Goal: Information Seeking & Learning: Learn about a topic

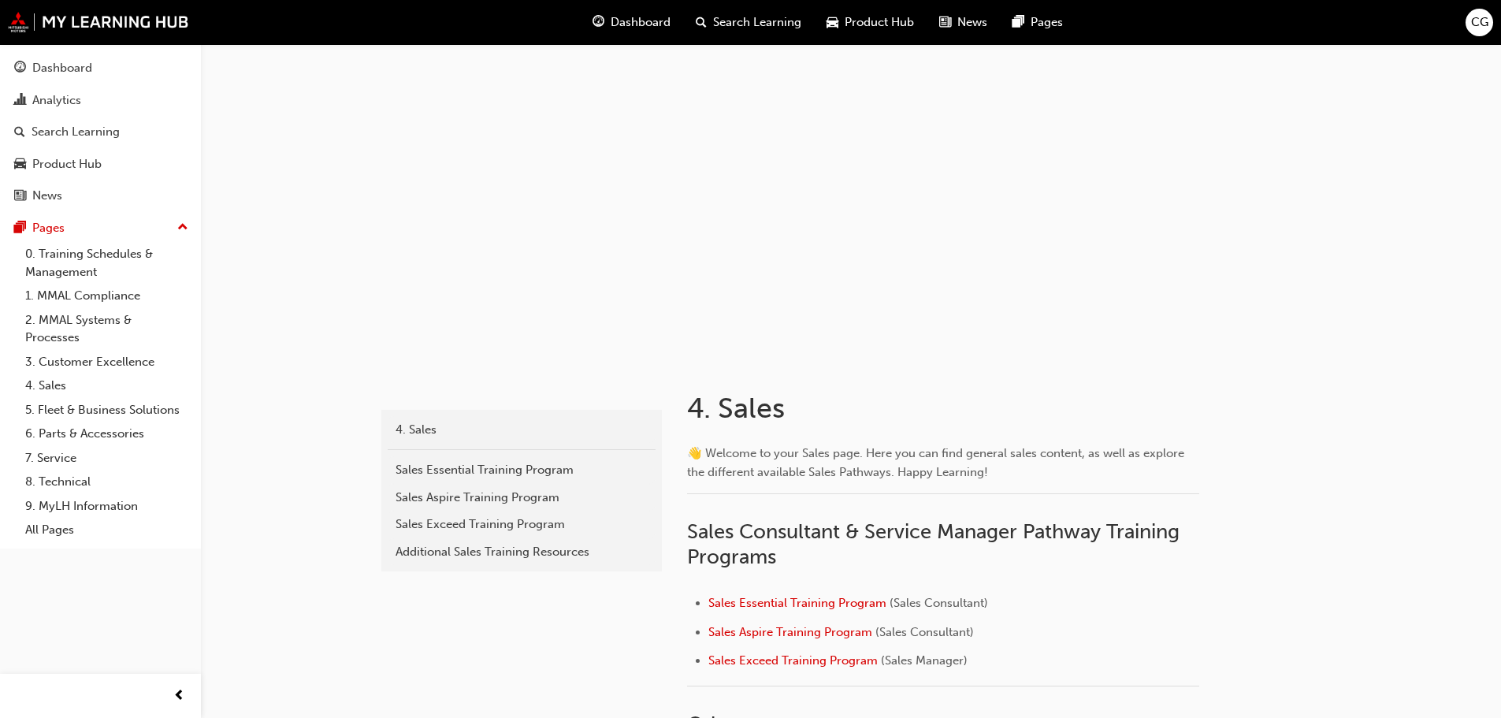
scroll to position [1497, 0]
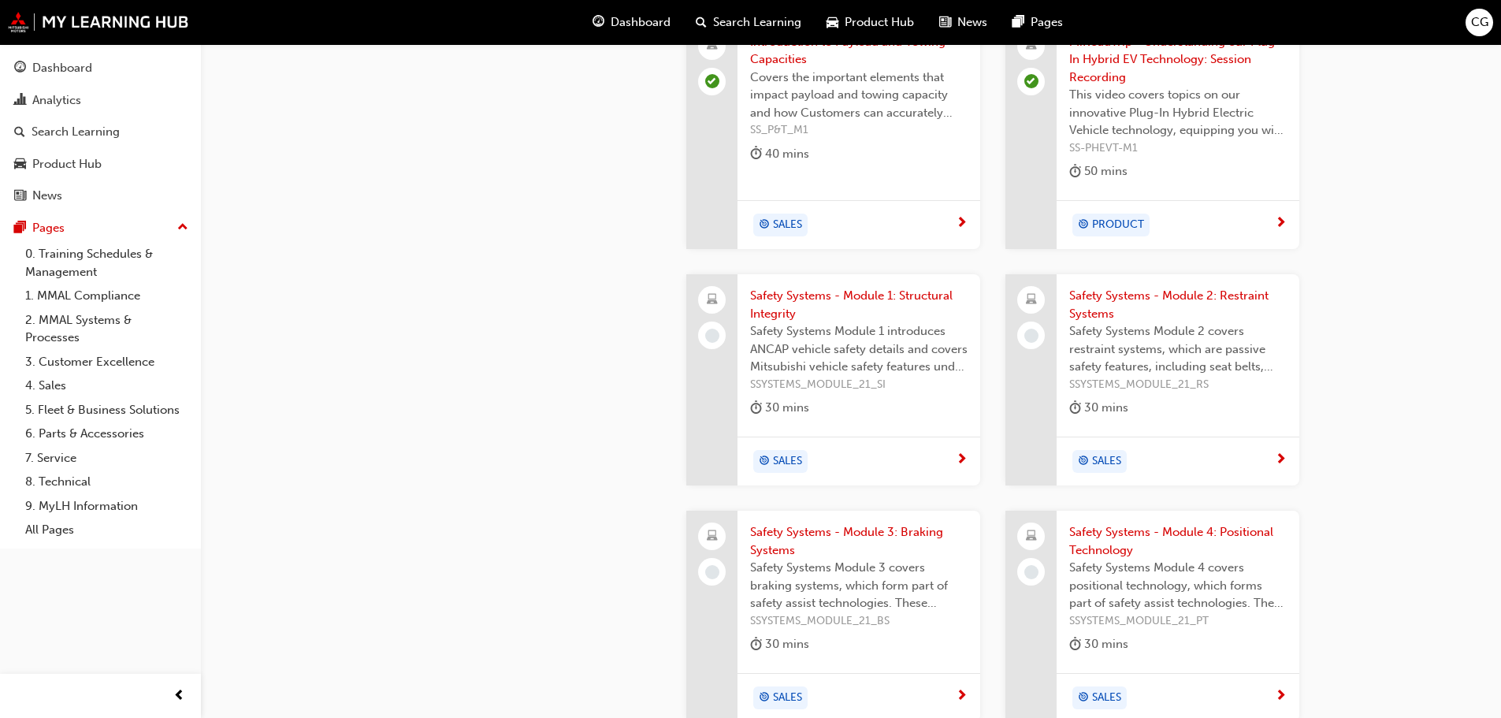
click at [821, 288] on span "Safety Systems - Module 1: Structural Integrity" at bounding box center [859, 304] width 218 height 35
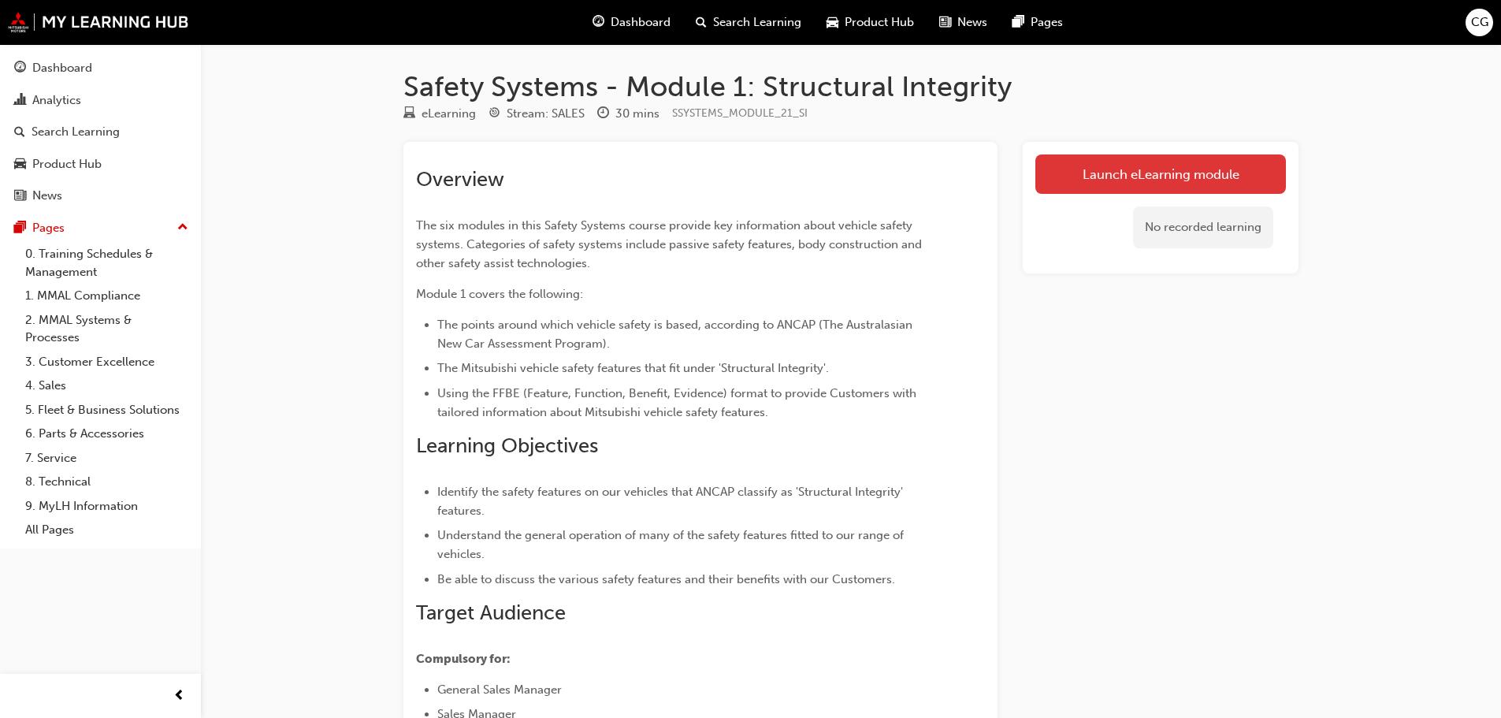
click at [1121, 168] on link "Launch eLearning module" at bounding box center [1161, 173] width 251 height 39
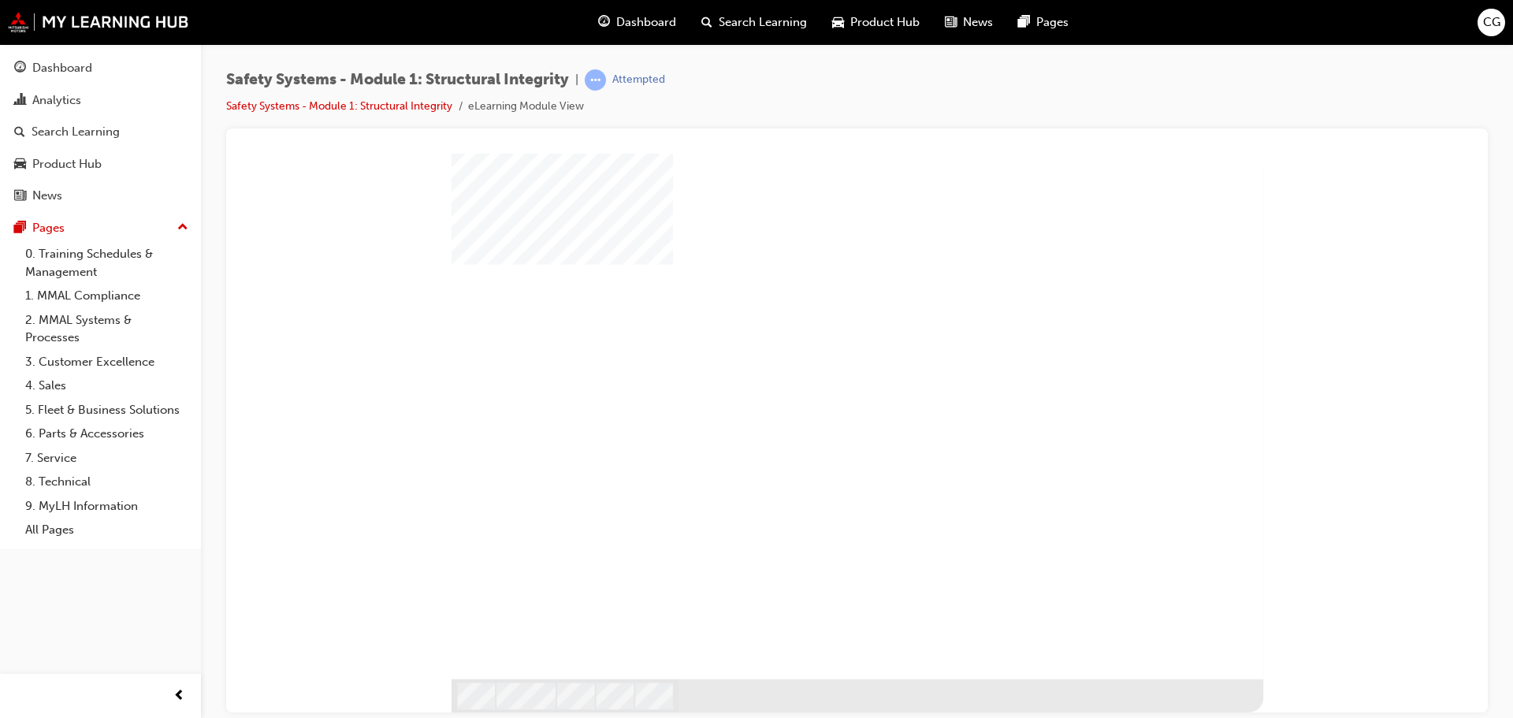
drag, startPoint x: 846, startPoint y: 434, endPoint x: 843, endPoint y: 449, distance: 15.2
click at [815, 373] on div "play" at bounding box center [815, 373] width 0 height 0
click at [1309, 159] on div at bounding box center [857, 159] width 1224 height 0
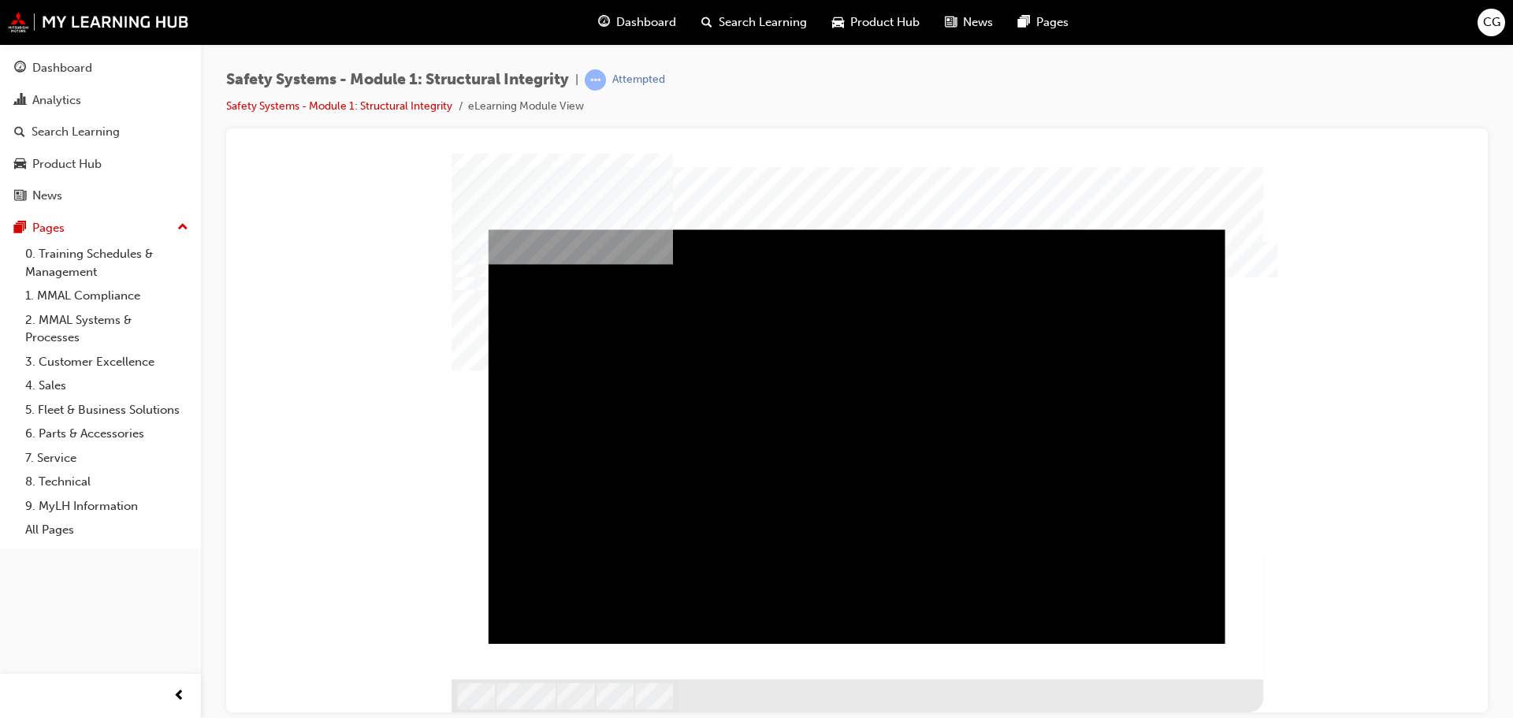
click at [1159, 229] on div "Video" at bounding box center [857, 229] width 737 height 0
drag, startPoint x: 1166, startPoint y: 628, endPoint x: 1214, endPoint y: 623, distance: 48.4
click at [1214, 229] on div "Video" at bounding box center [857, 229] width 737 height 0
click at [534, 229] on div "Play" at bounding box center [857, 229] width 737 height 0
click at [376, 159] on div at bounding box center [857, 159] width 1224 height 0
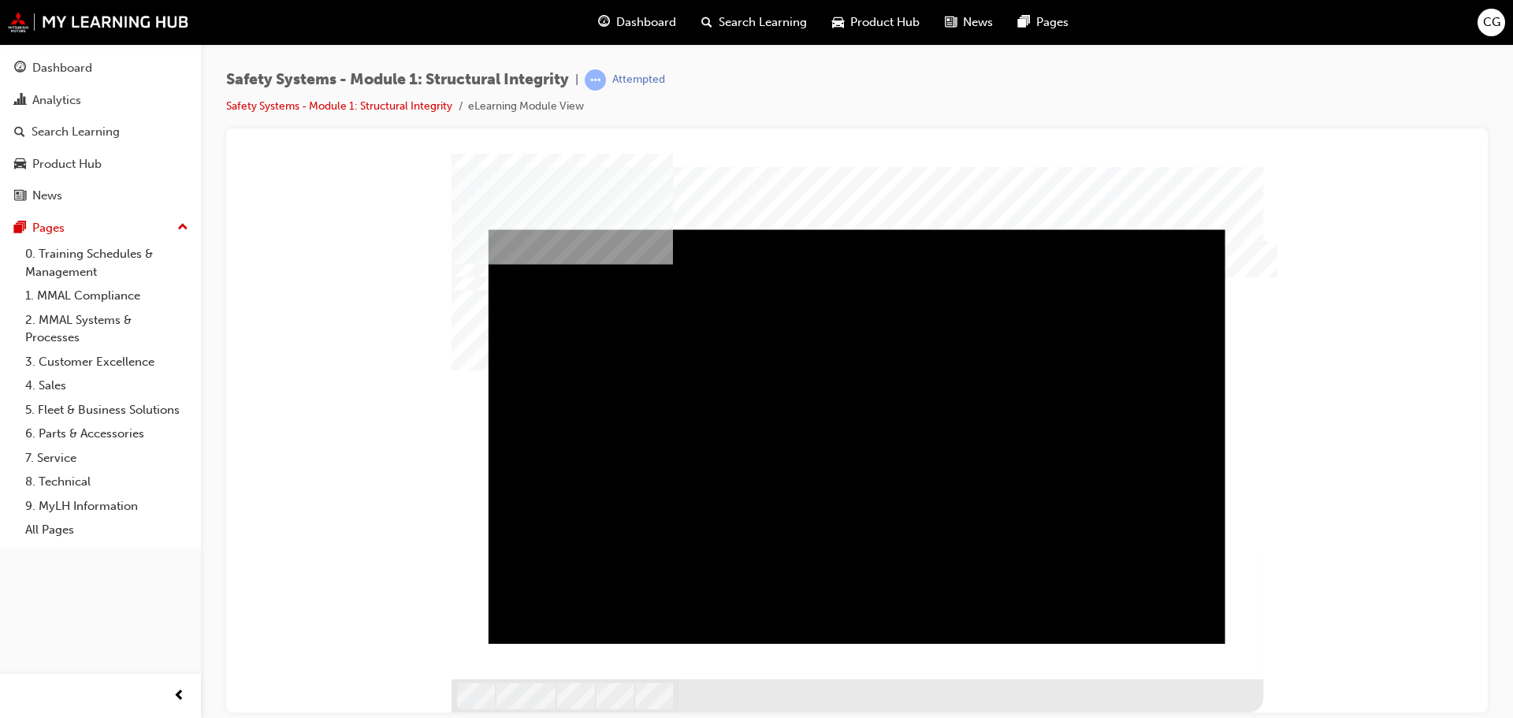
click at [530, 229] on div "Play" at bounding box center [857, 229] width 737 height 0
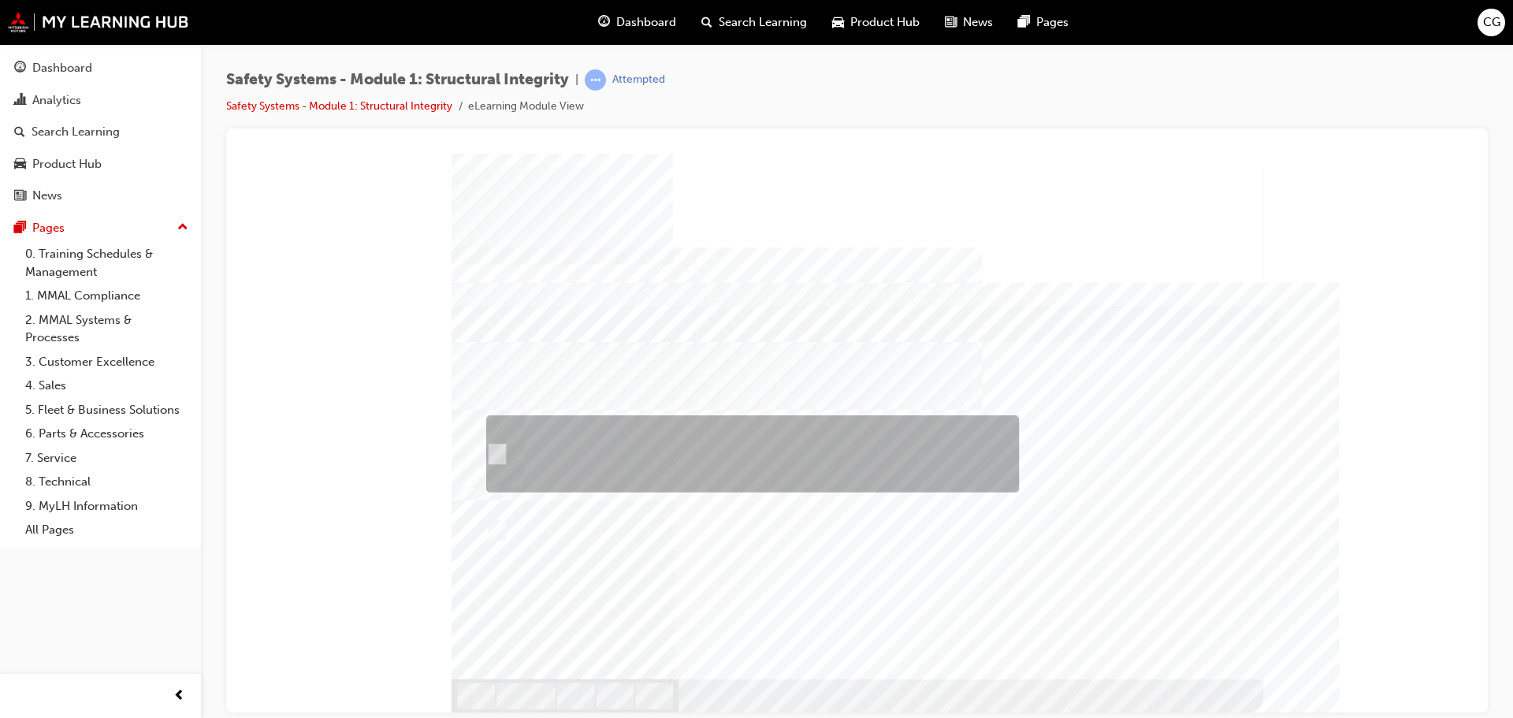
radio input "true"
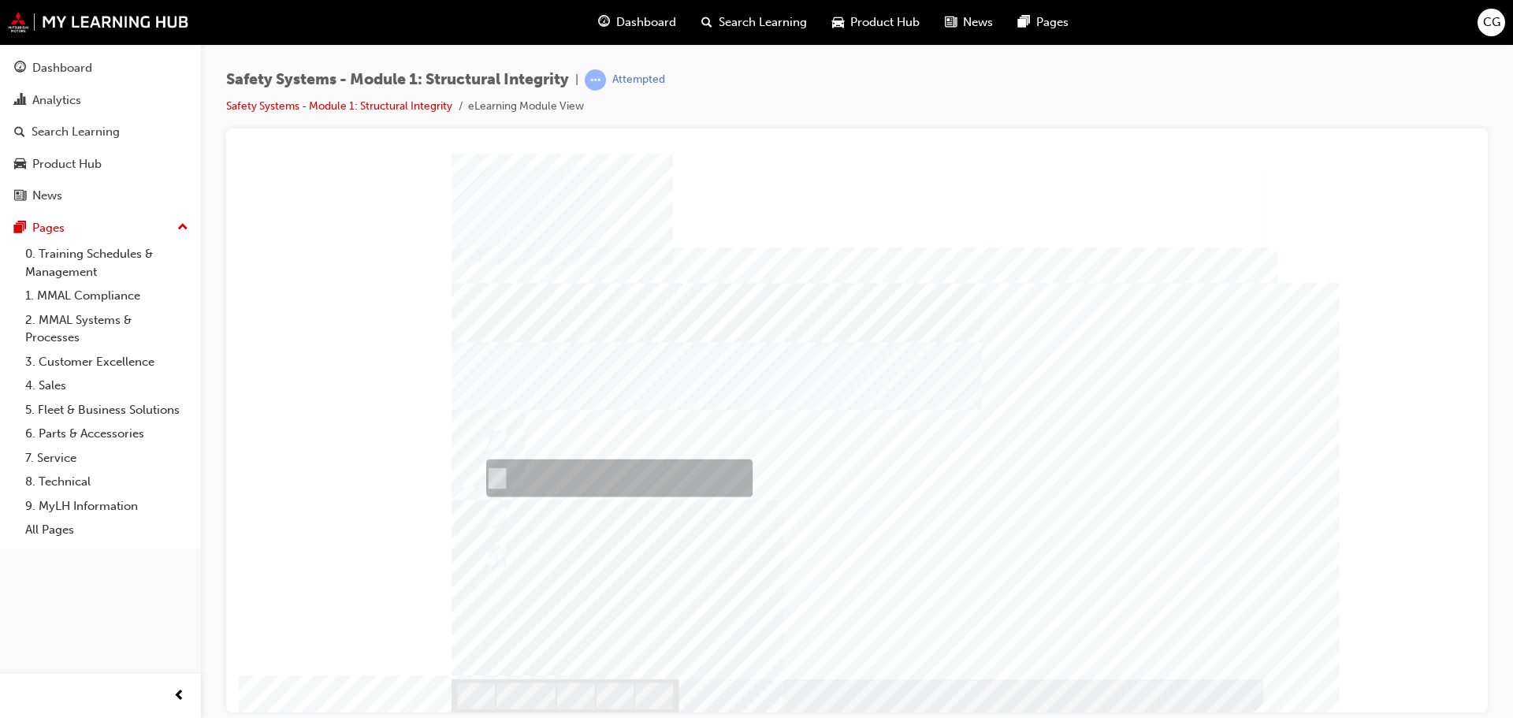
radio input "true"
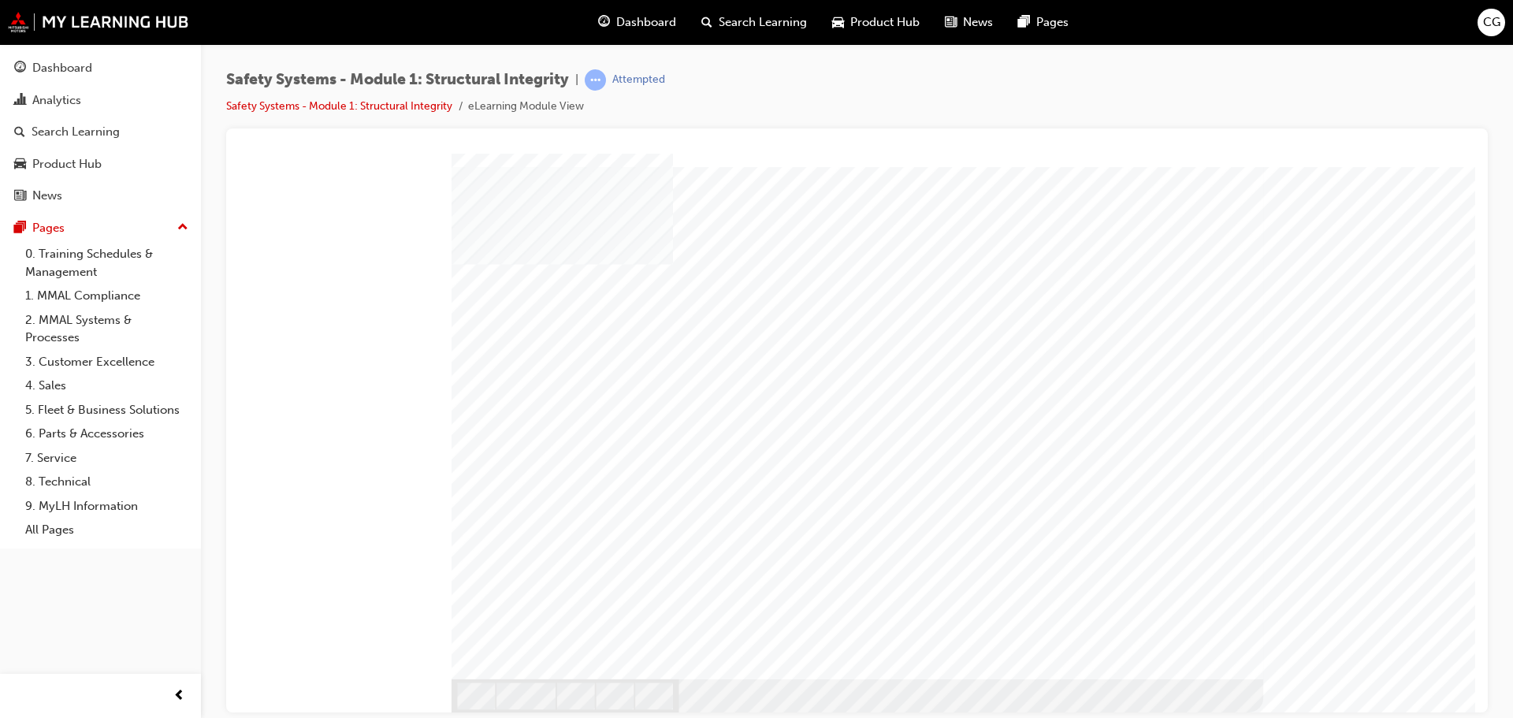
click at [1197, 657] on div at bounding box center [858, 416] width 812 height 526
drag, startPoint x: 1192, startPoint y: 659, endPoint x: 1153, endPoint y: 607, distance: 64.8
click at [1186, 648] on div at bounding box center [858, 416] width 812 height 526
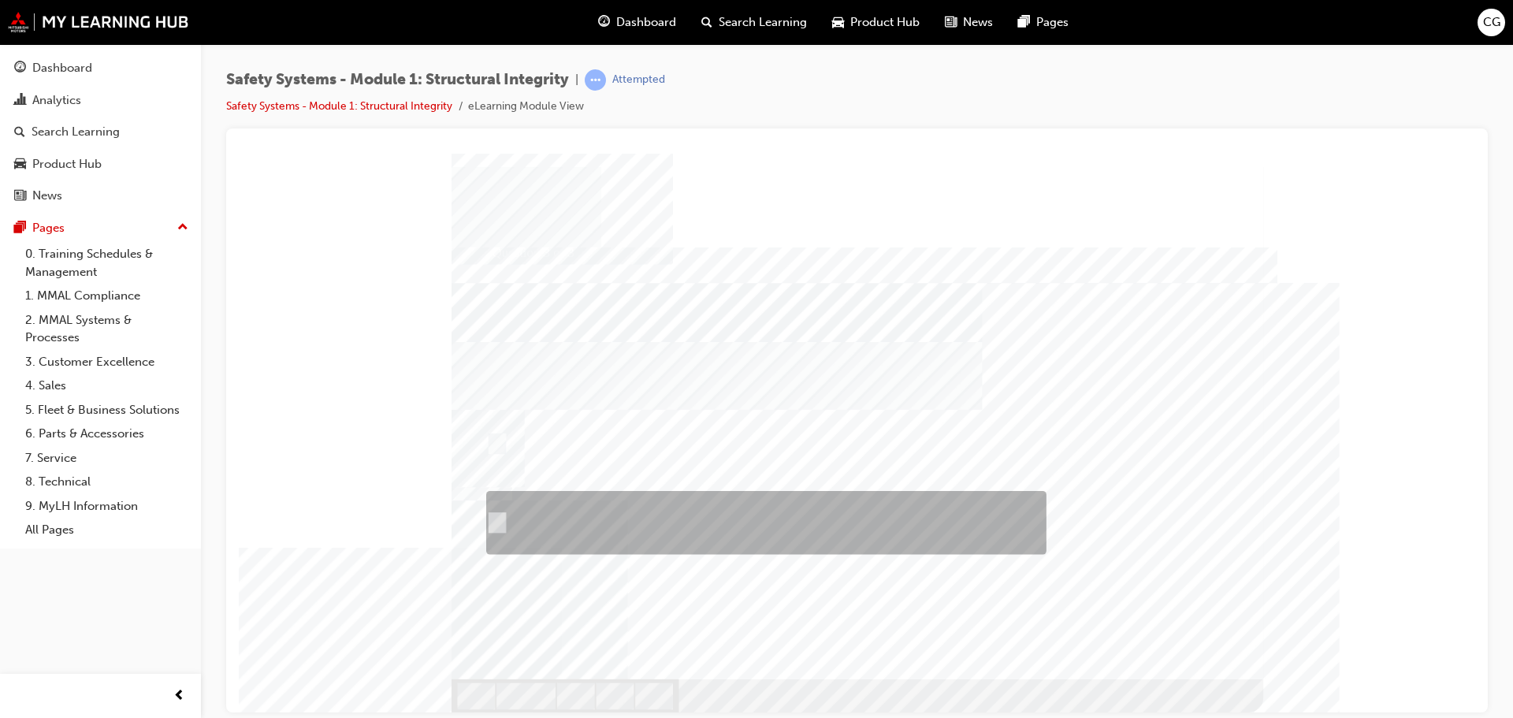
radio input "true"
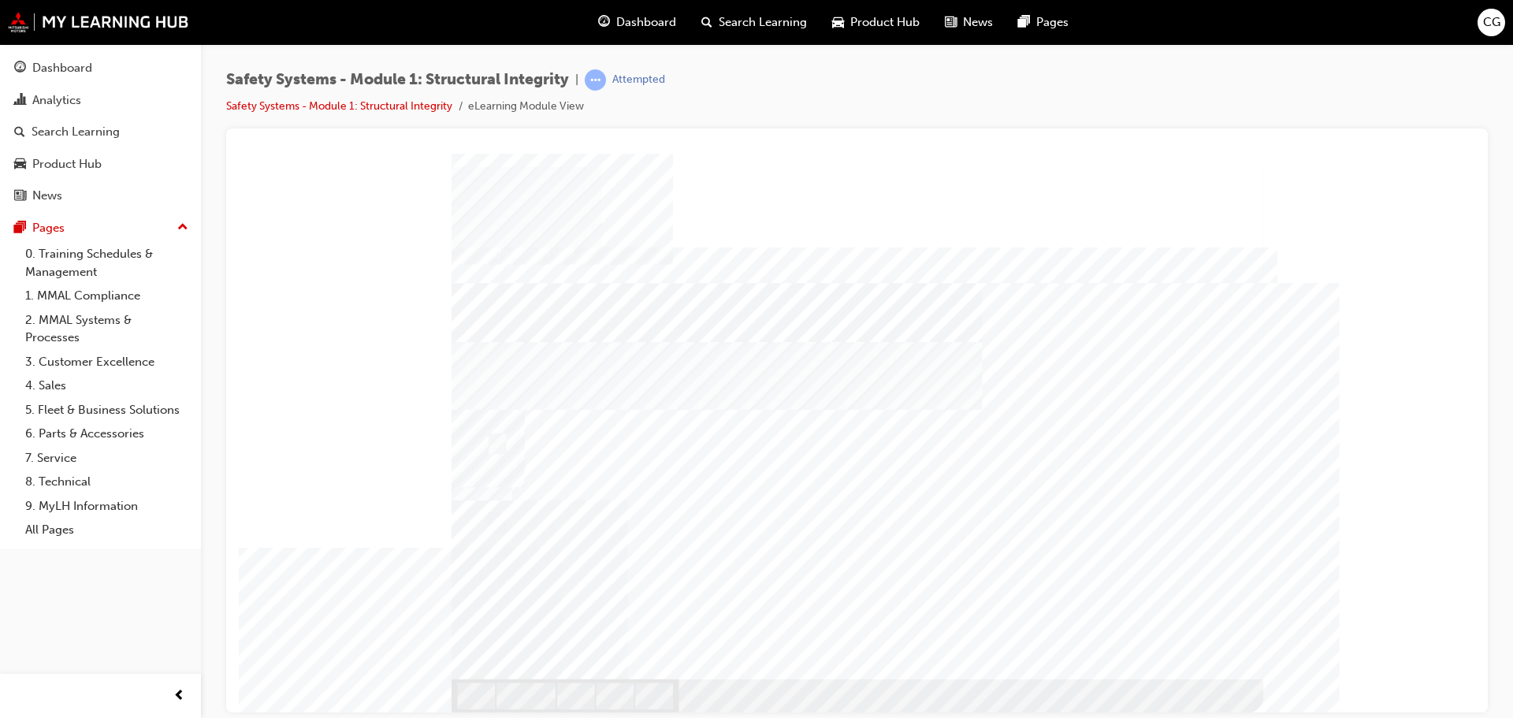
drag, startPoint x: 970, startPoint y: 556, endPoint x: 945, endPoint y: 552, distance: 25.7
click at [1179, 670] on div at bounding box center [858, 416] width 812 height 526
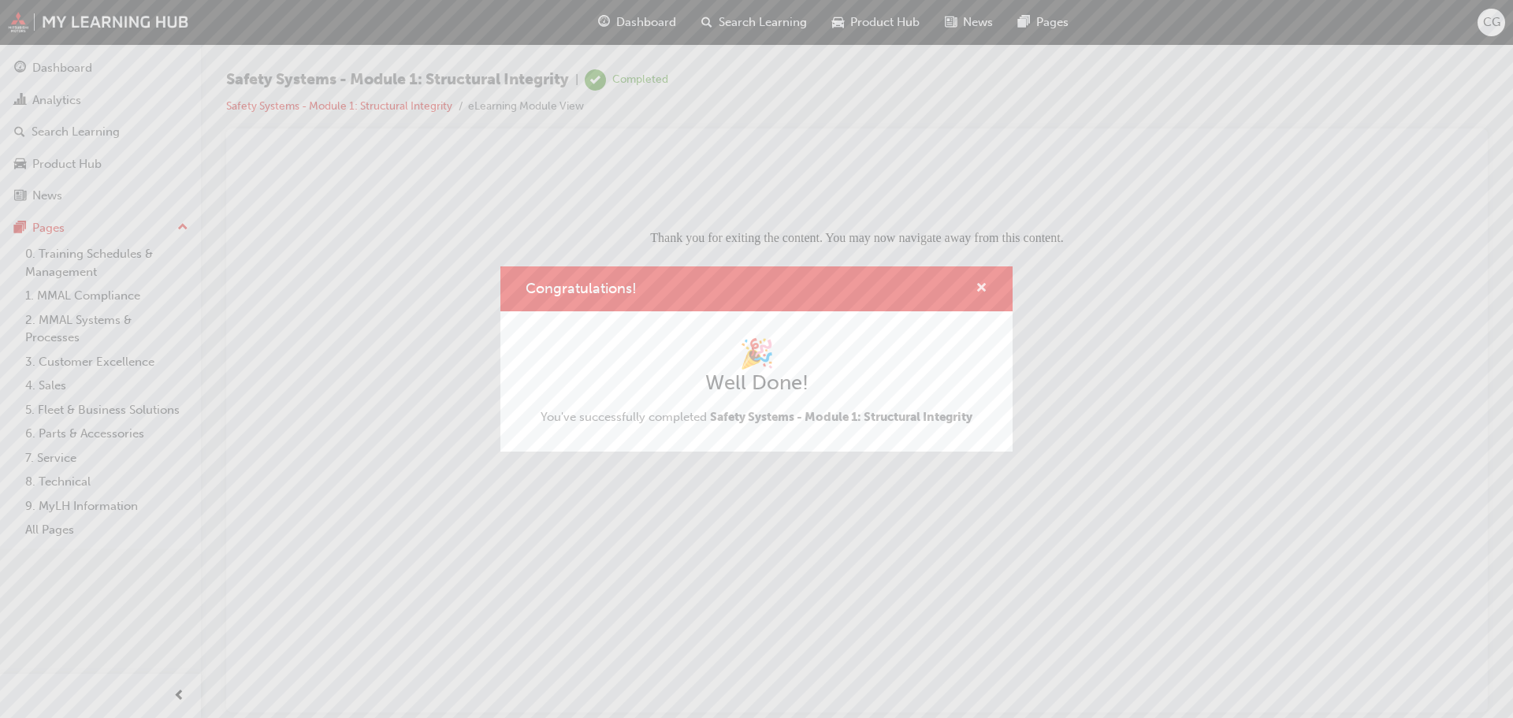
drag, startPoint x: 986, startPoint y: 288, endPoint x: 747, endPoint y: 133, distance: 284.4
click at [986, 287] on span "cross-icon" at bounding box center [982, 289] width 12 height 14
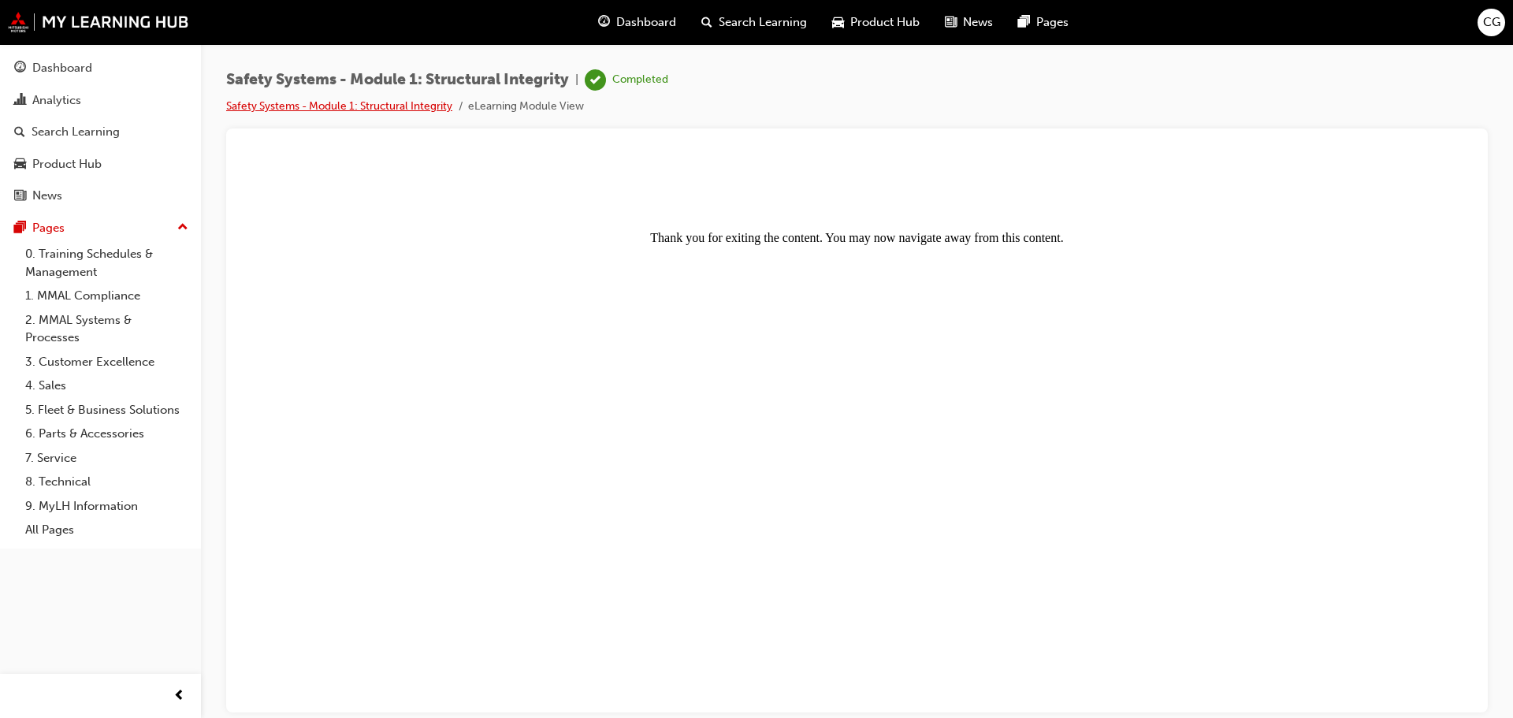
click at [348, 102] on link "Safety Systems - Module 1: Structural Integrity" at bounding box center [339, 105] width 226 height 13
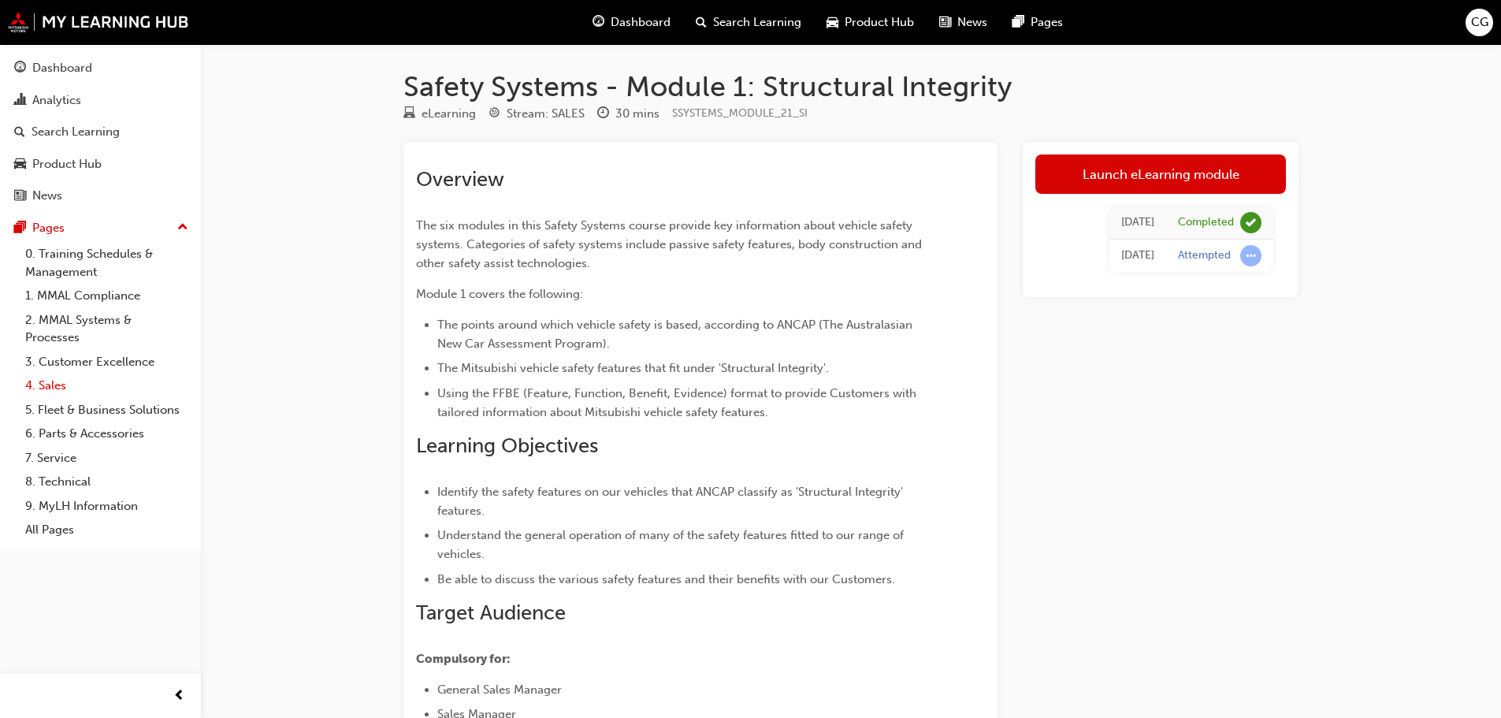
click at [61, 394] on link "4. Sales" at bounding box center [107, 386] width 176 height 24
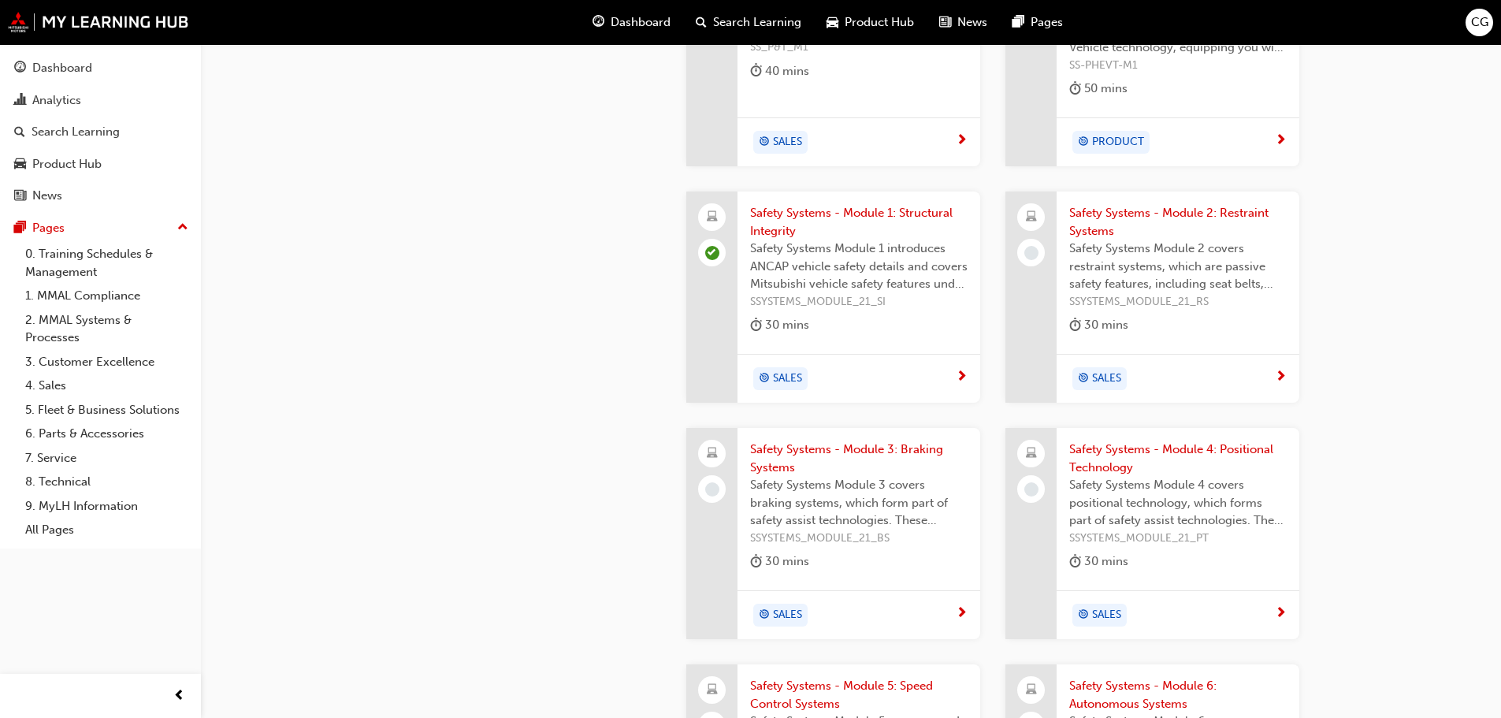
scroll to position [1576, 0]
click at [1238, 219] on span "Safety Systems - Module 2: Restraint Systems" at bounding box center [1179, 225] width 218 height 35
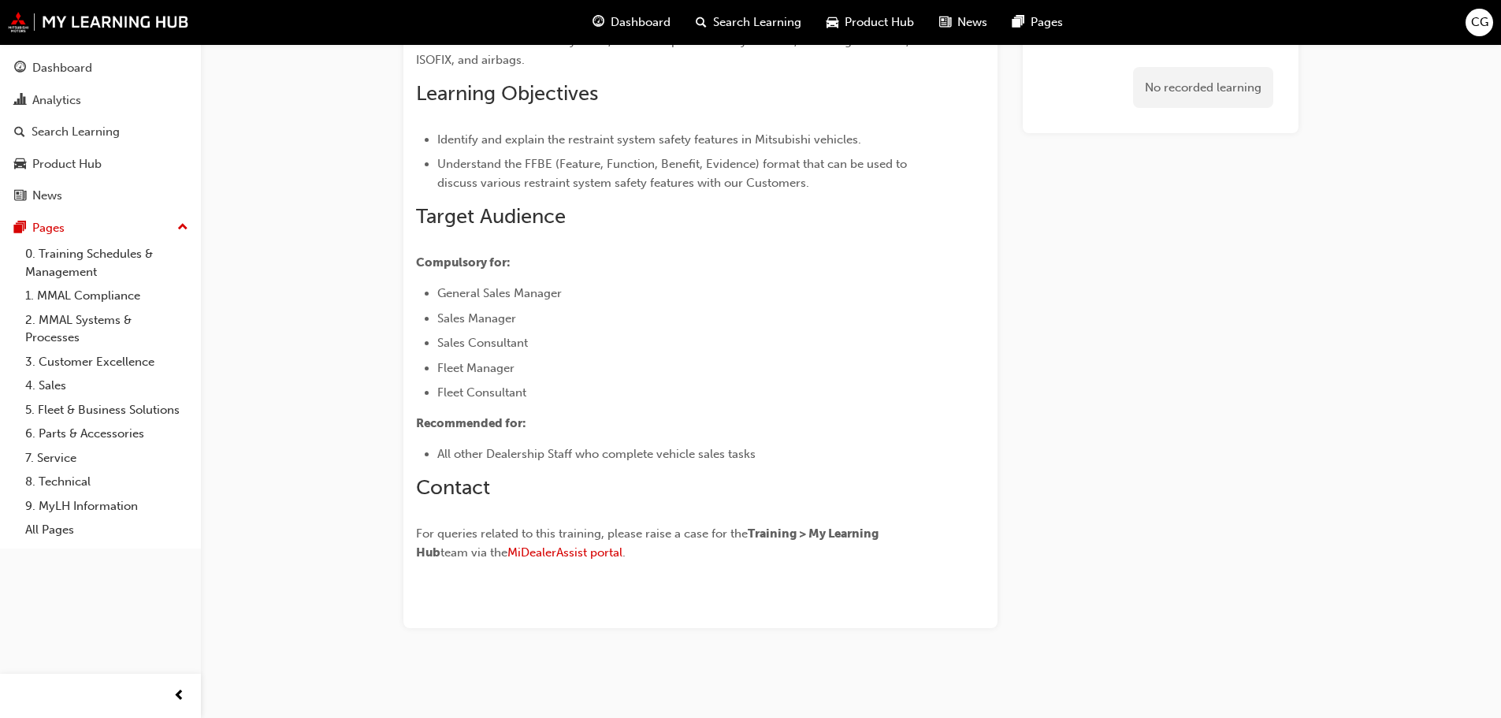
scroll to position [253, 0]
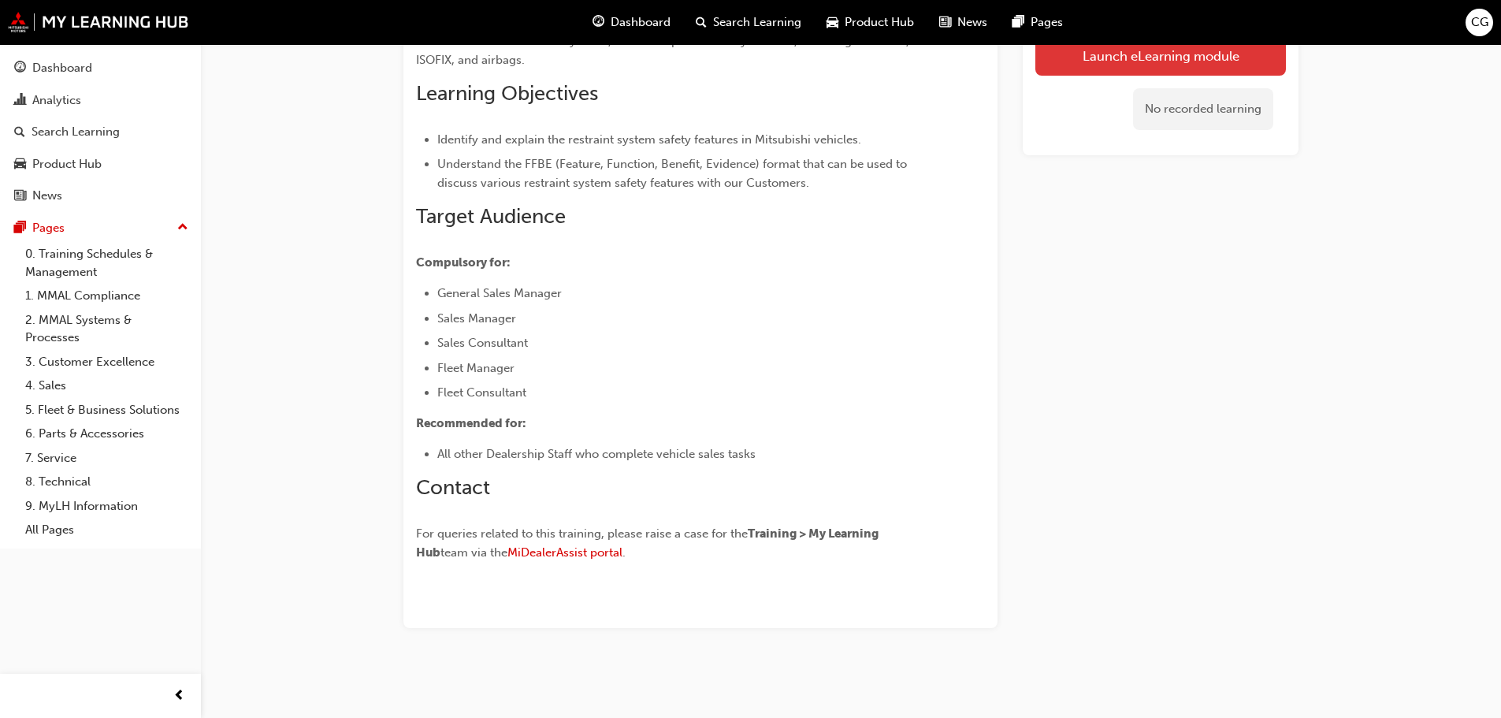
click at [1077, 58] on link "Launch eLearning module" at bounding box center [1161, 55] width 251 height 39
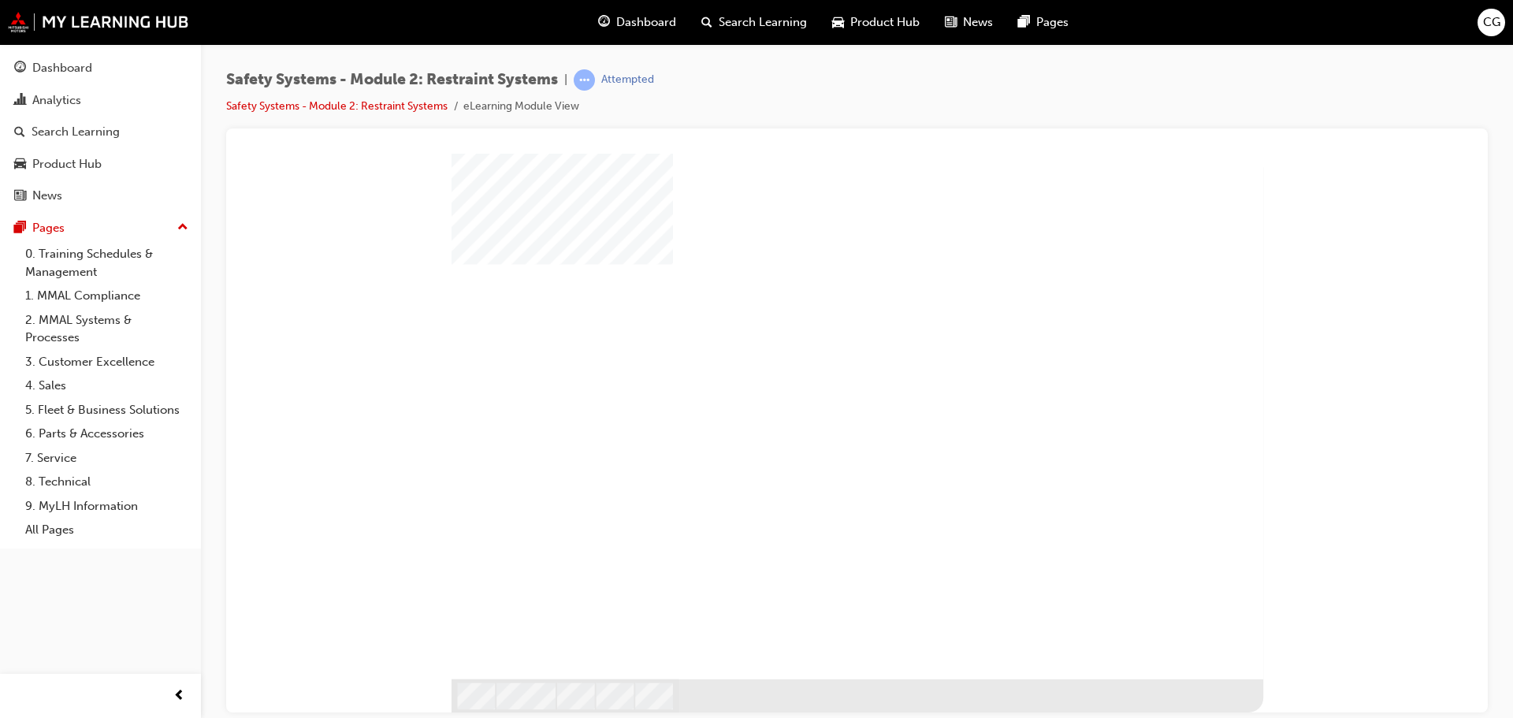
click at [815, 373] on div "play" at bounding box center [815, 373] width 0 height 0
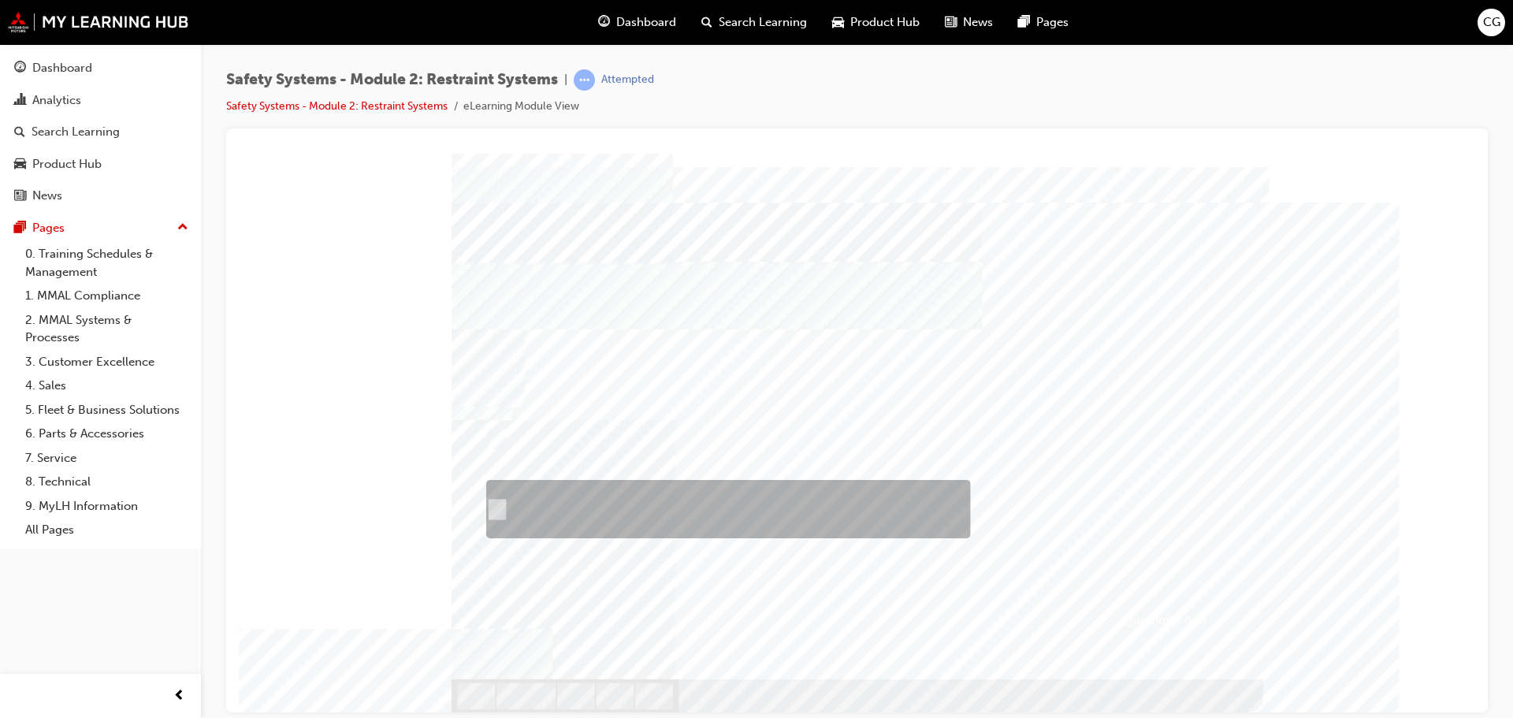
radio input "true"
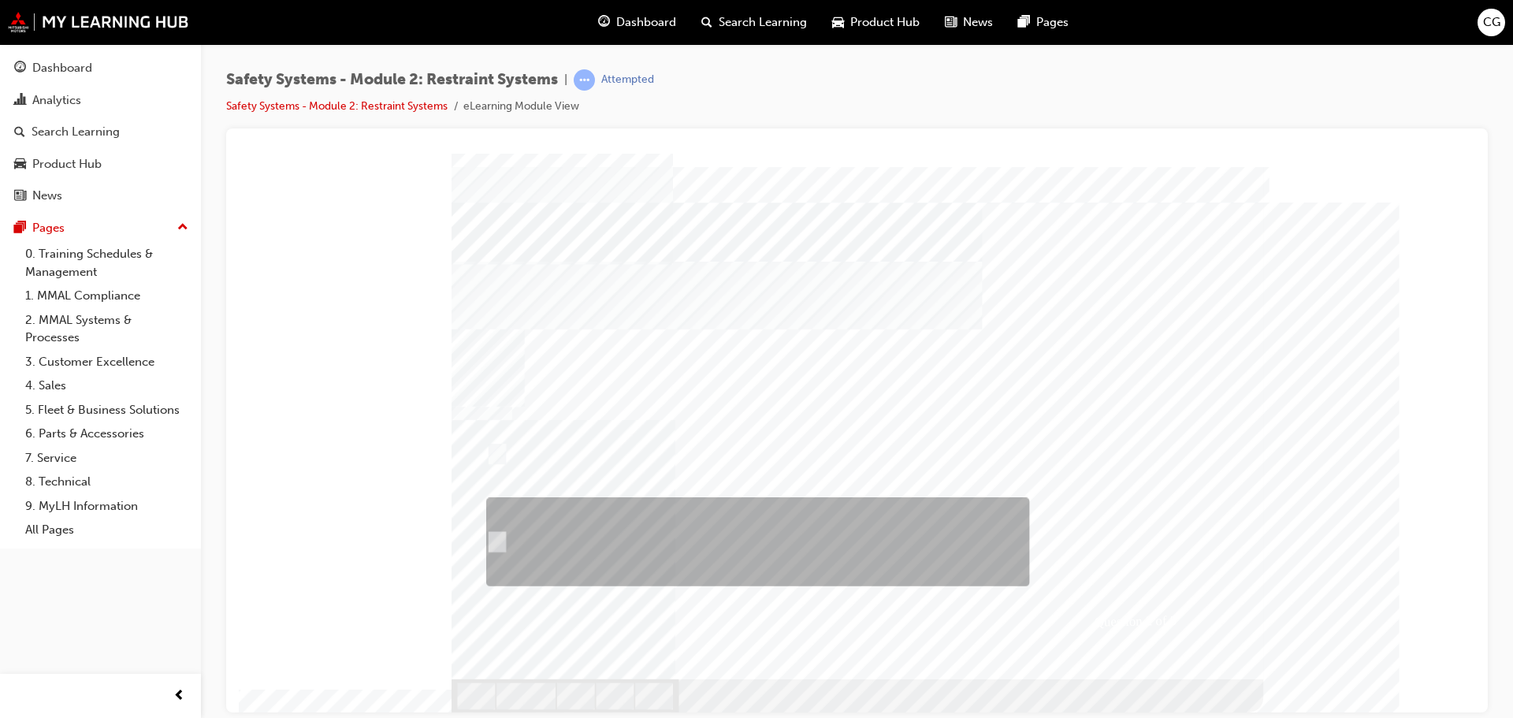
radio input "true"
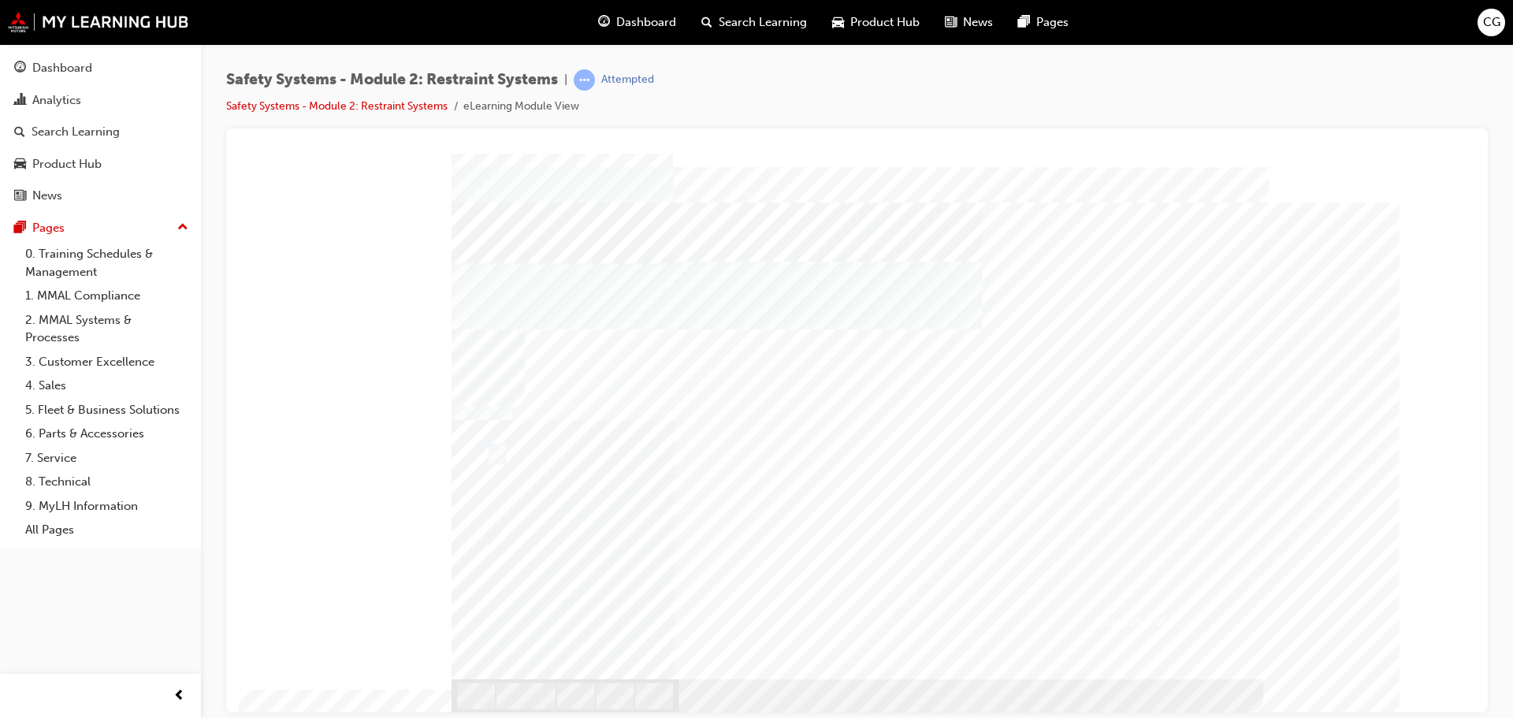
click at [845, 270] on div at bounding box center [858, 432] width 812 height 559
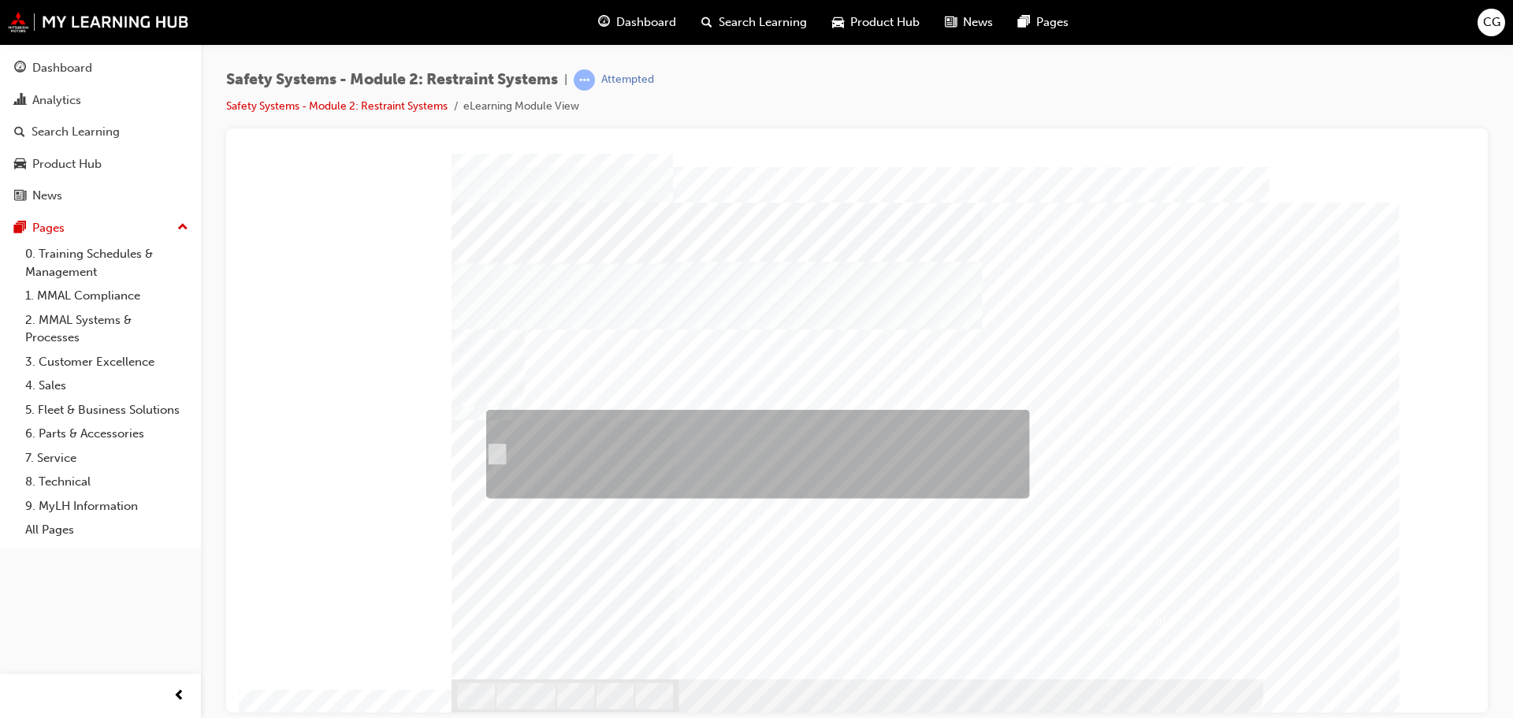
radio input "true"
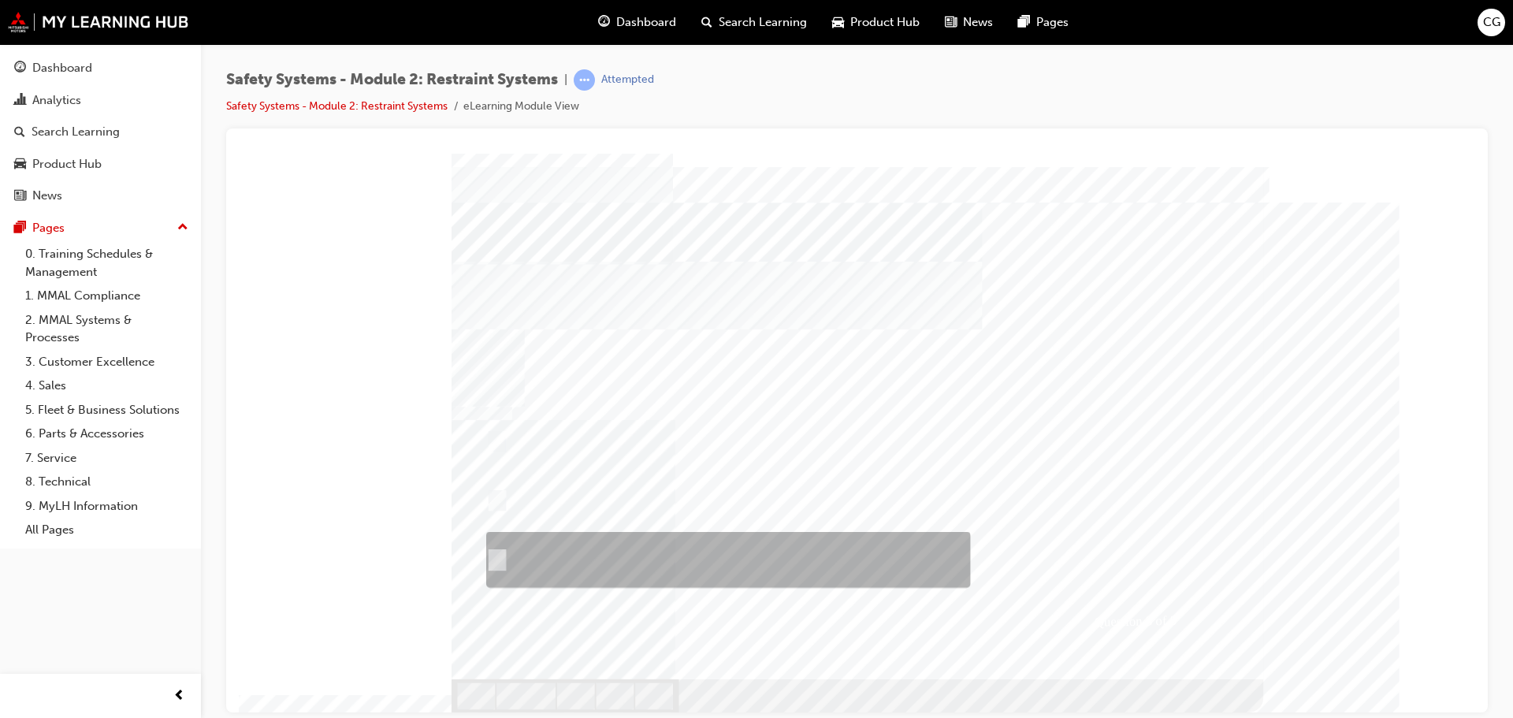
checkbox input "true"
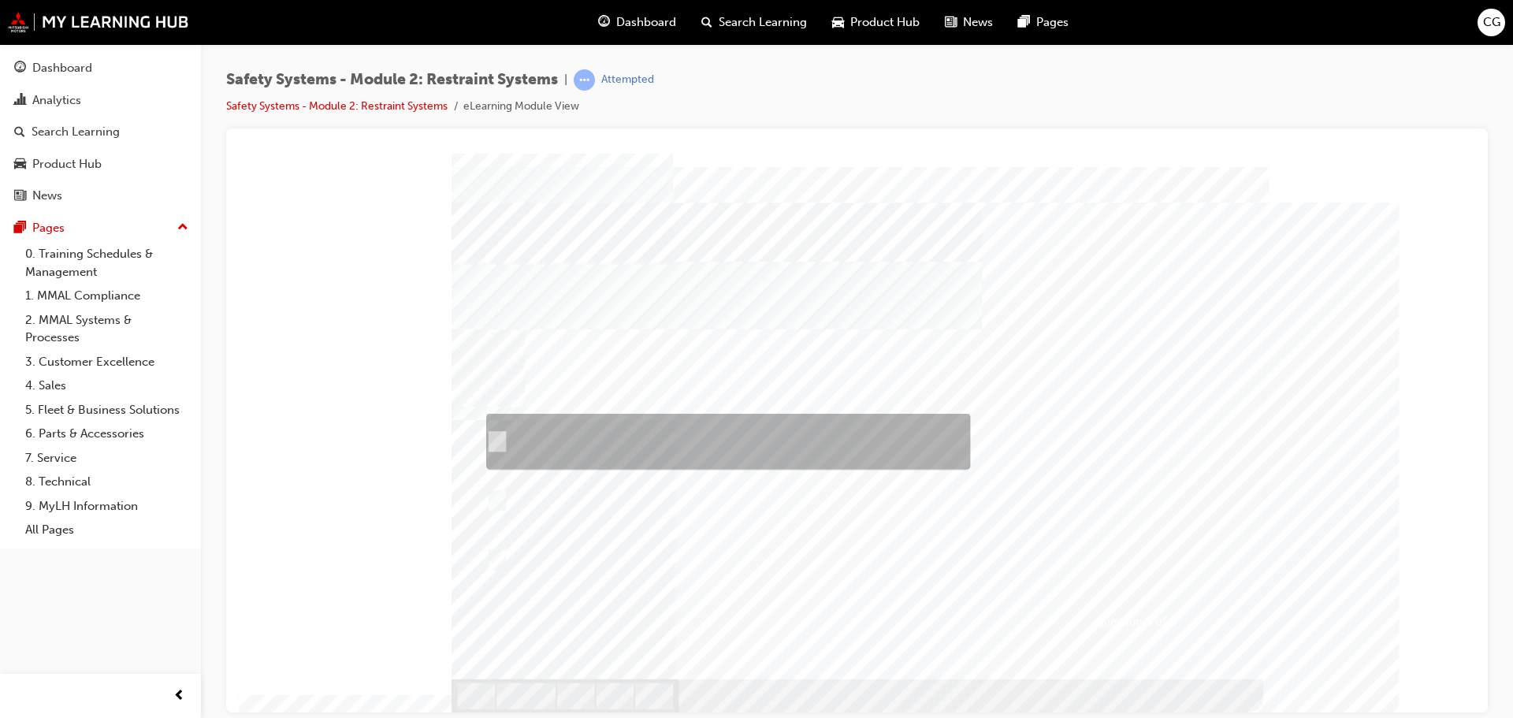
checkbox input "true"
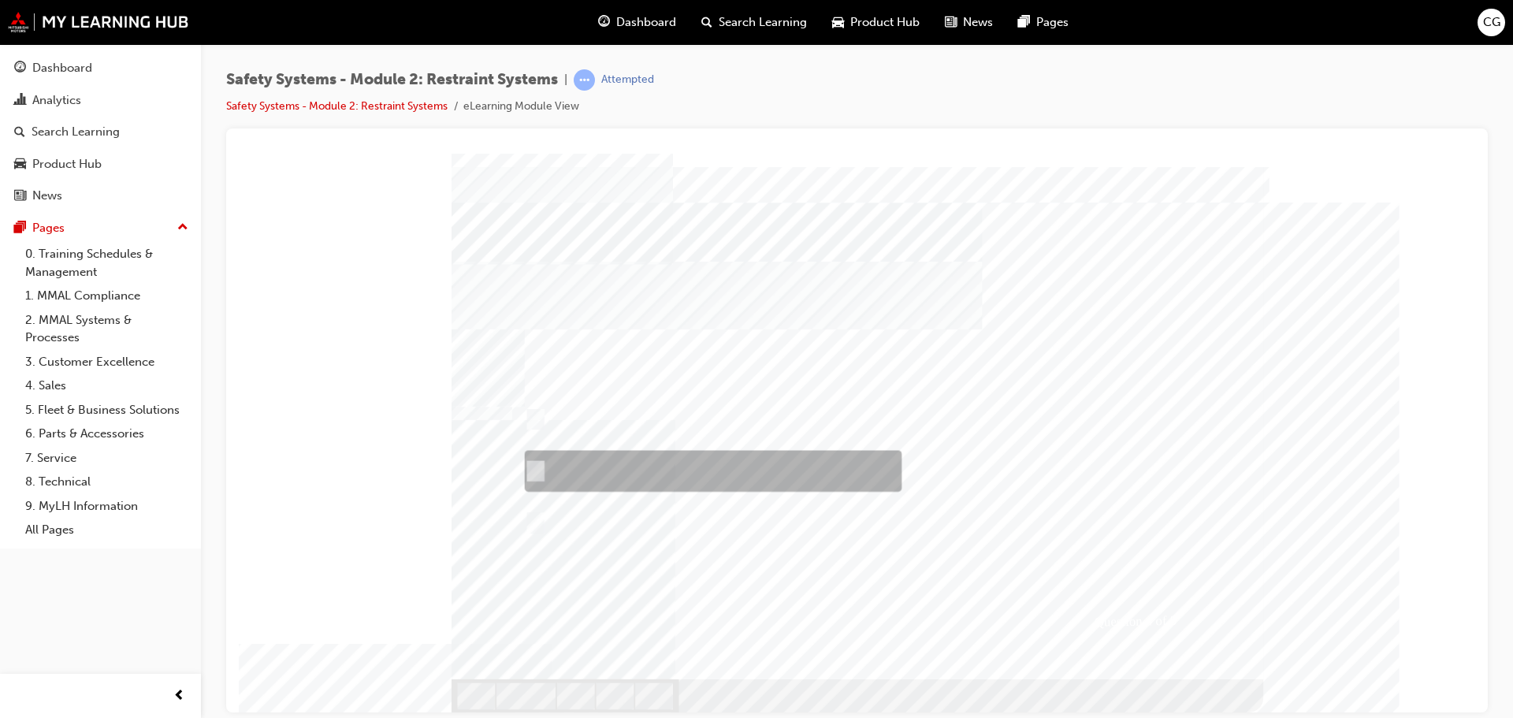
radio input "true"
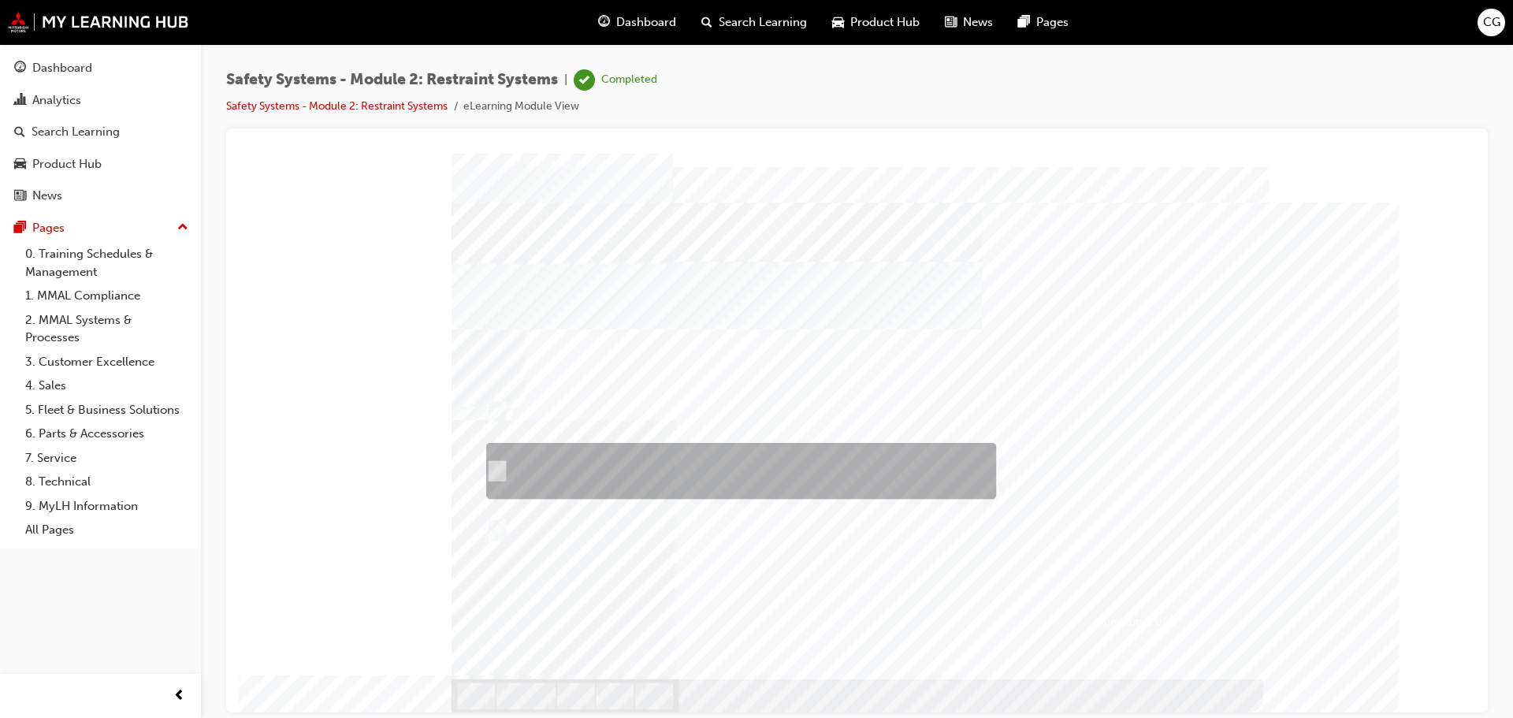
checkbox input "true"
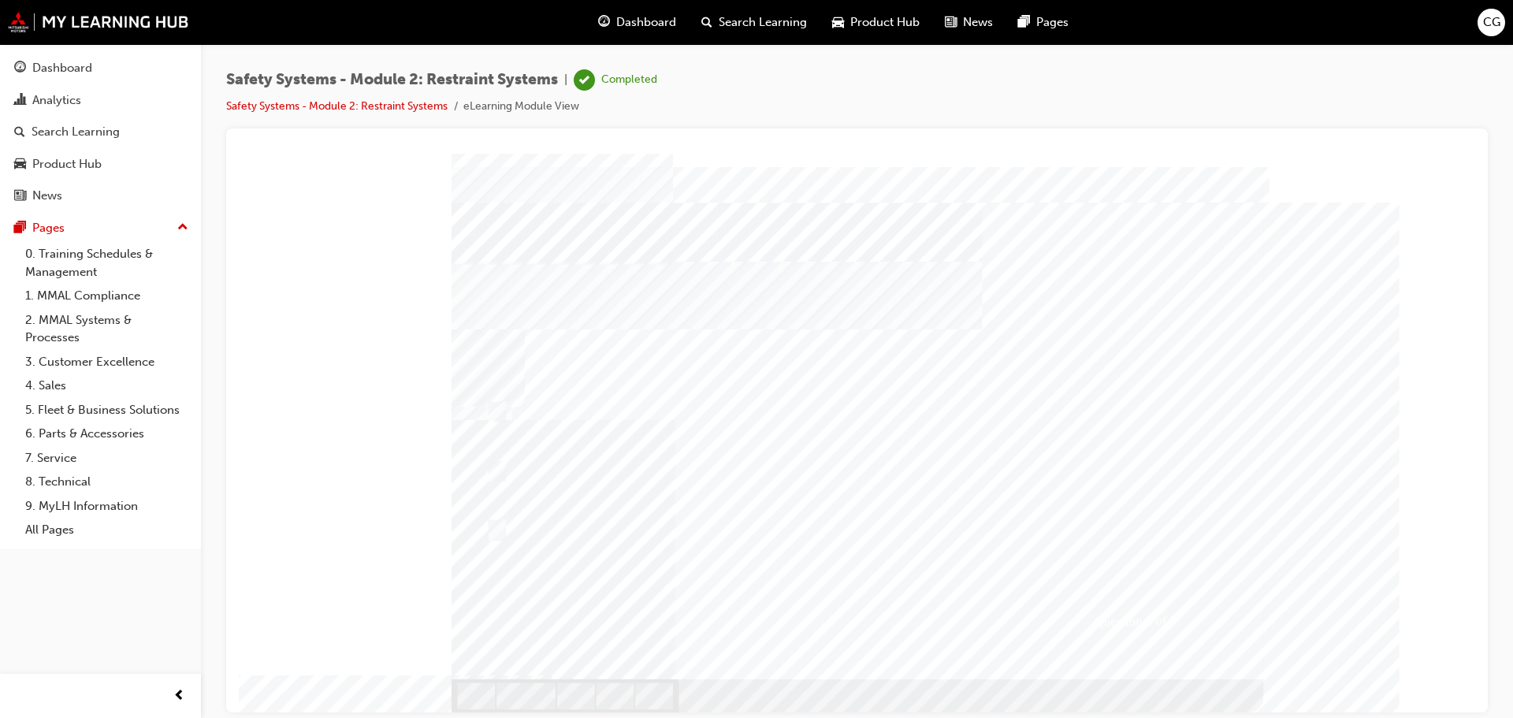
click at [698, 501] on div at bounding box center [858, 432] width 812 height 559
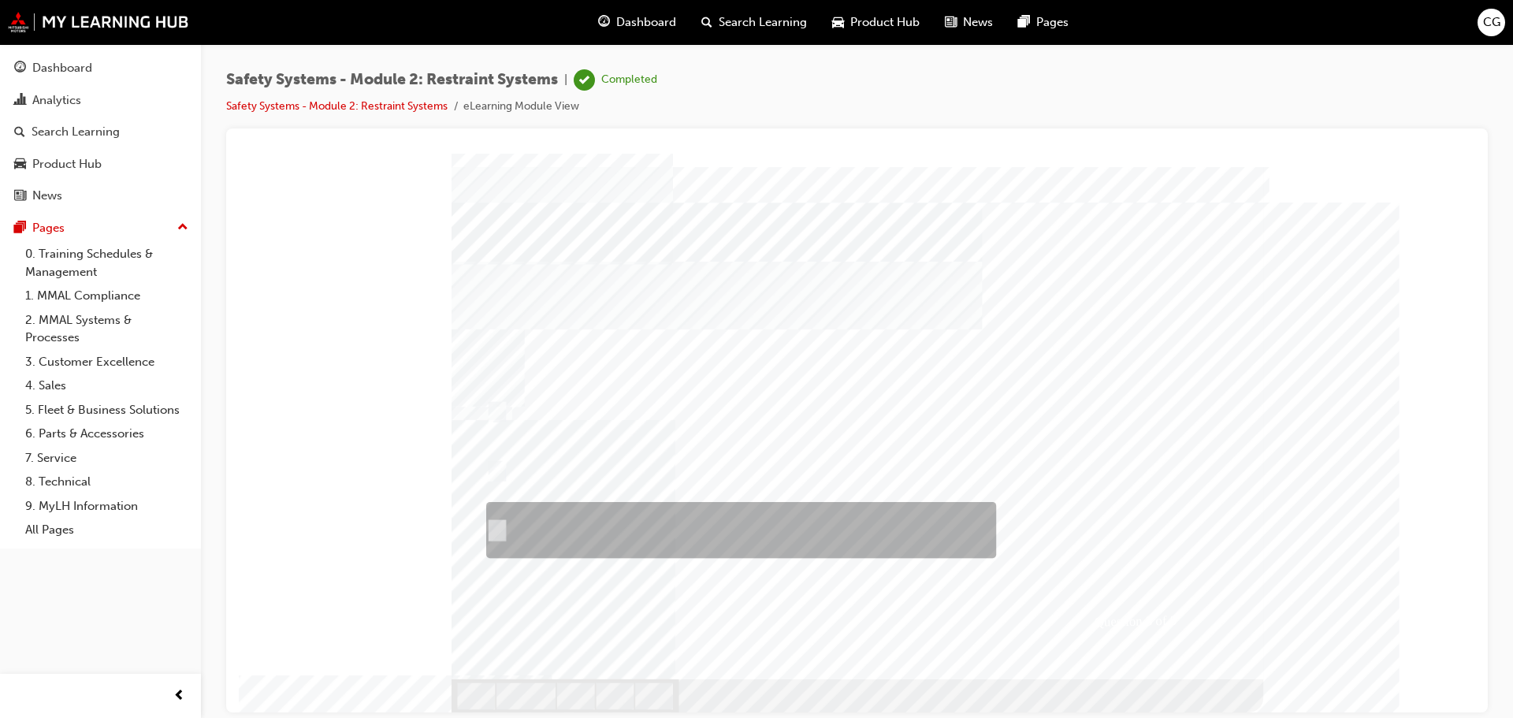
checkbox input "true"
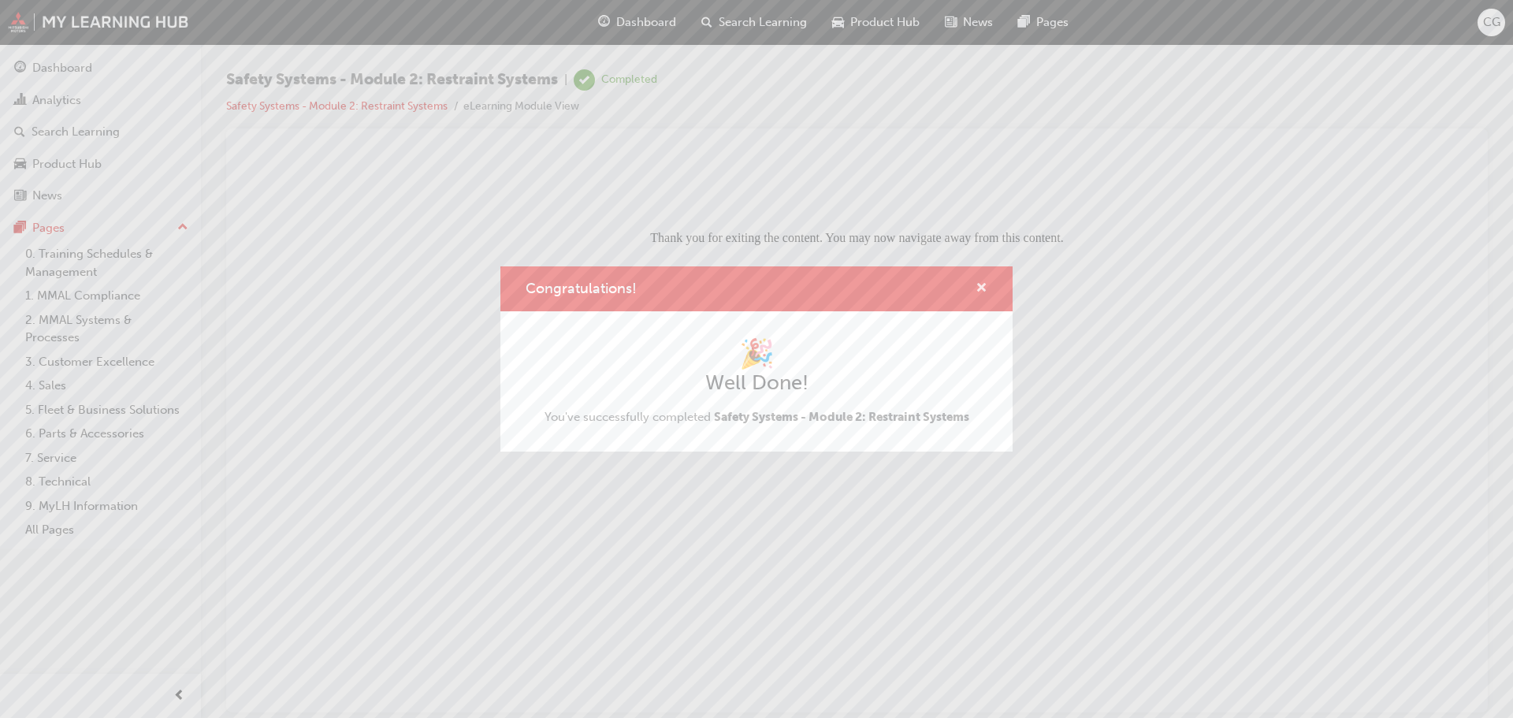
drag, startPoint x: 986, startPoint y: 289, endPoint x: 651, endPoint y: 114, distance: 377.9
click at [986, 289] on span "cross-icon" at bounding box center [982, 289] width 12 height 14
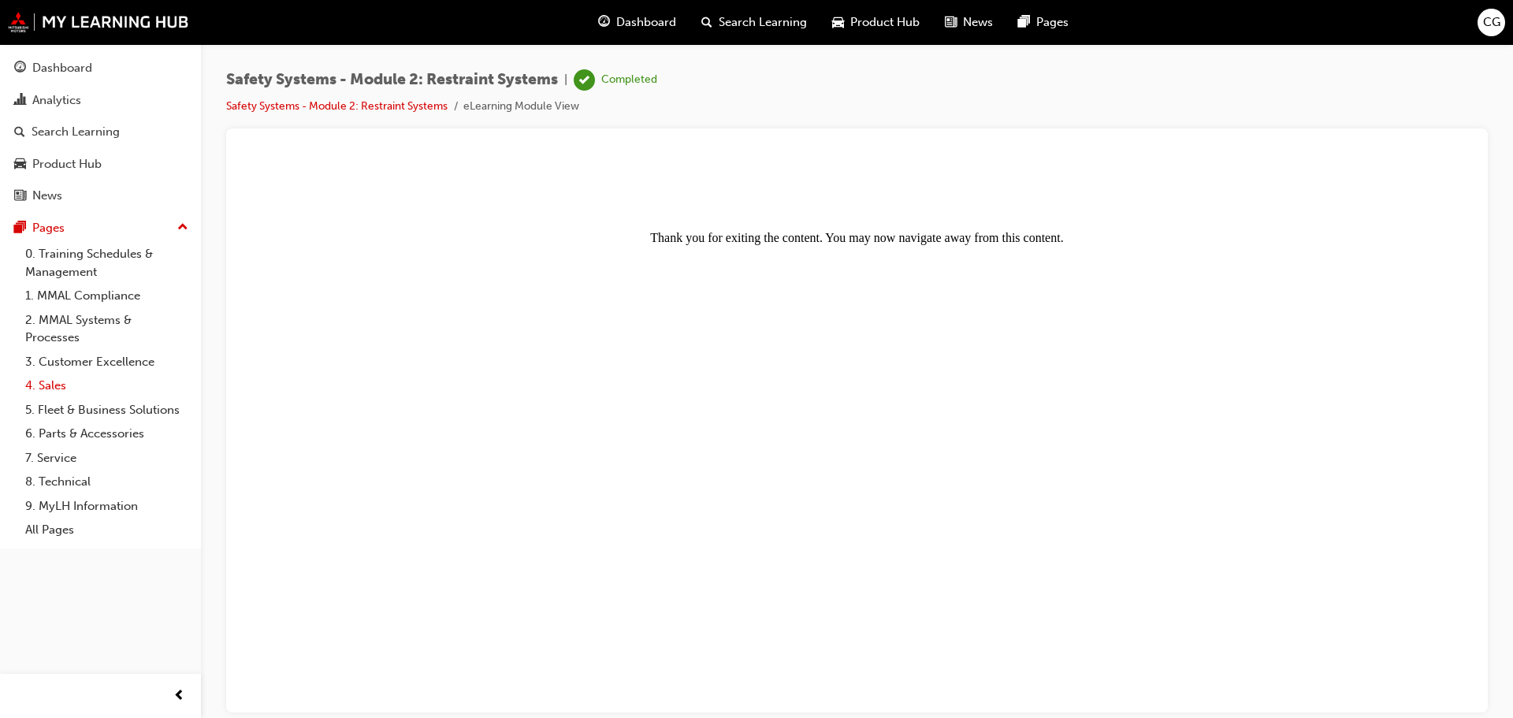
click at [47, 381] on link "4. Sales" at bounding box center [107, 386] width 176 height 24
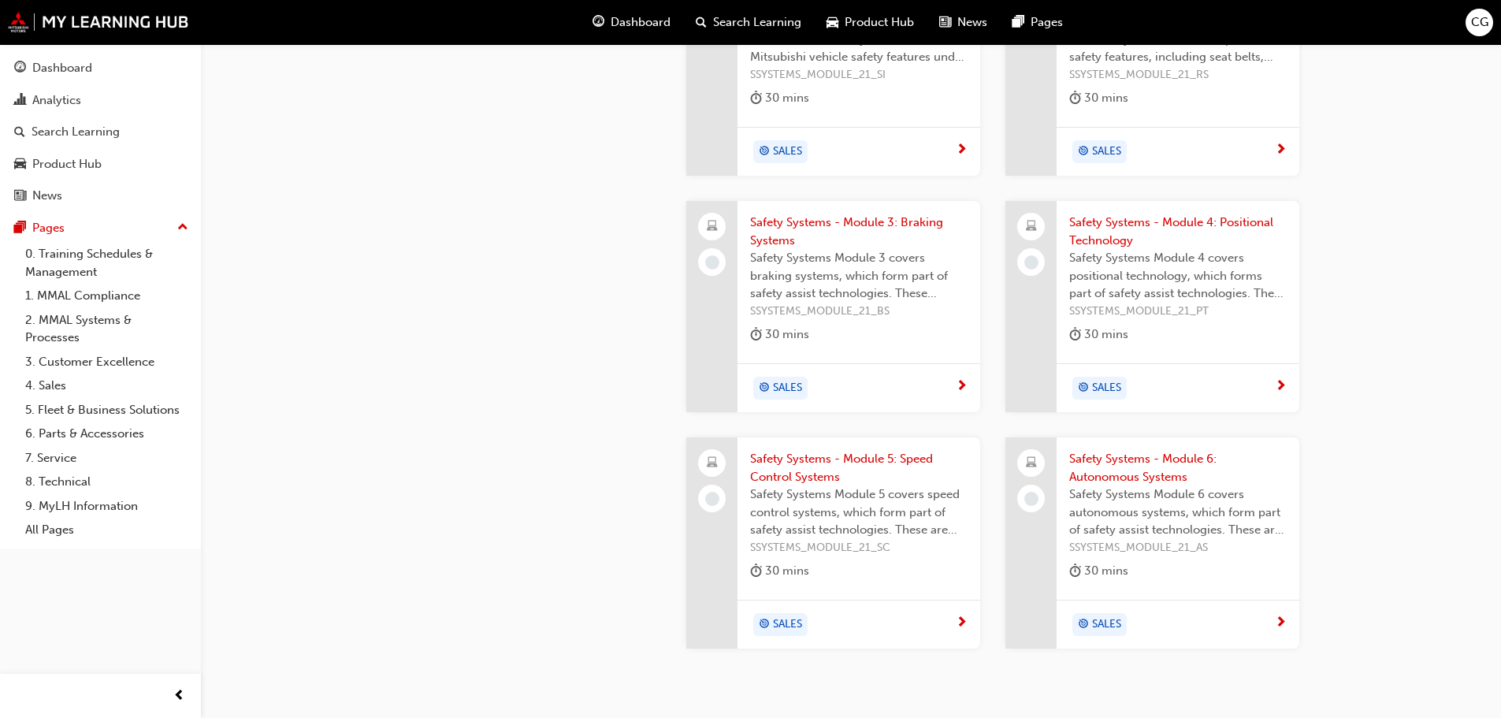
click at [827, 214] on span "Safety Systems - Module 3: Braking Systems" at bounding box center [859, 231] width 218 height 35
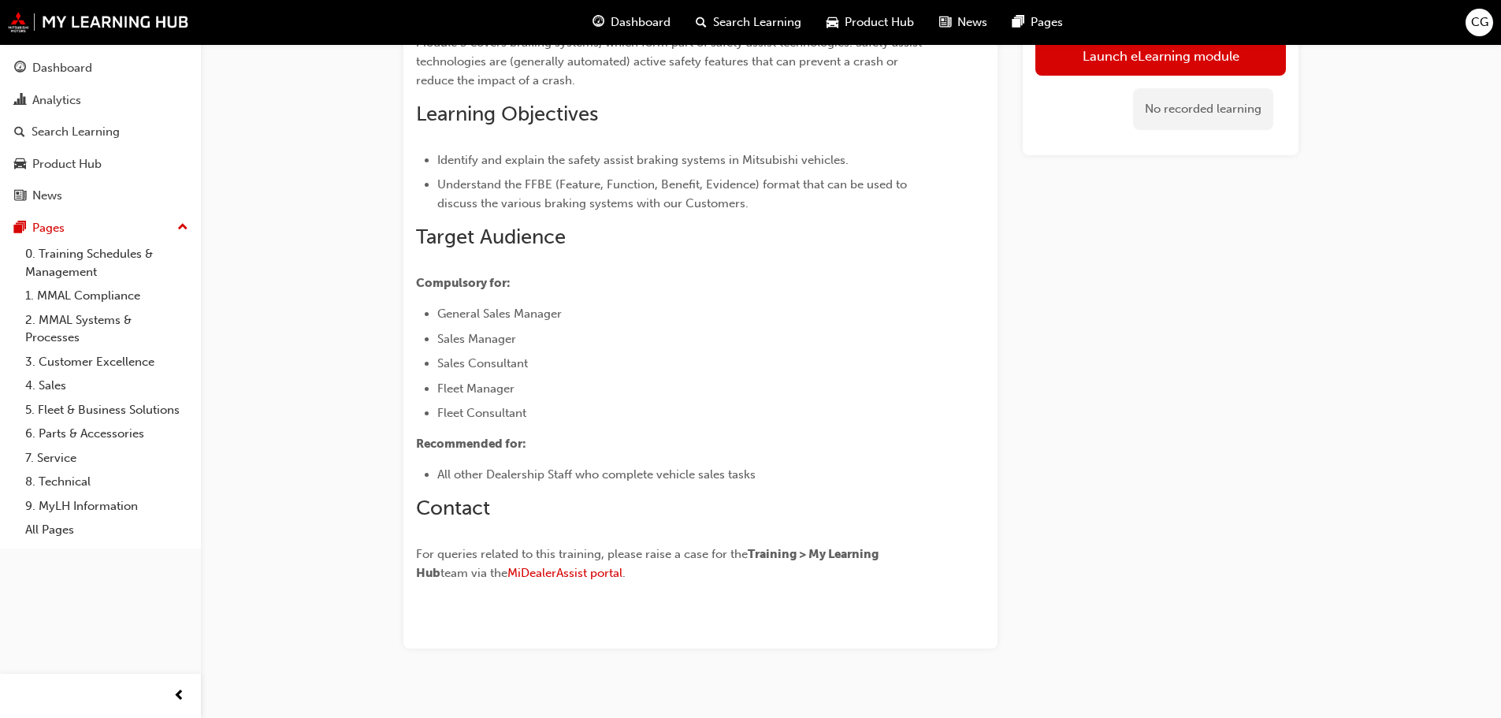
scroll to position [193, 0]
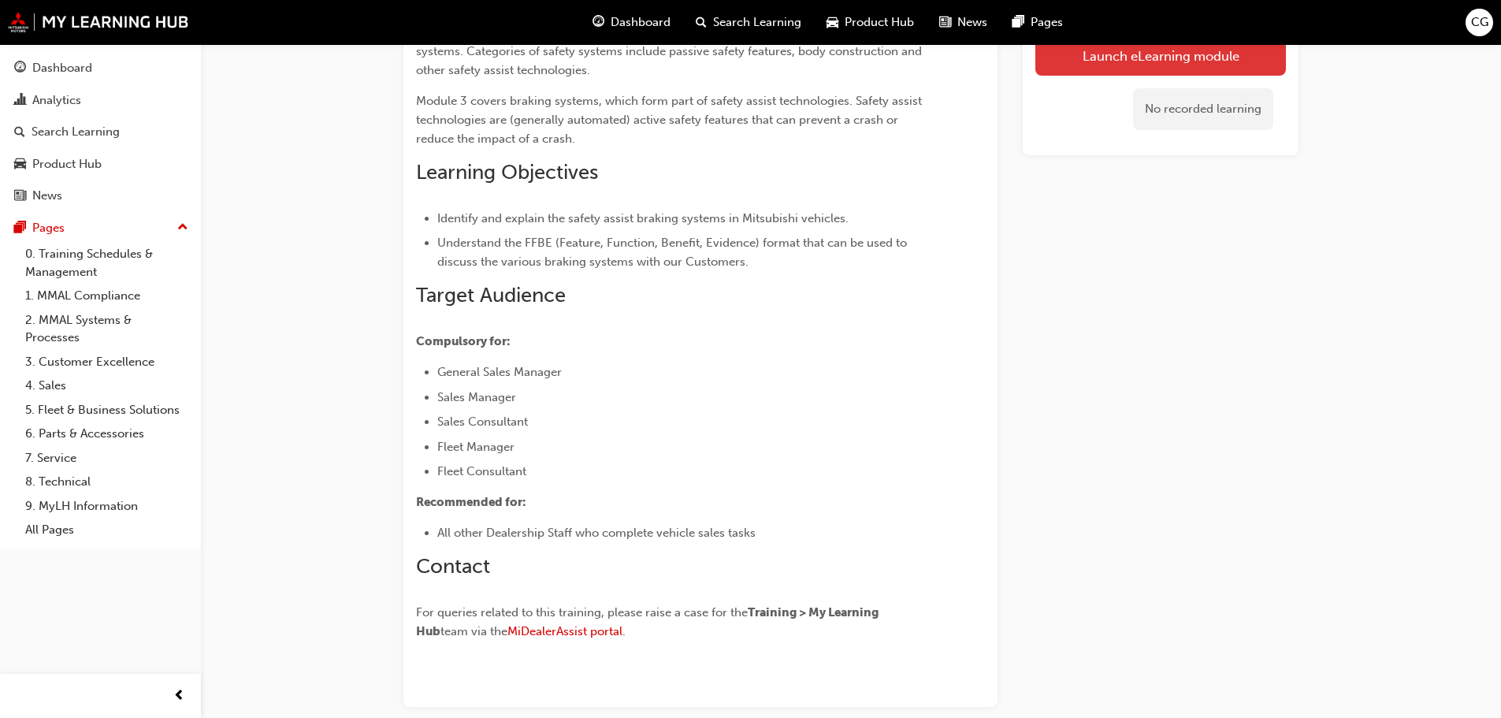
click at [1103, 63] on link "Launch eLearning module" at bounding box center [1161, 55] width 251 height 39
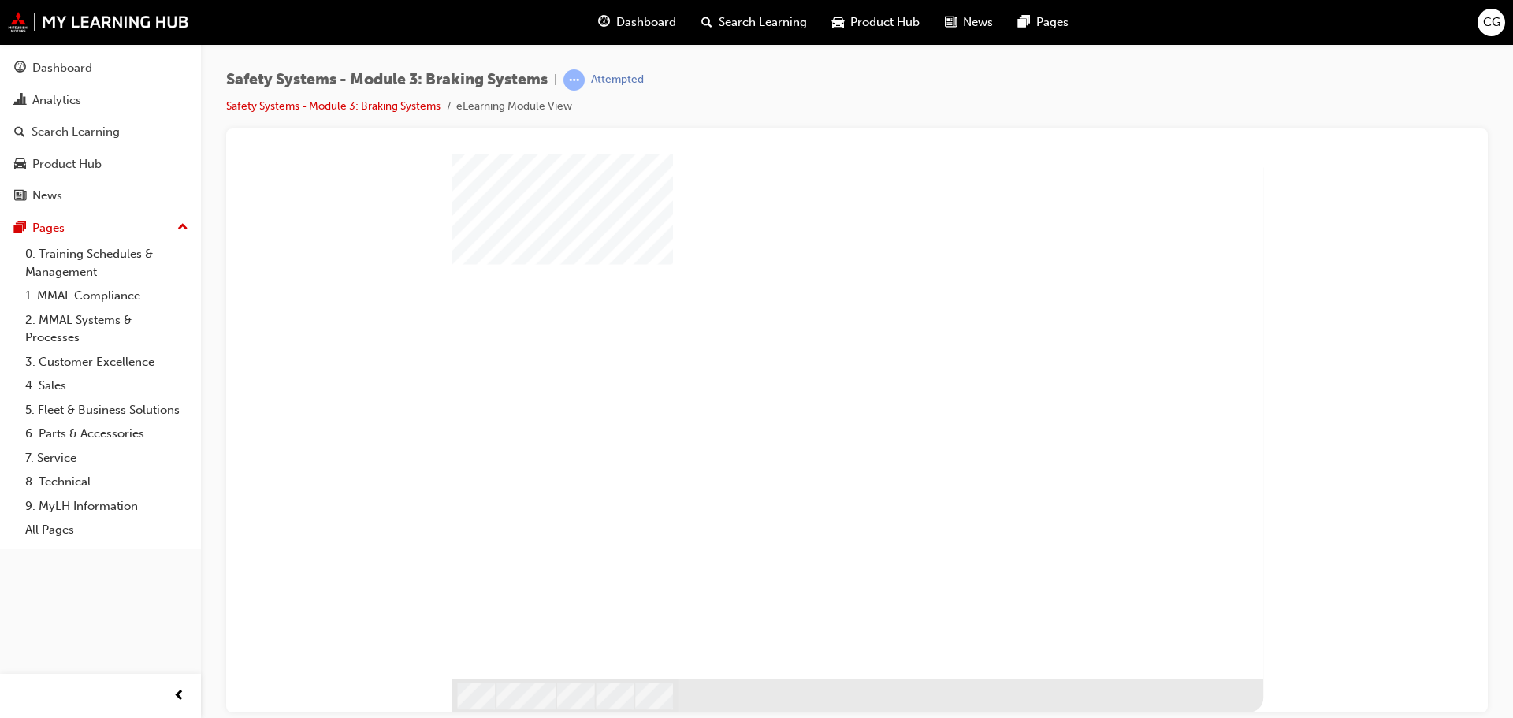
click at [815, 373] on div "play" at bounding box center [815, 373] width 0 height 0
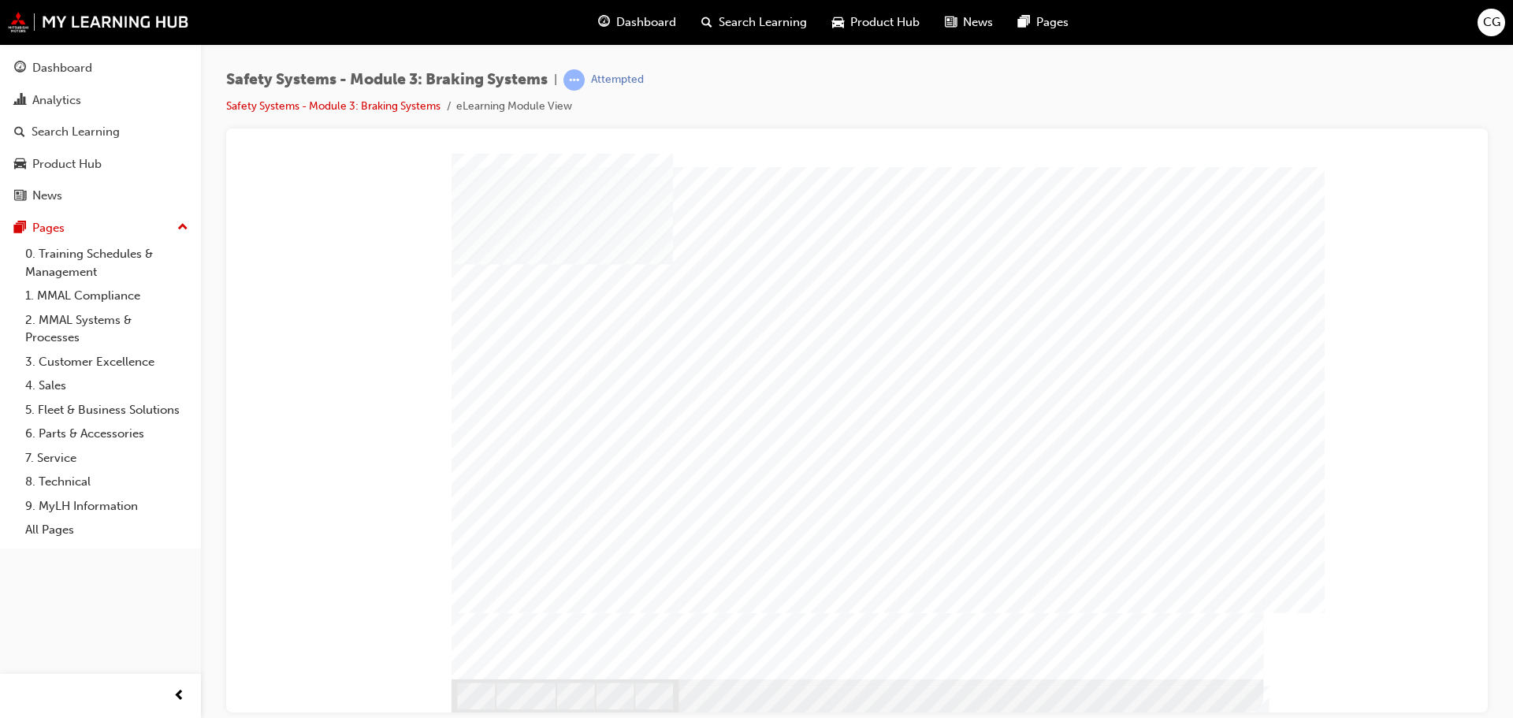
click at [1121, 352] on div "ABS_Function" at bounding box center [858, 416] width 812 height 526
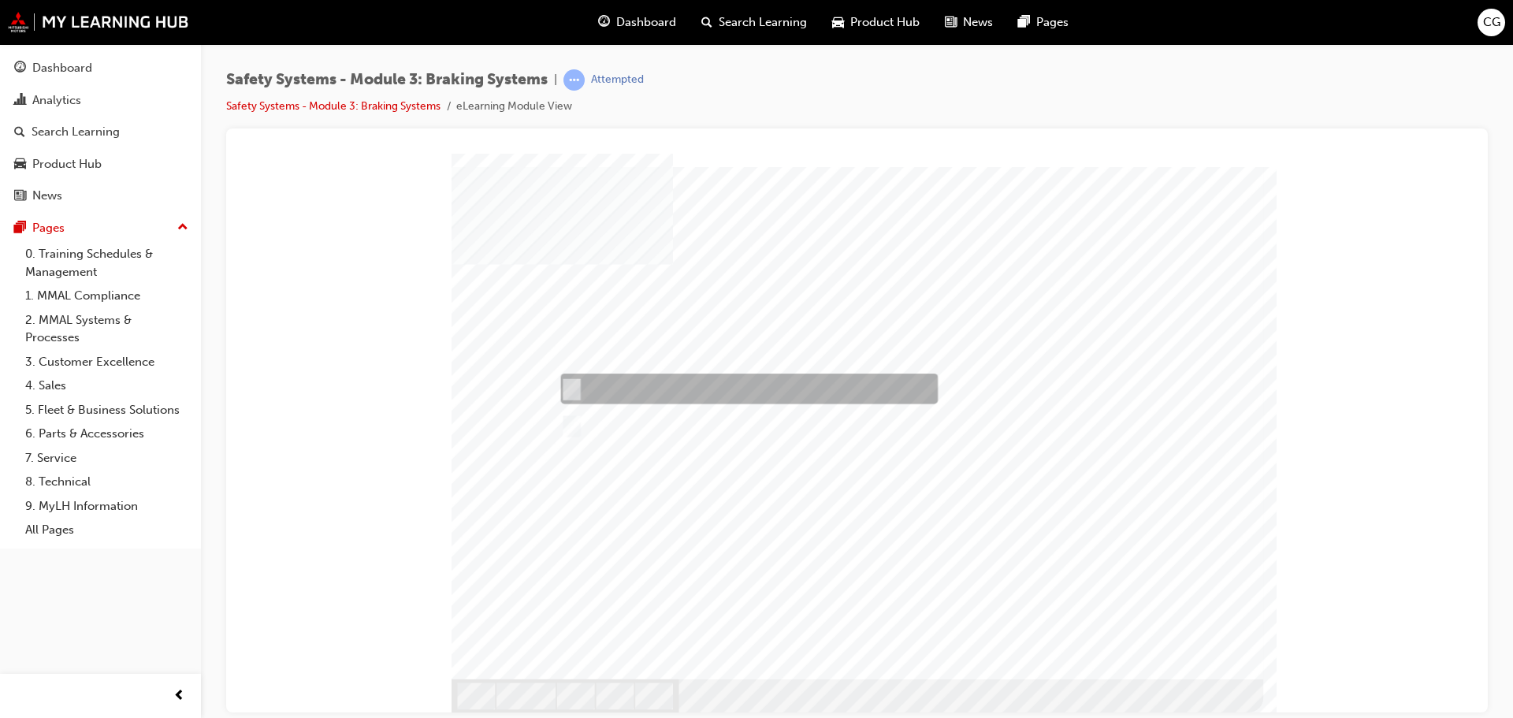
radio input "true"
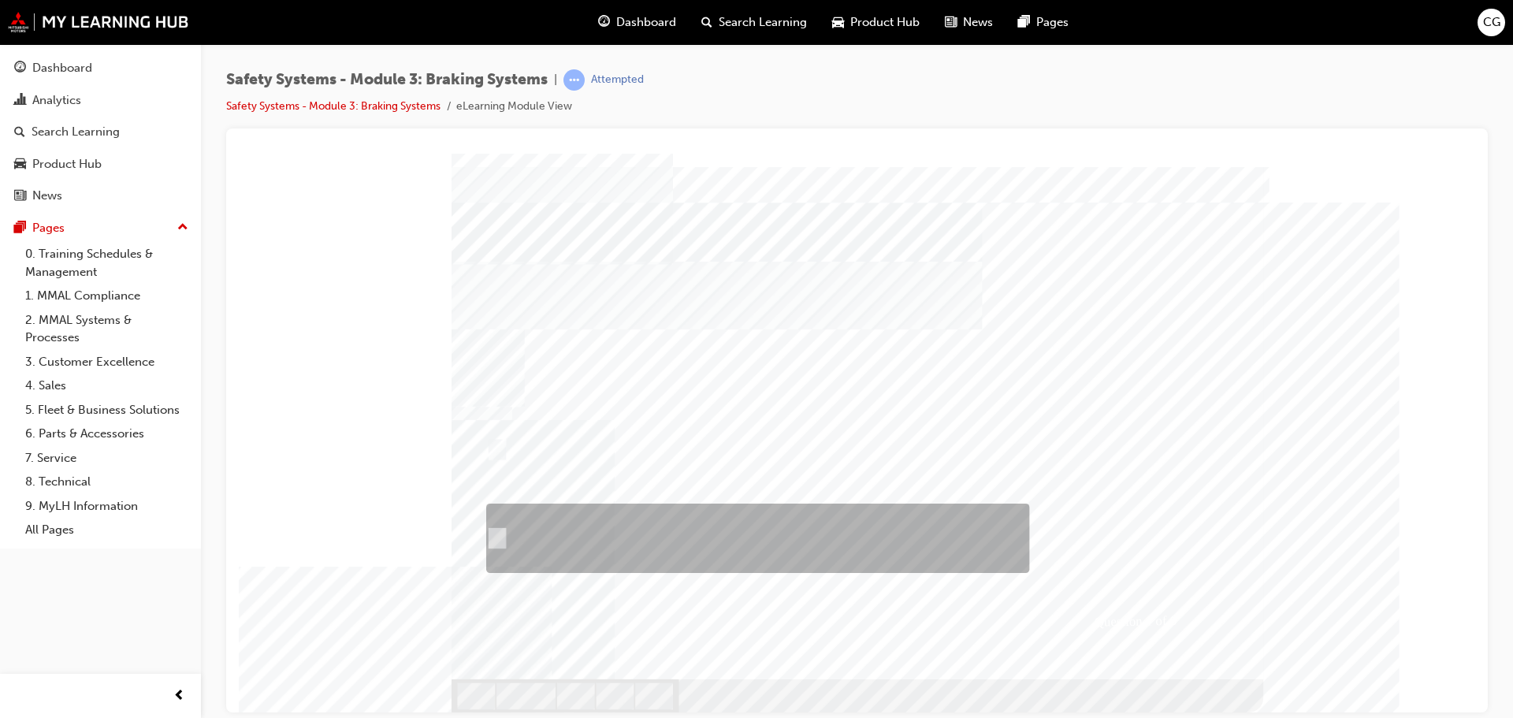
radio input "true"
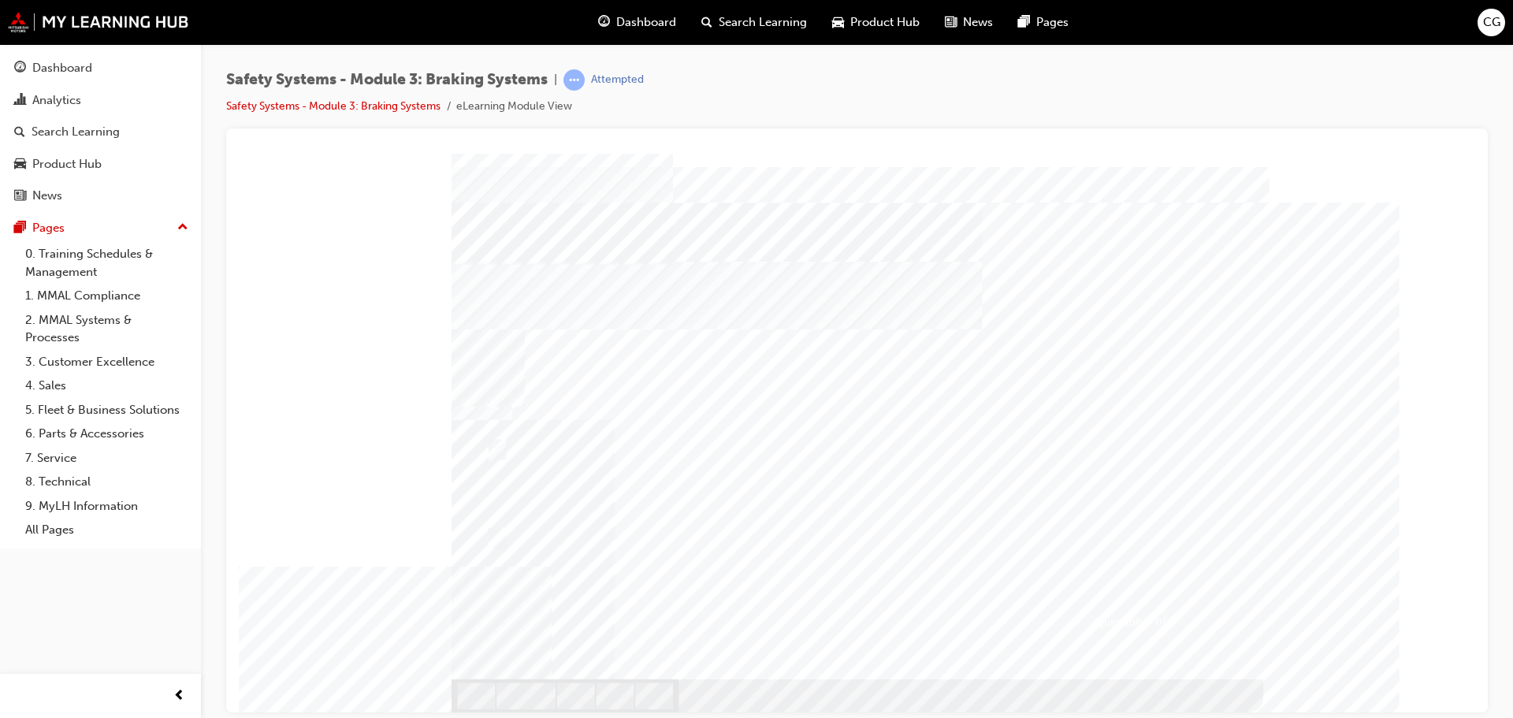
click at [1206, 679] on div "Image" at bounding box center [861, 697] width 818 height 36
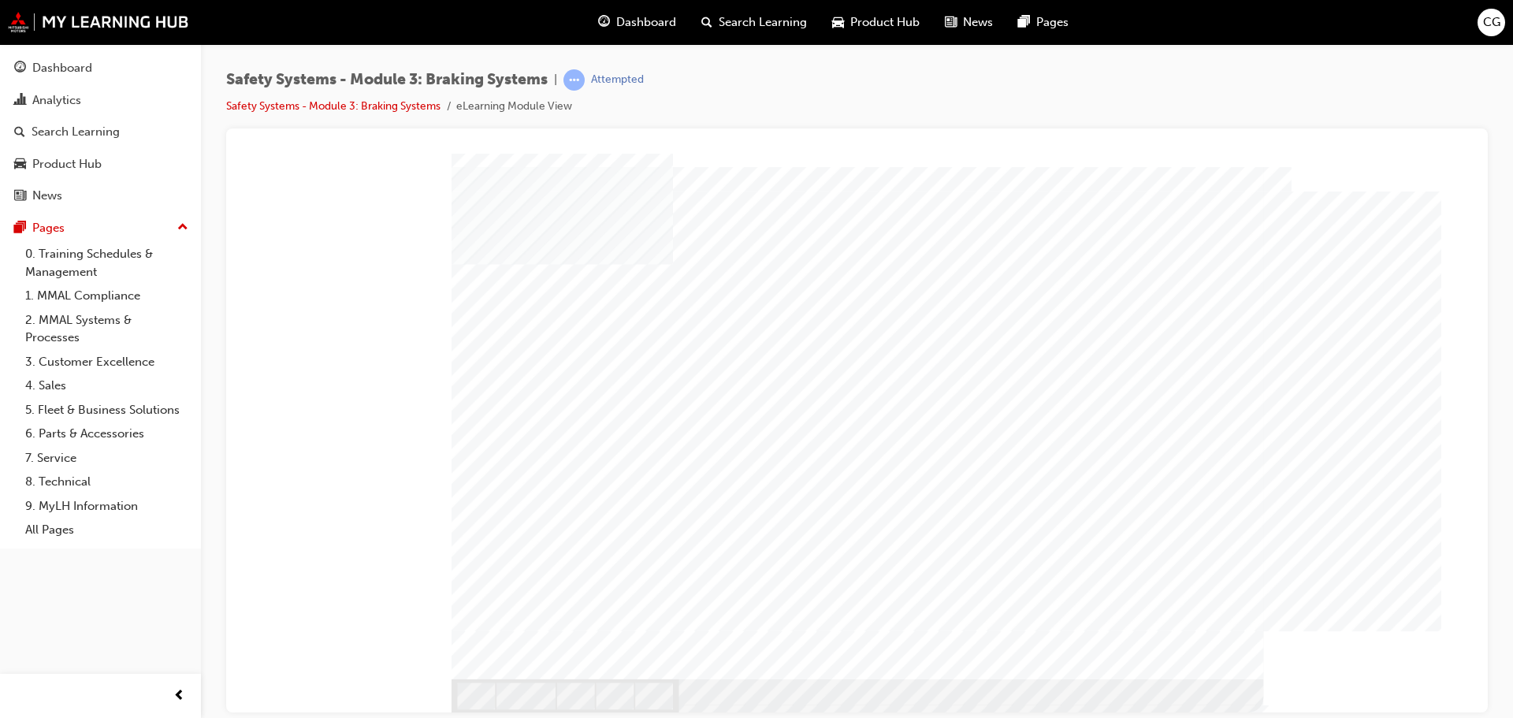
drag, startPoint x: 614, startPoint y: 453, endPoint x: 358, endPoint y: 437, distance: 256.6
click at [358, 159] on div "Question 2 of 6" at bounding box center [857, 159] width 1224 height 0
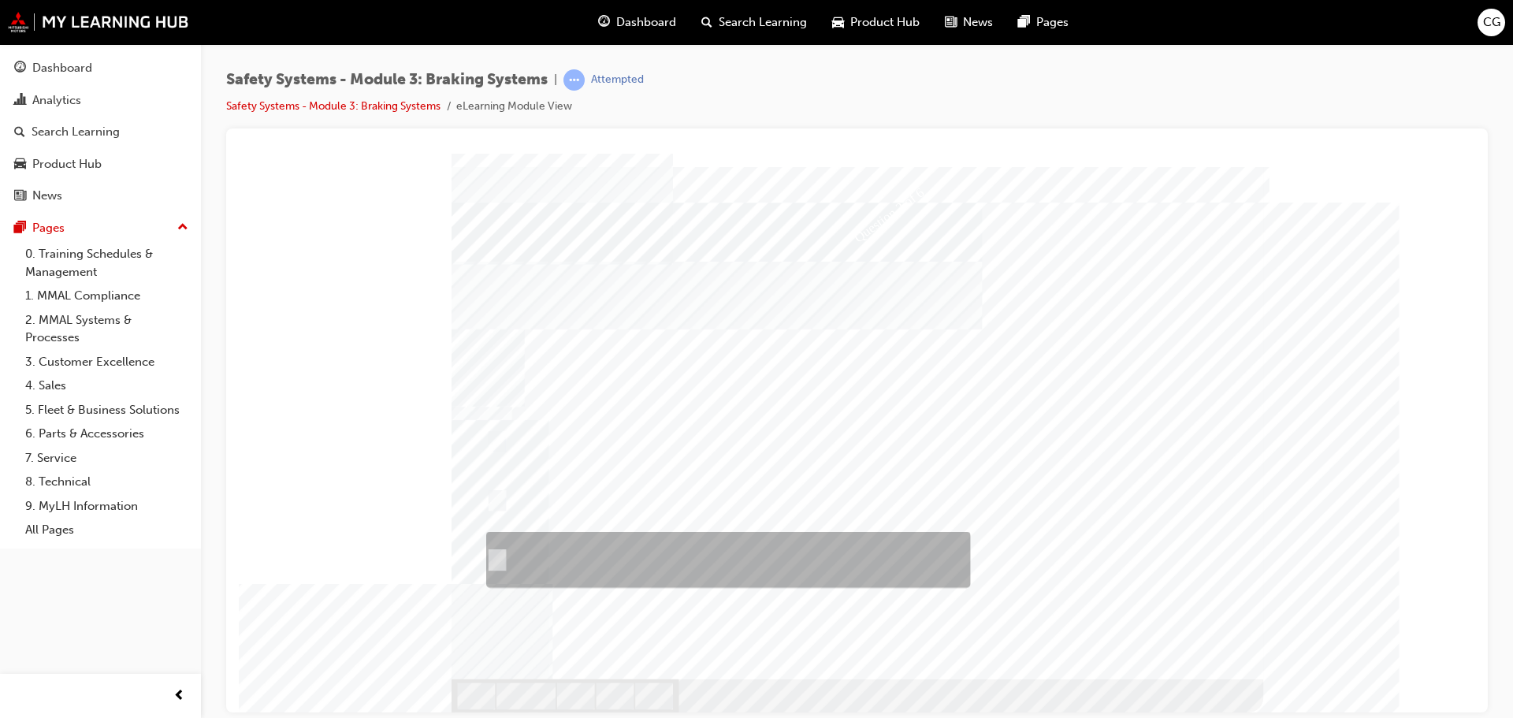
checkbox input "true"
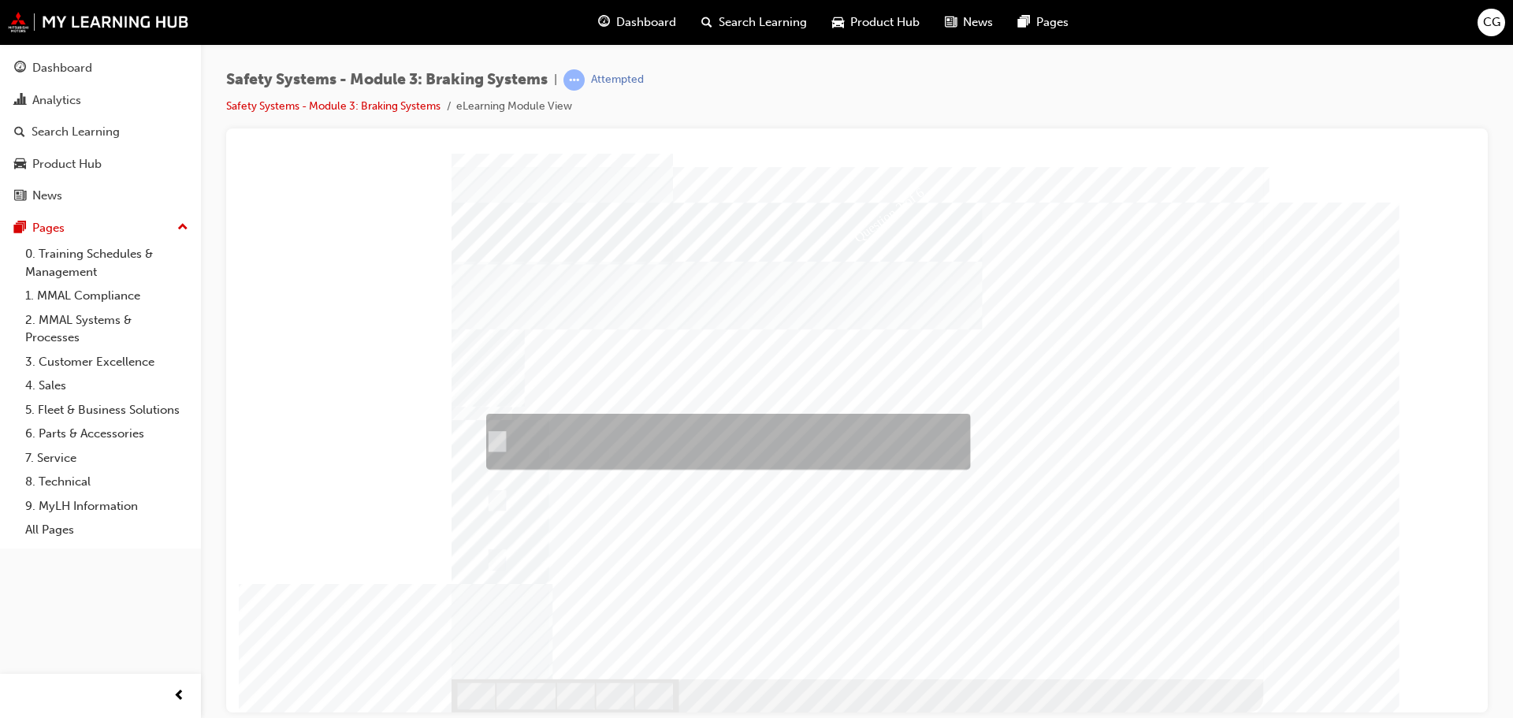
checkbox input "true"
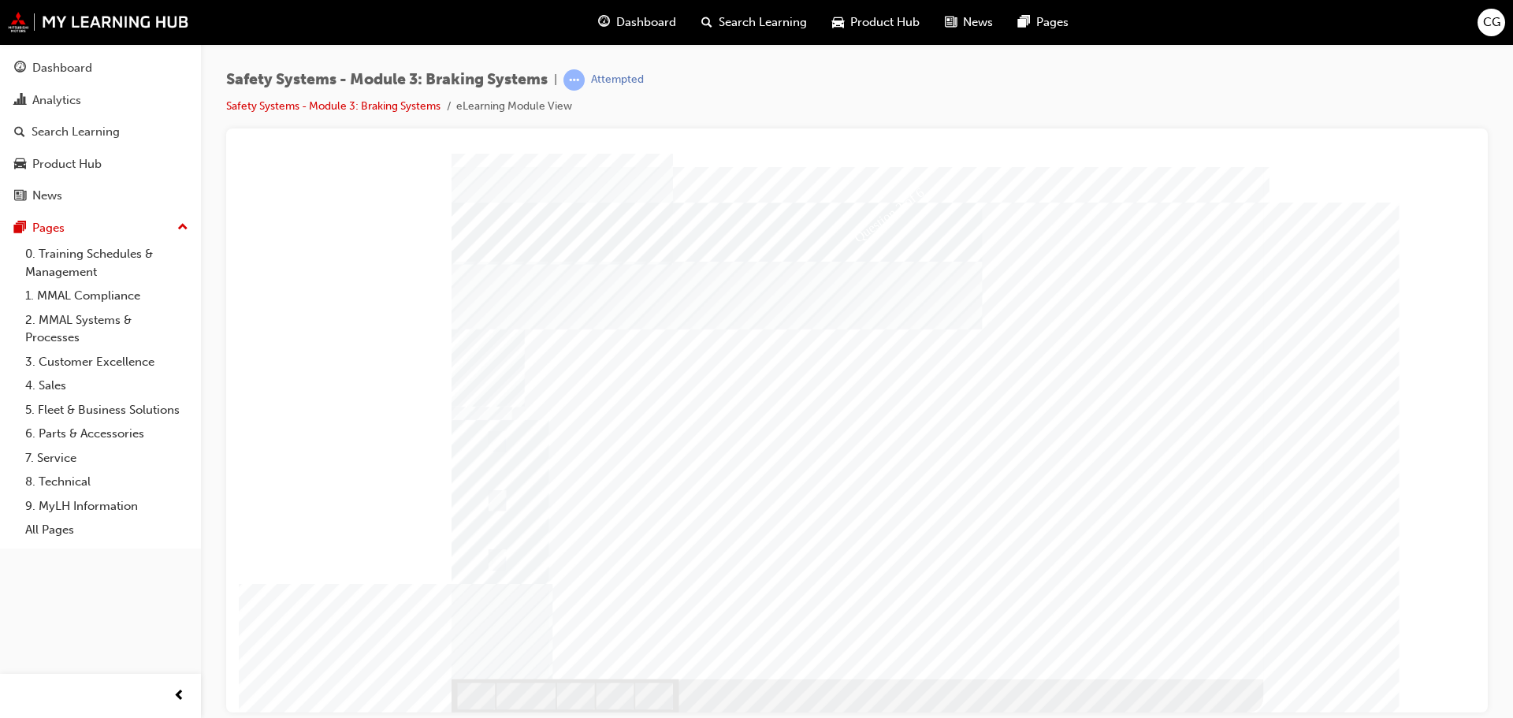
drag, startPoint x: 1192, startPoint y: 657, endPoint x: 1353, endPoint y: 693, distance: 165.4
click at [1353, 159] on div at bounding box center [857, 159] width 1224 height 0
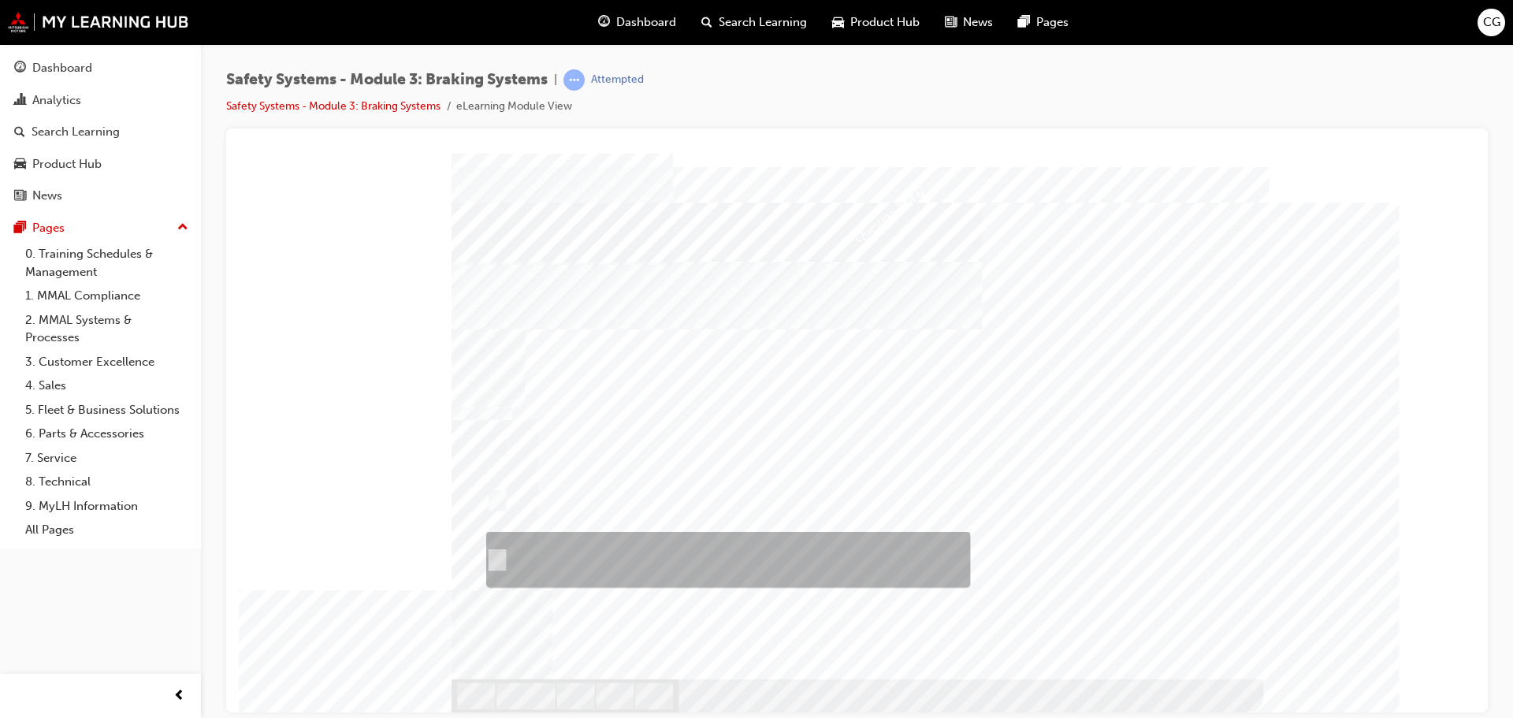
checkbox input "true"
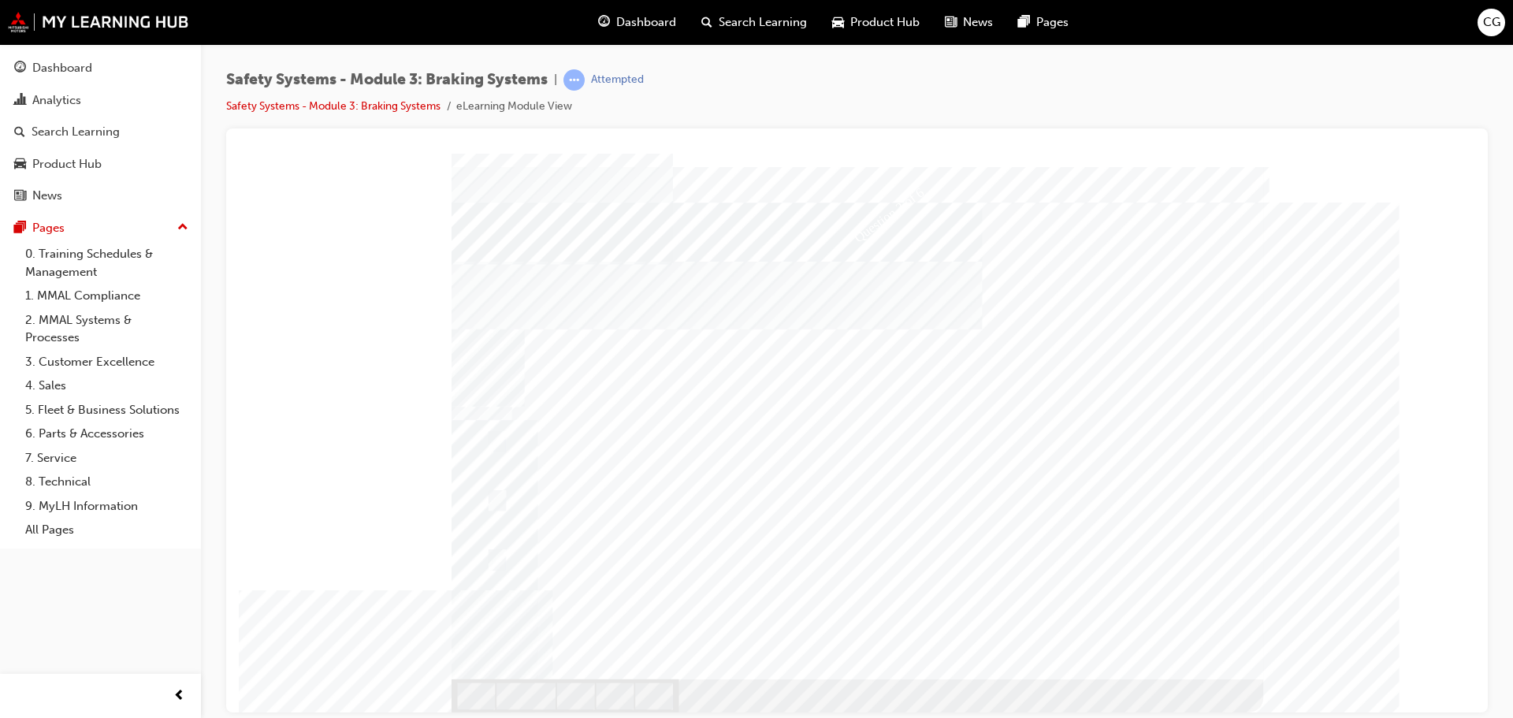
click at [644, 380] on div at bounding box center [858, 432] width 812 height 559
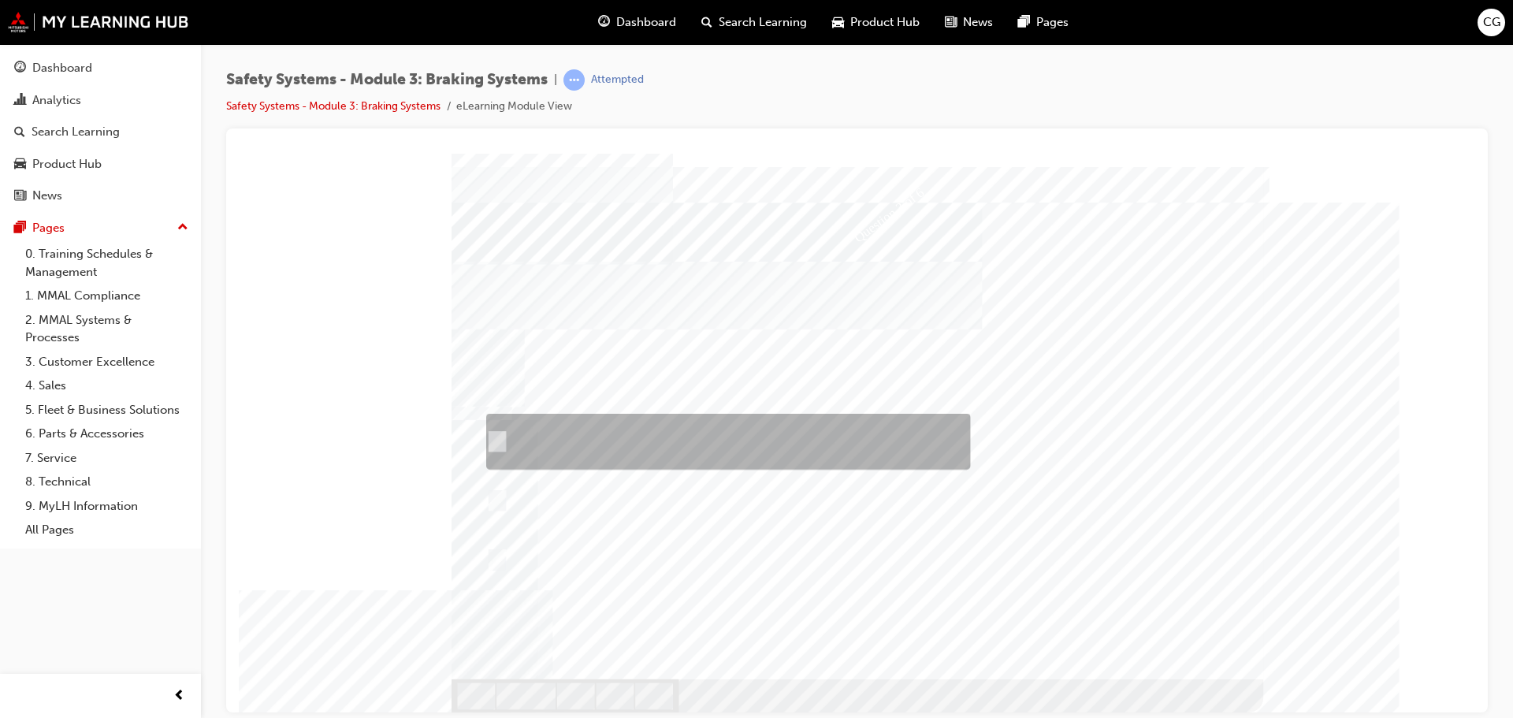
checkbox input "false"
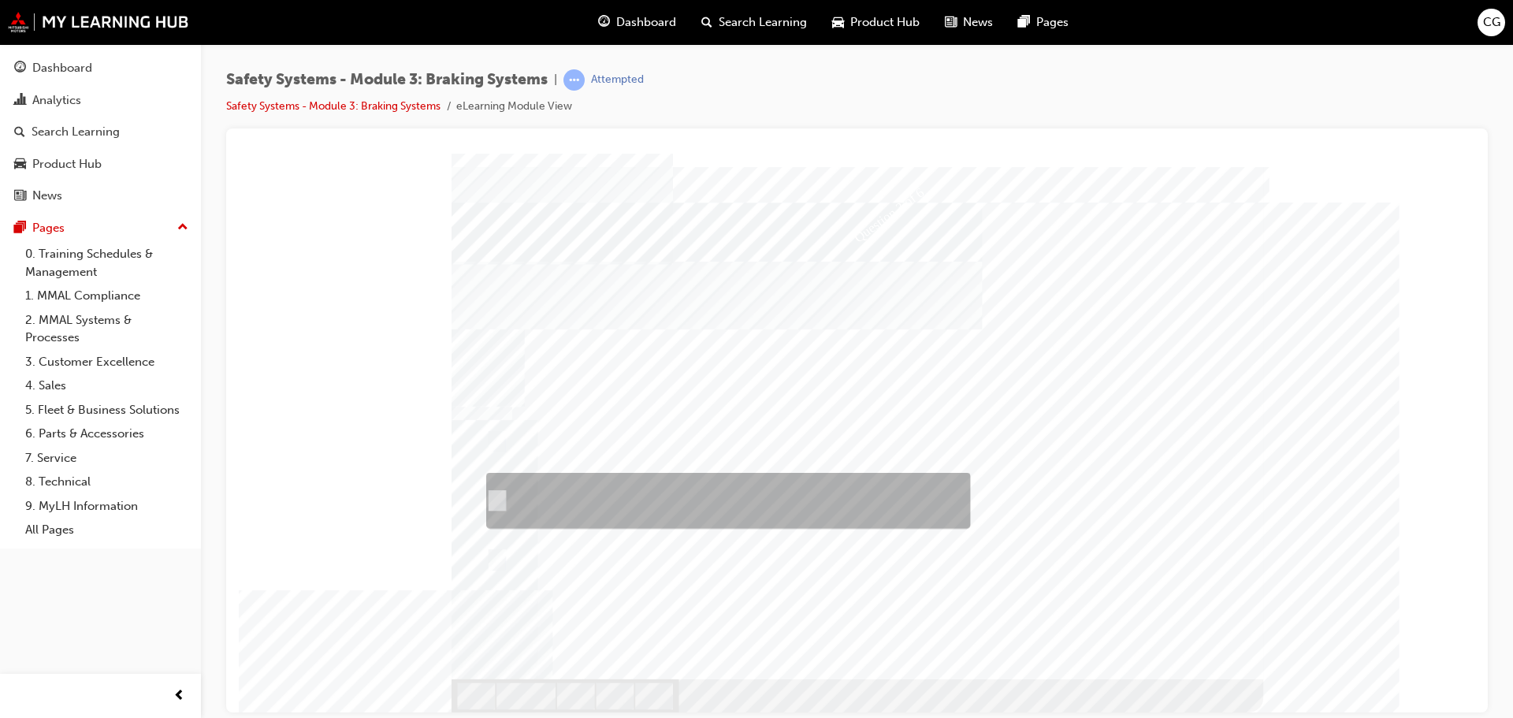
checkbox input "true"
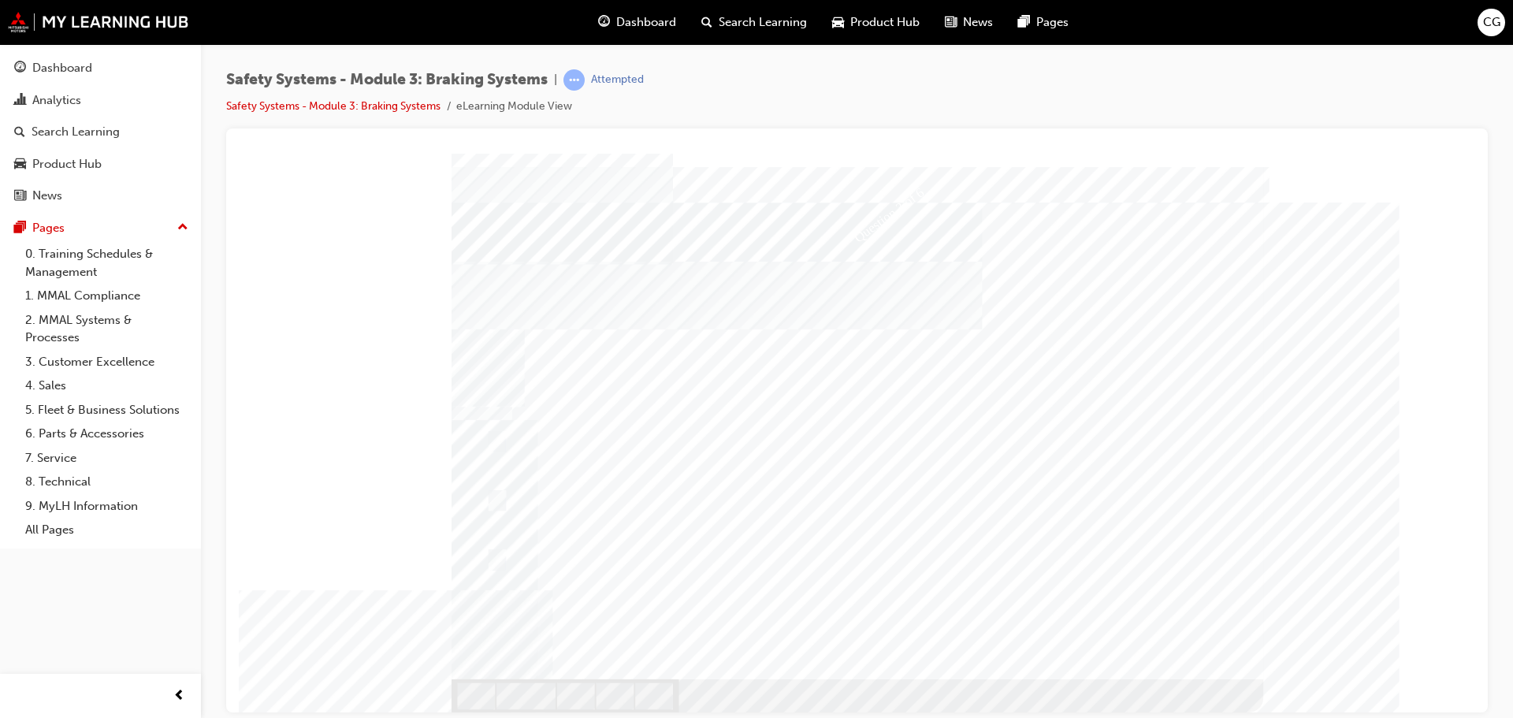
click at [814, 505] on div at bounding box center [858, 432] width 812 height 559
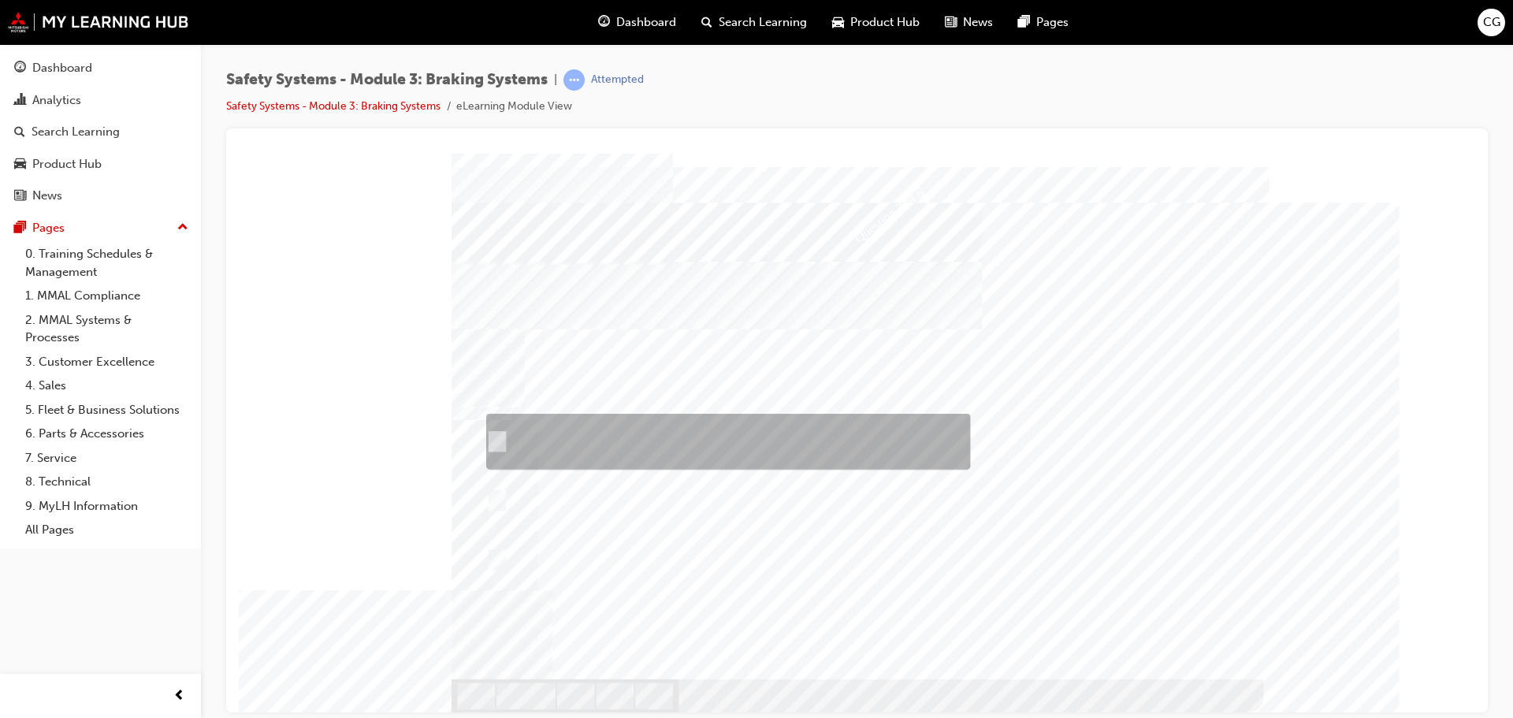
drag, startPoint x: 731, startPoint y: 439, endPoint x: 738, endPoint y: 447, distance: 10.1
checkbox input "true"
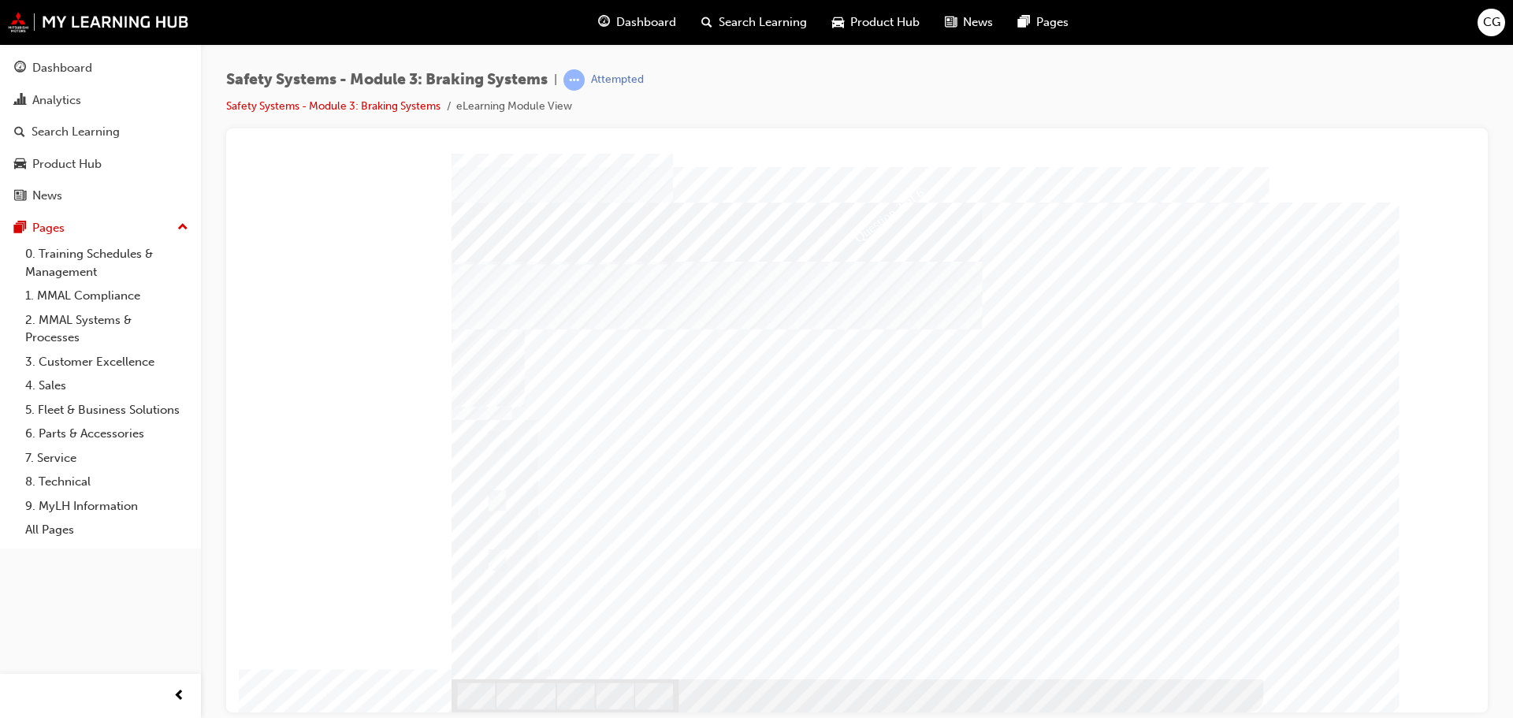
drag, startPoint x: 1063, startPoint y: 337, endPoint x: 1090, endPoint y: 400, distance: 68.5
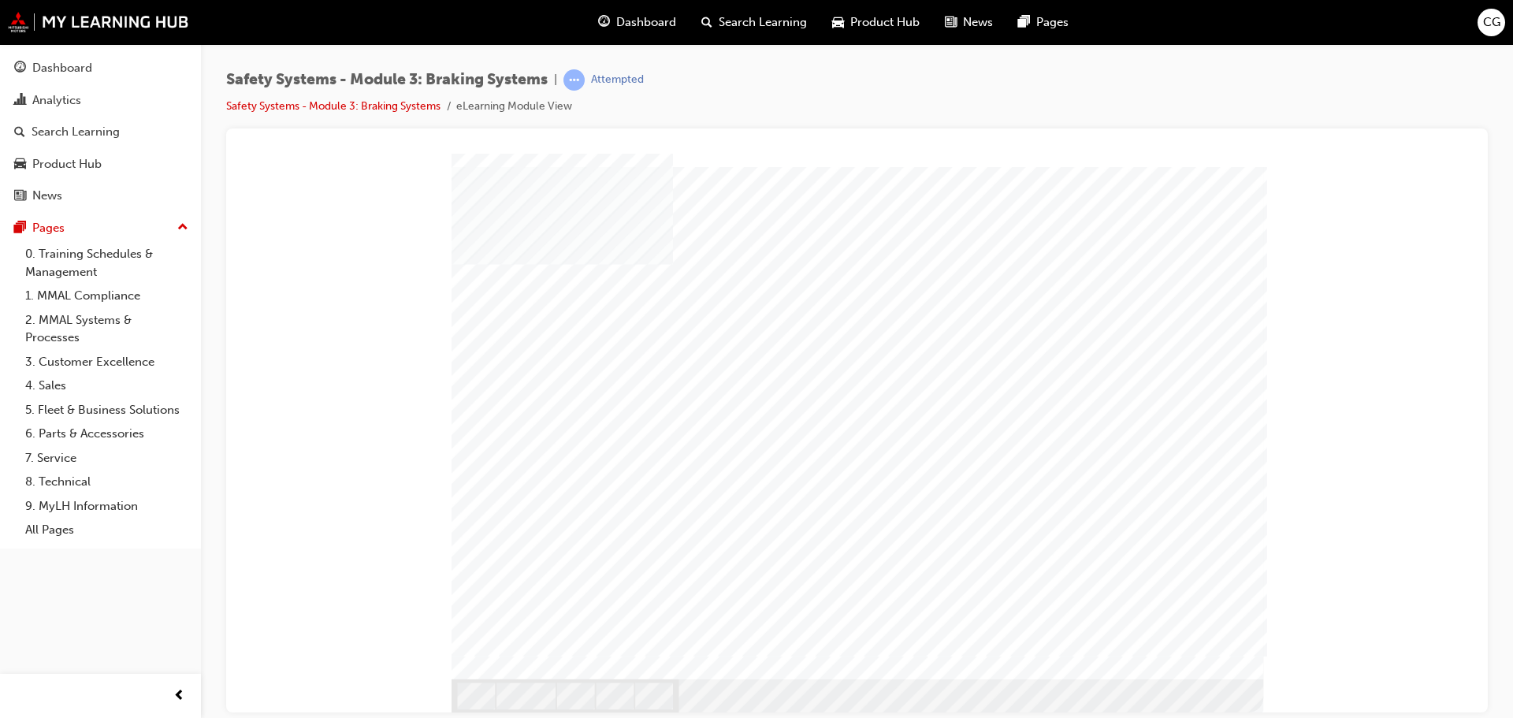
click at [1330, 159] on div at bounding box center [857, 159] width 1224 height 0
drag, startPoint x: 1201, startPoint y: 589, endPoint x: 1215, endPoint y: 594, distance: 14.5
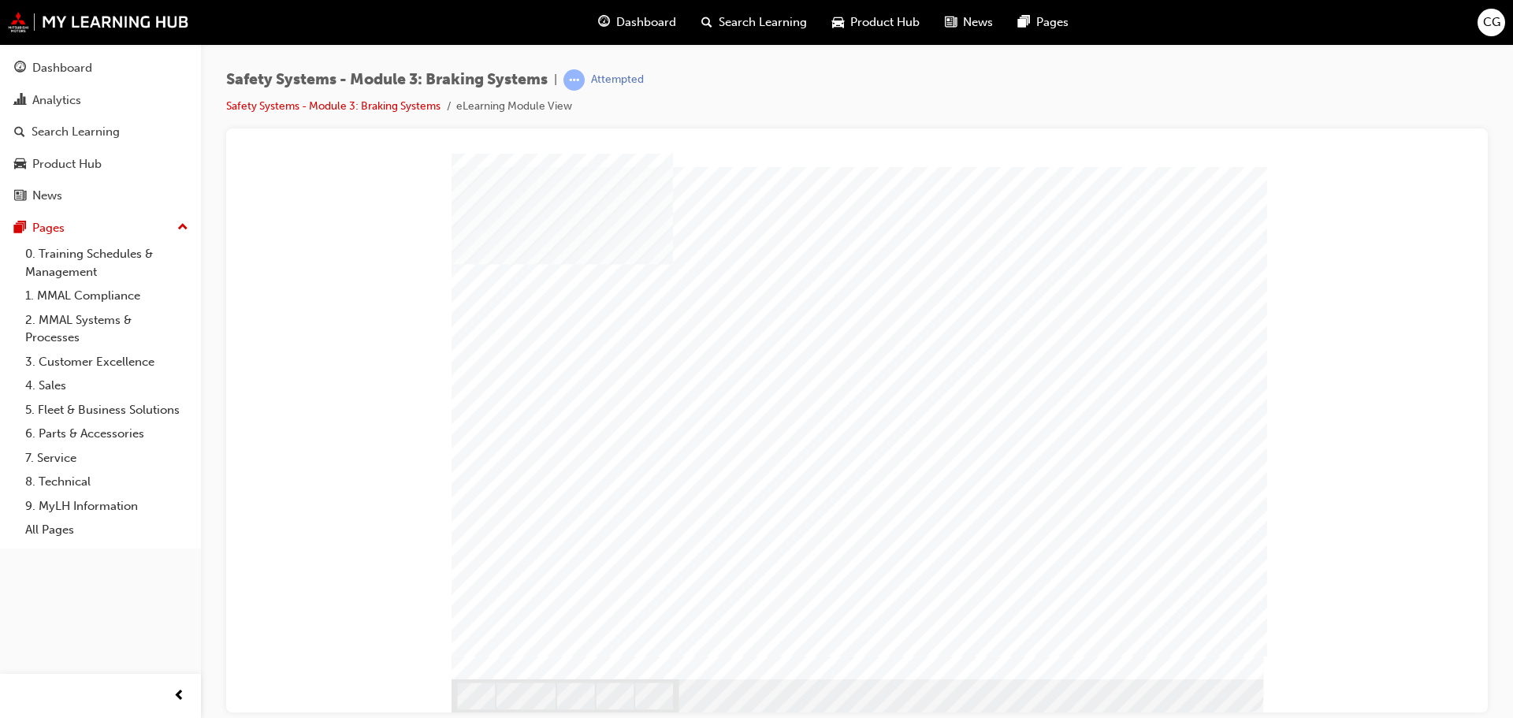
drag, startPoint x: 1244, startPoint y: 592, endPoint x: 1292, endPoint y: 621, distance: 55.6
click at [1267, 159] on div at bounding box center [857, 159] width 1224 height 0
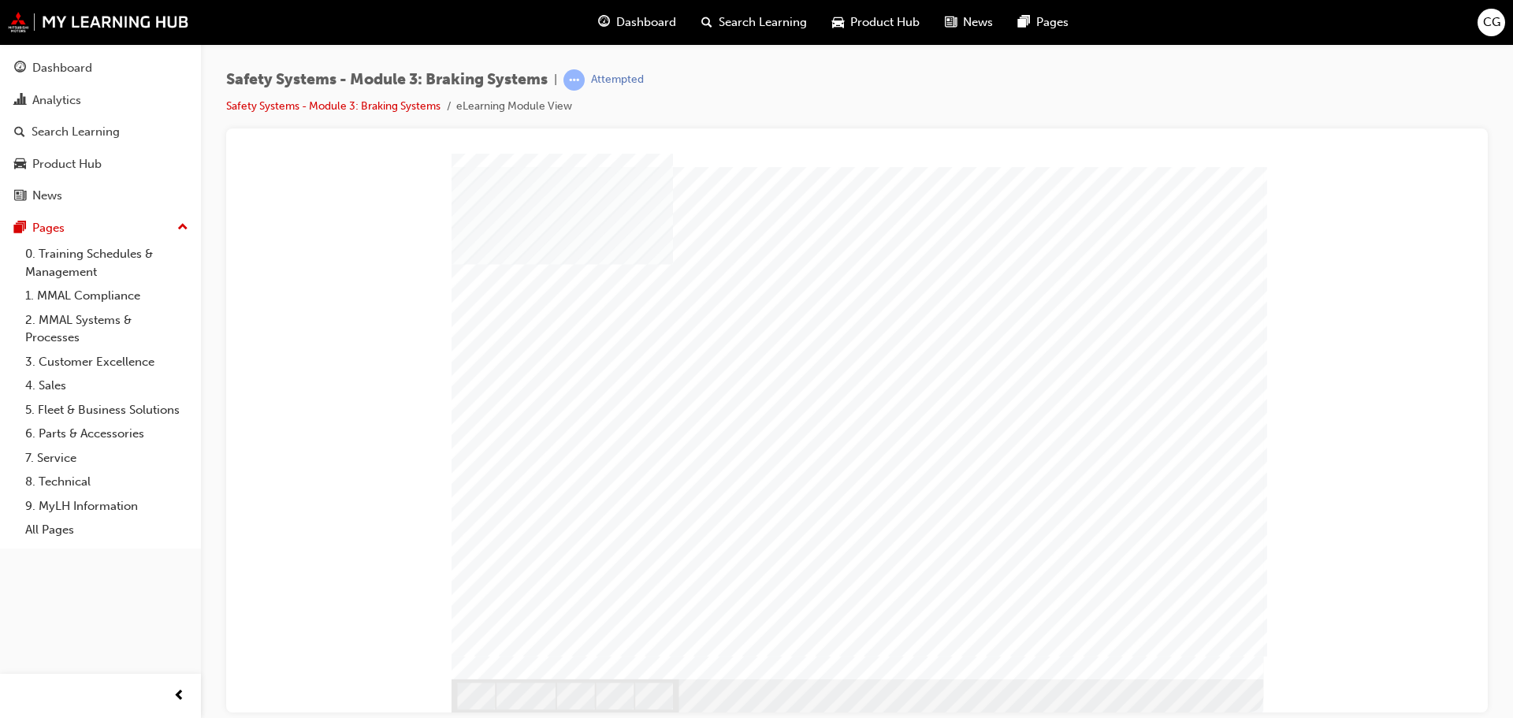
click at [1202, 661] on div at bounding box center [858, 416] width 812 height 526
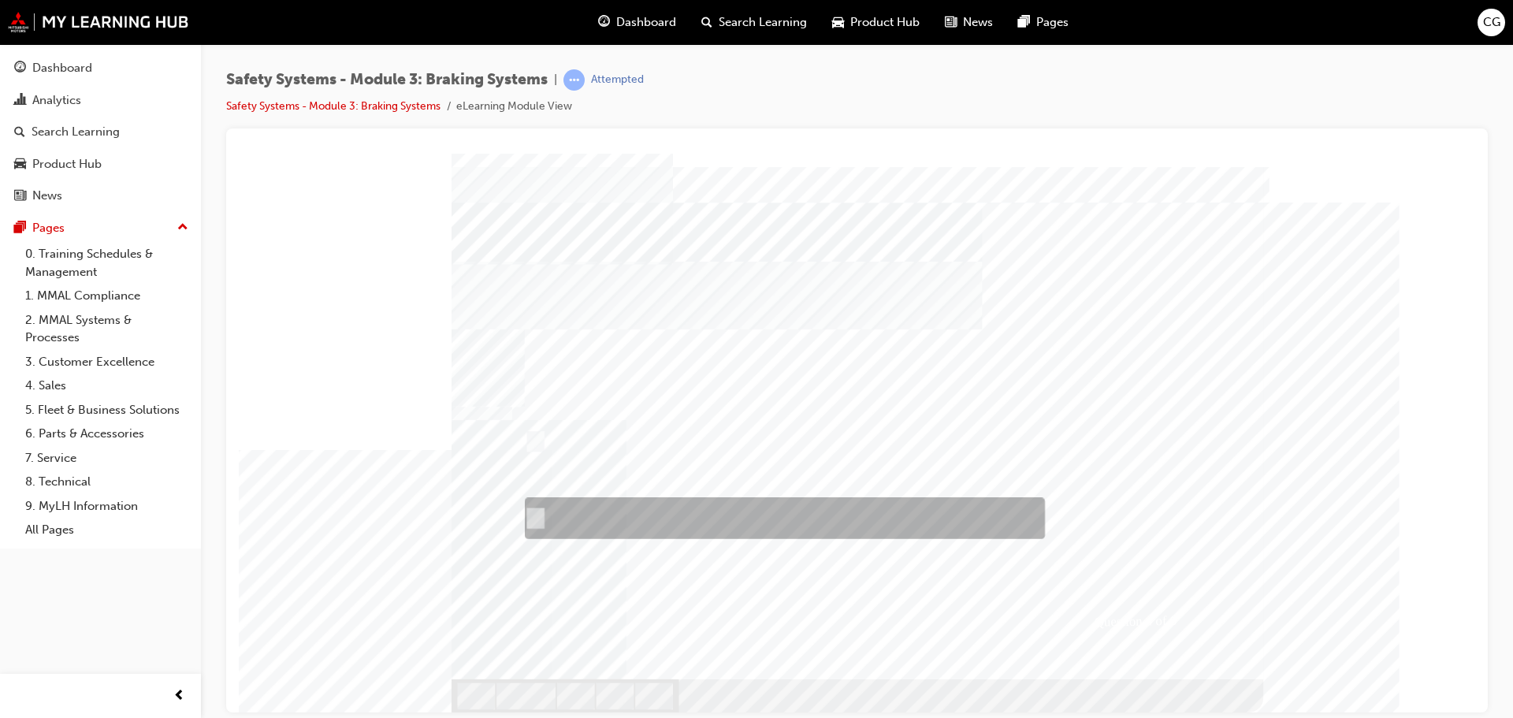
radio input "true"
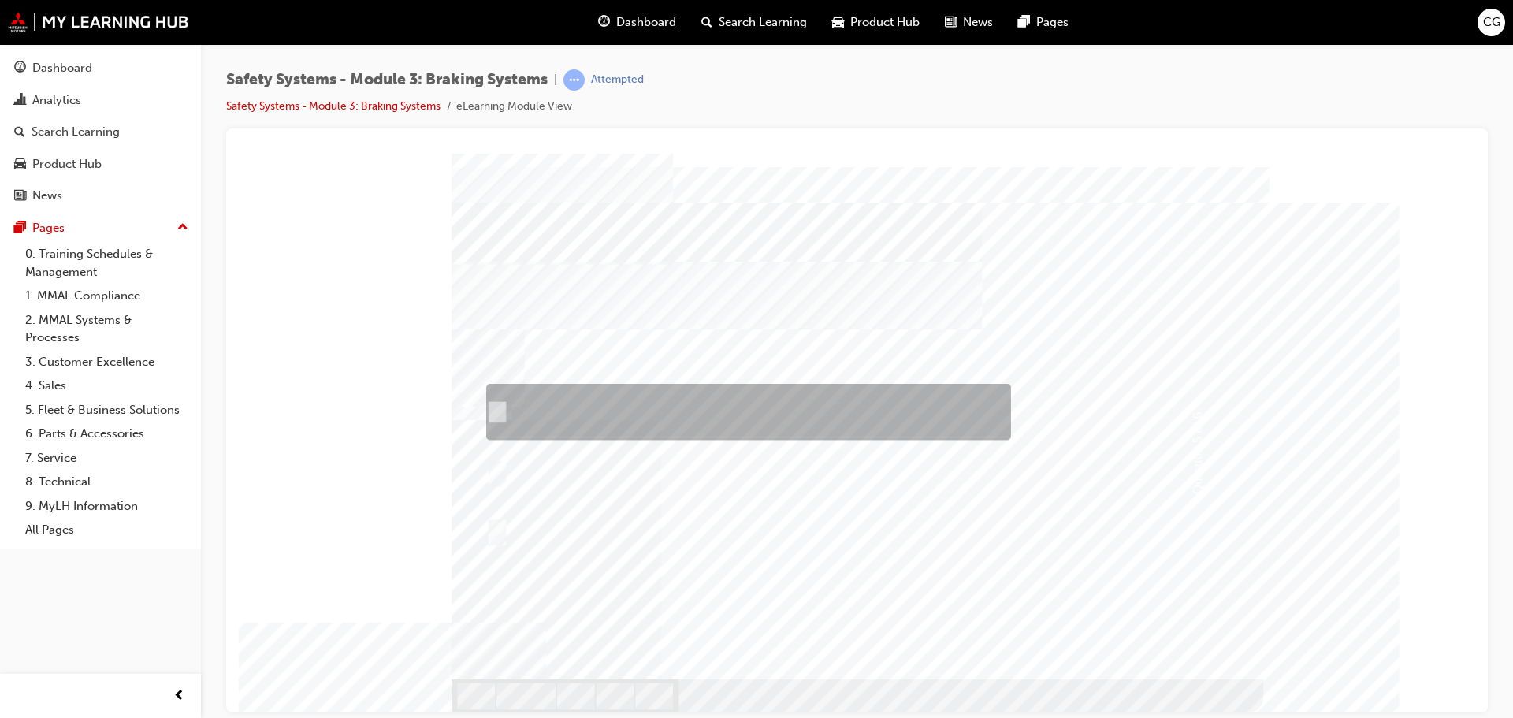
checkbox input "true"
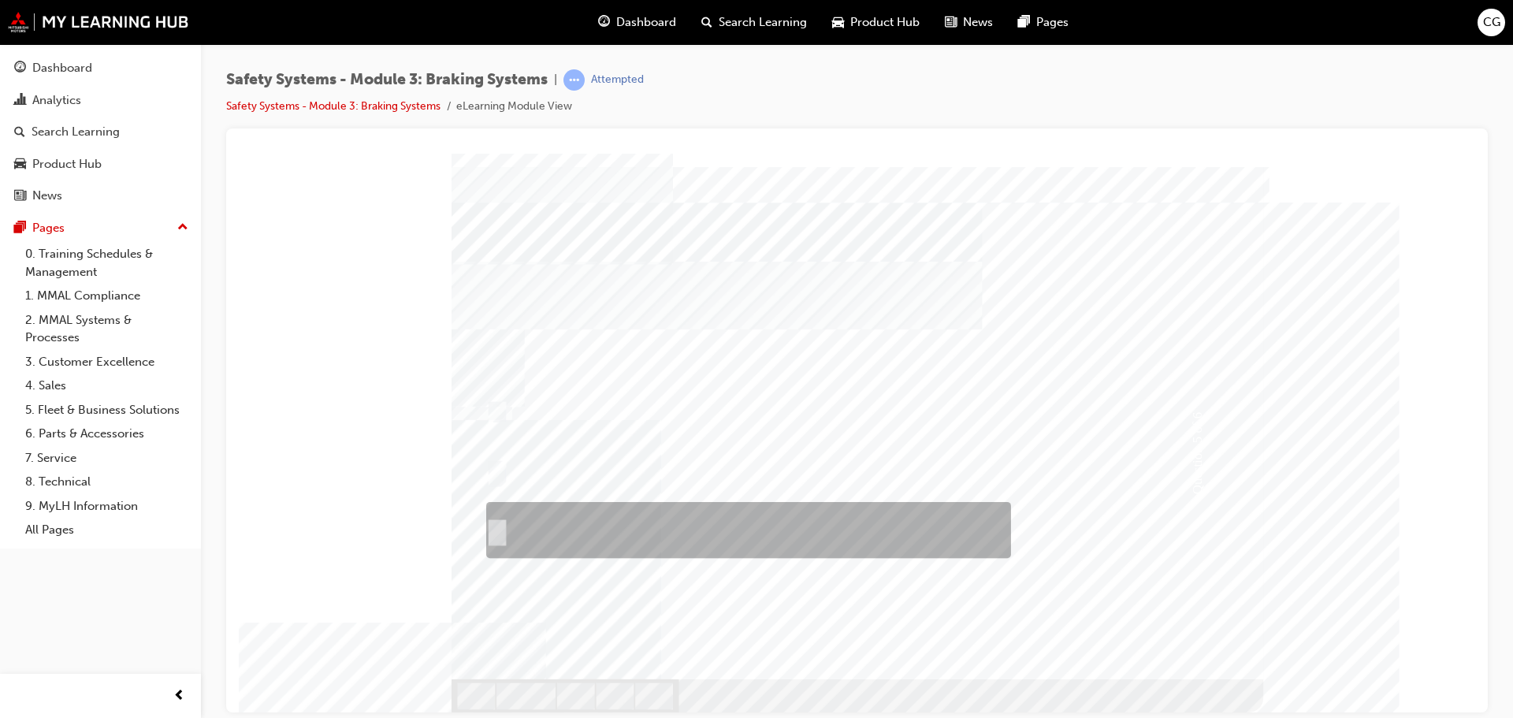
checkbox input "true"
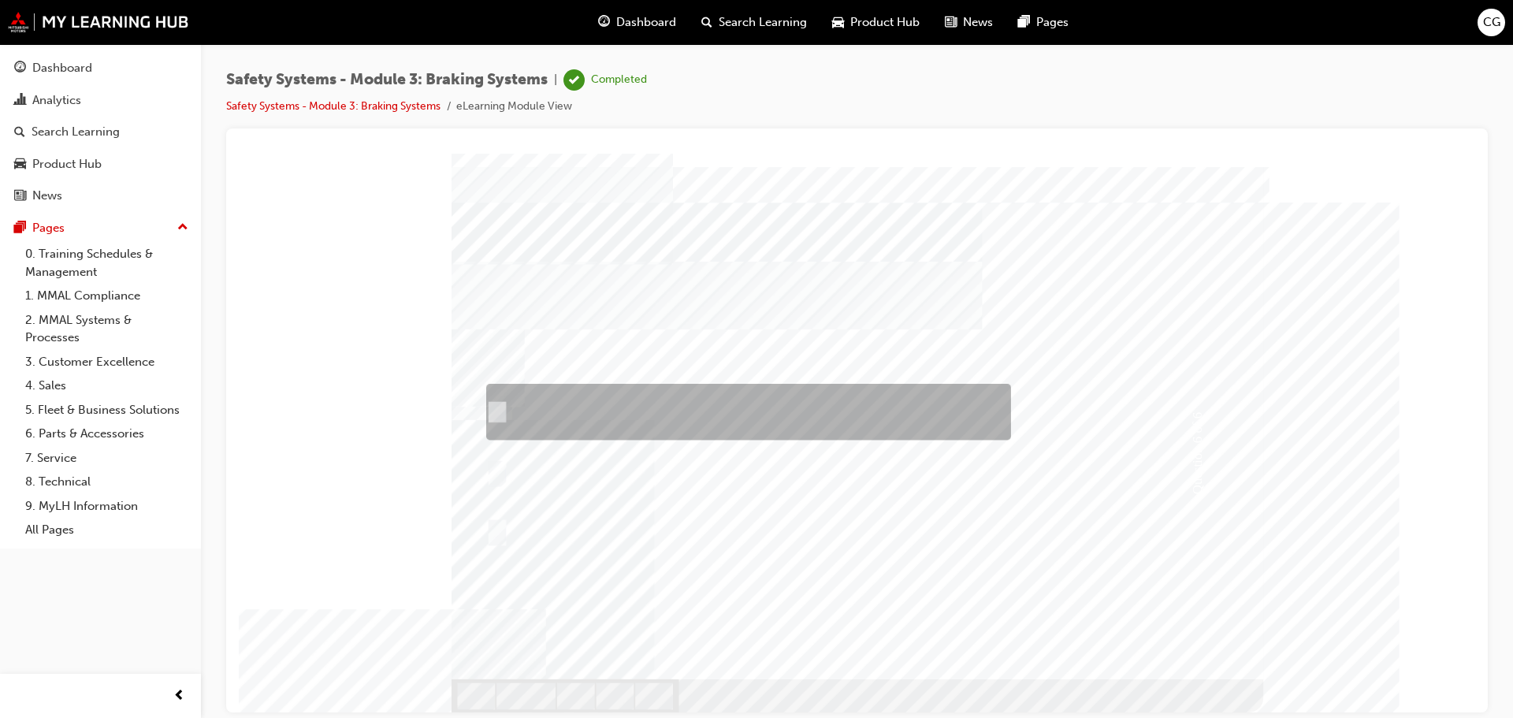
checkbox input "true"
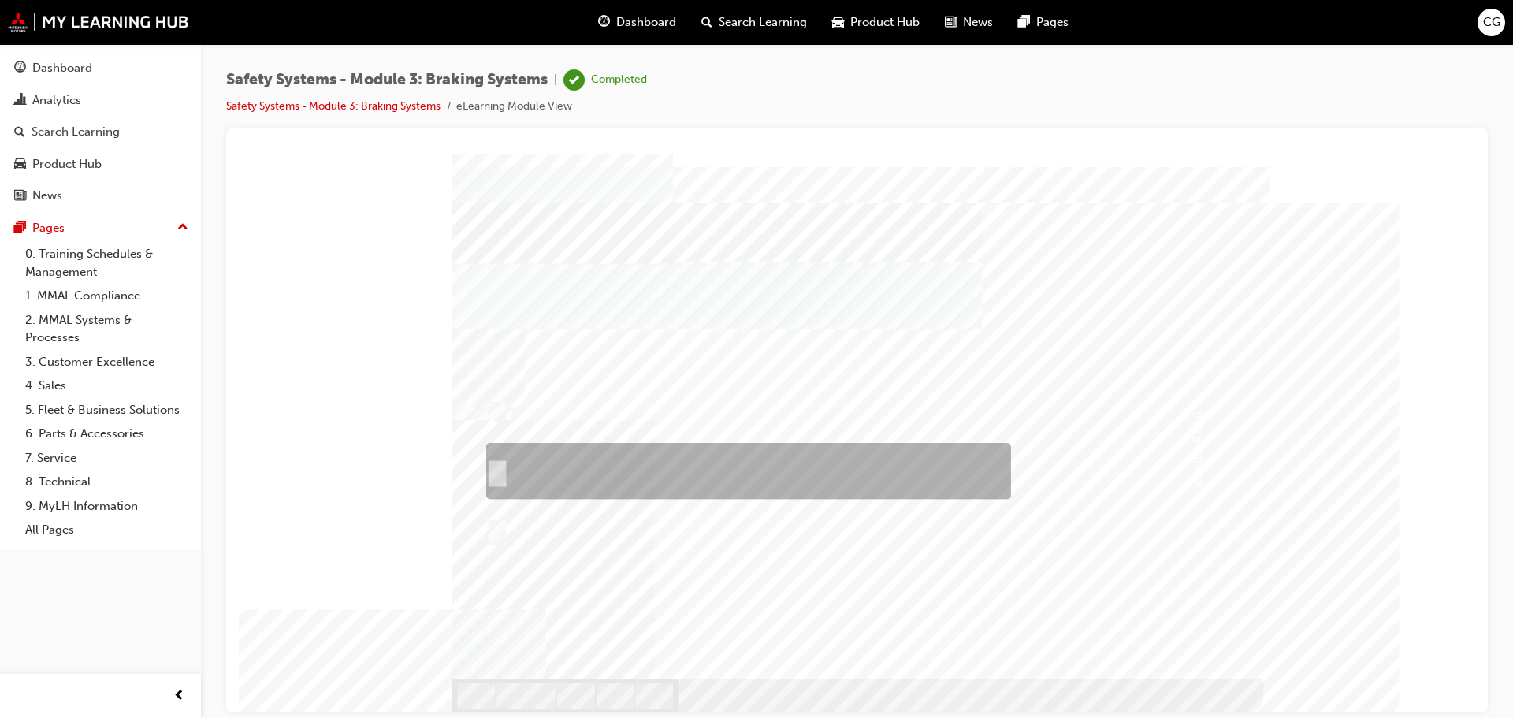
checkbox input "true"
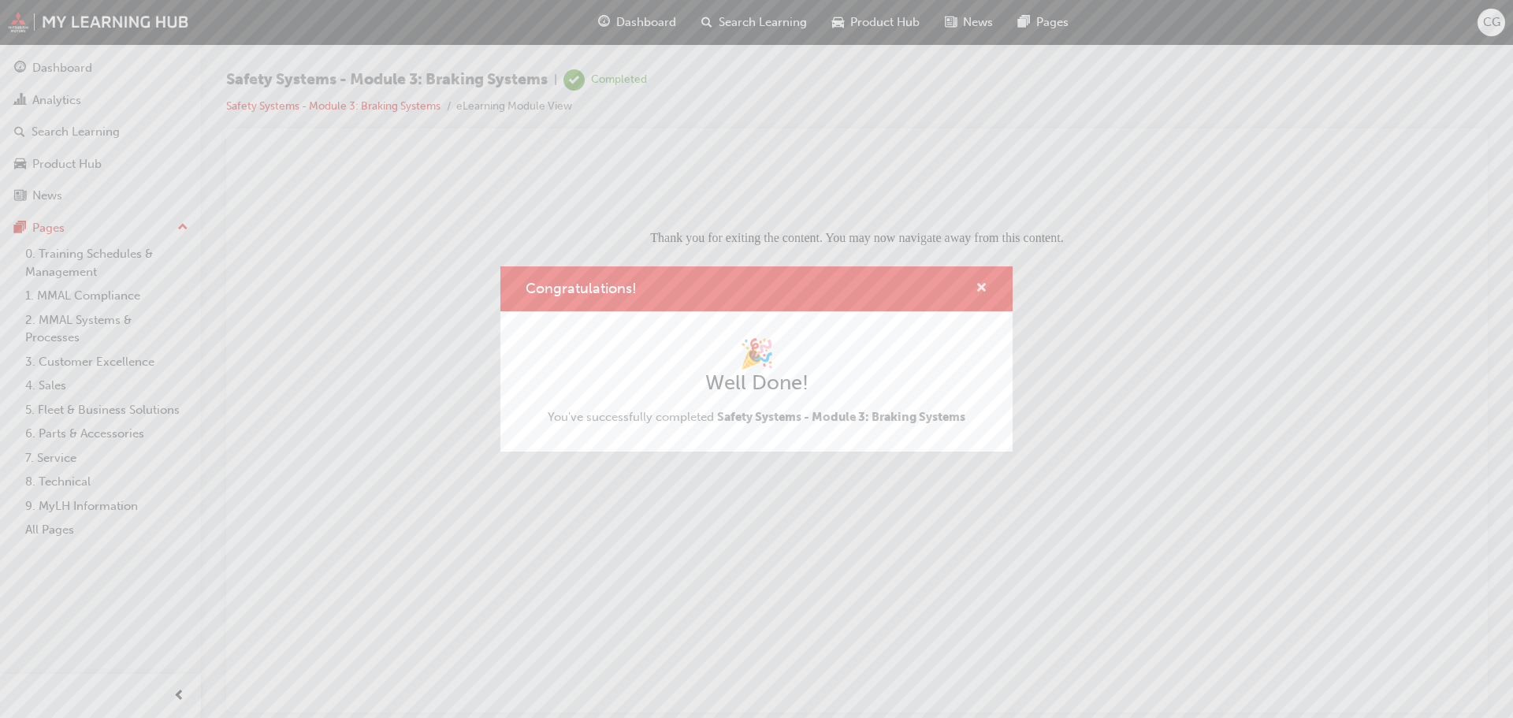
click at [985, 292] on span "cross-icon" at bounding box center [982, 289] width 12 height 14
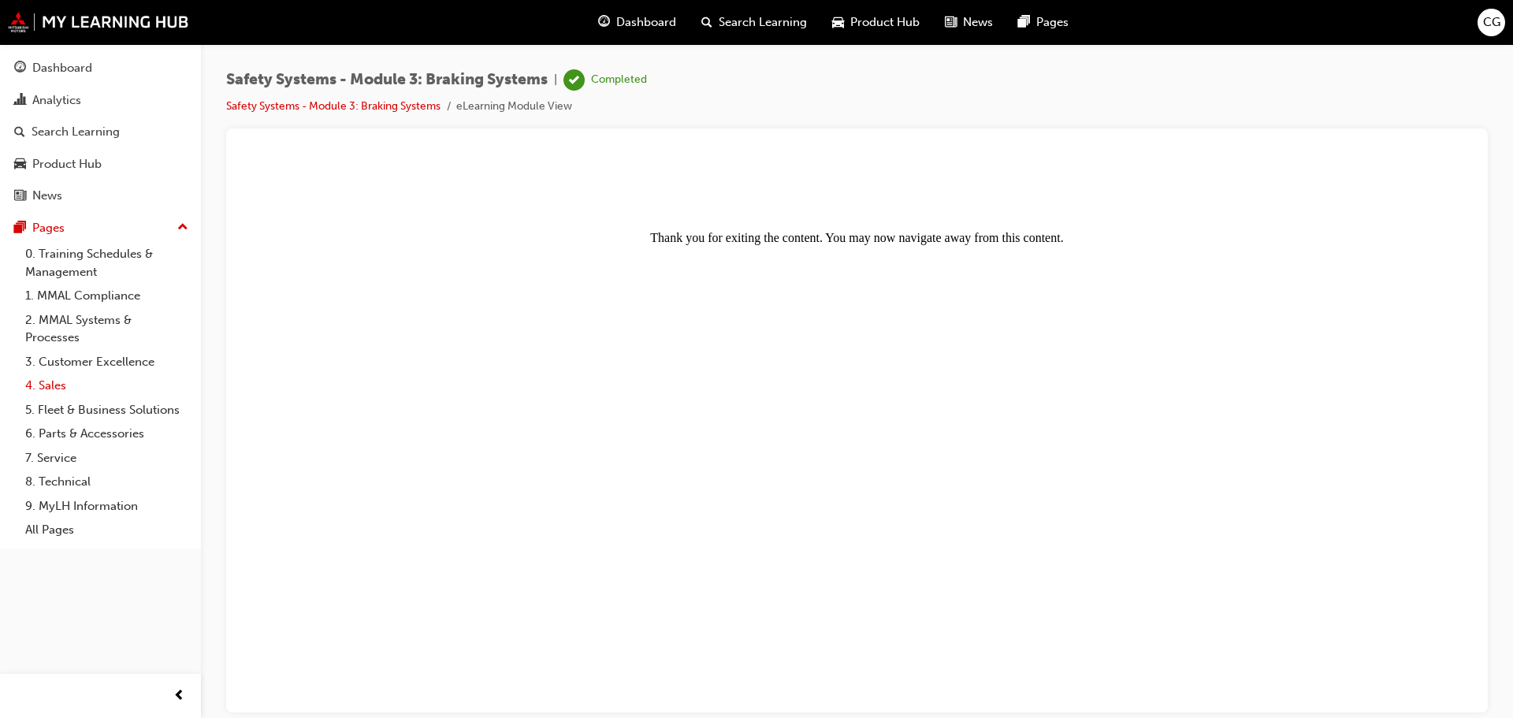
click at [83, 385] on link "4. Sales" at bounding box center [107, 386] width 176 height 24
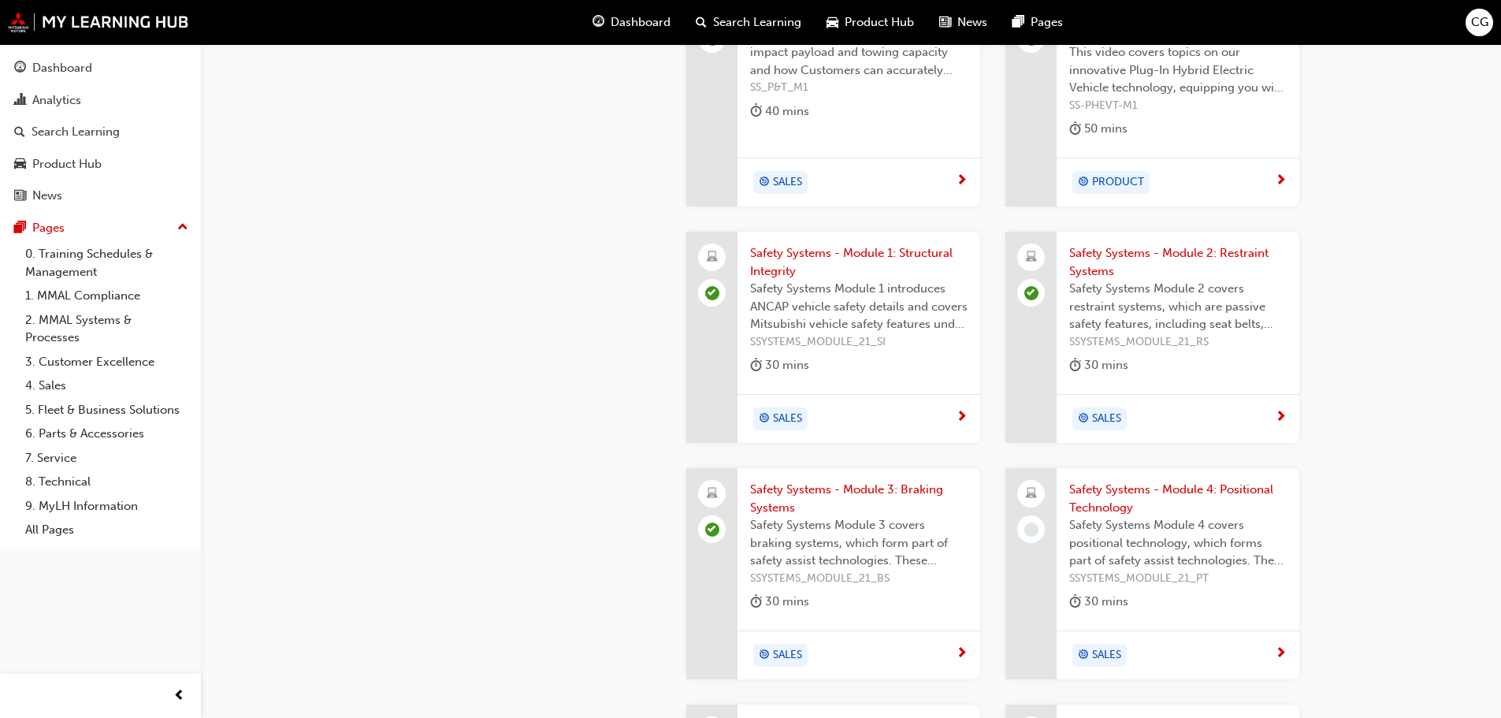
scroll to position [1655, 0]
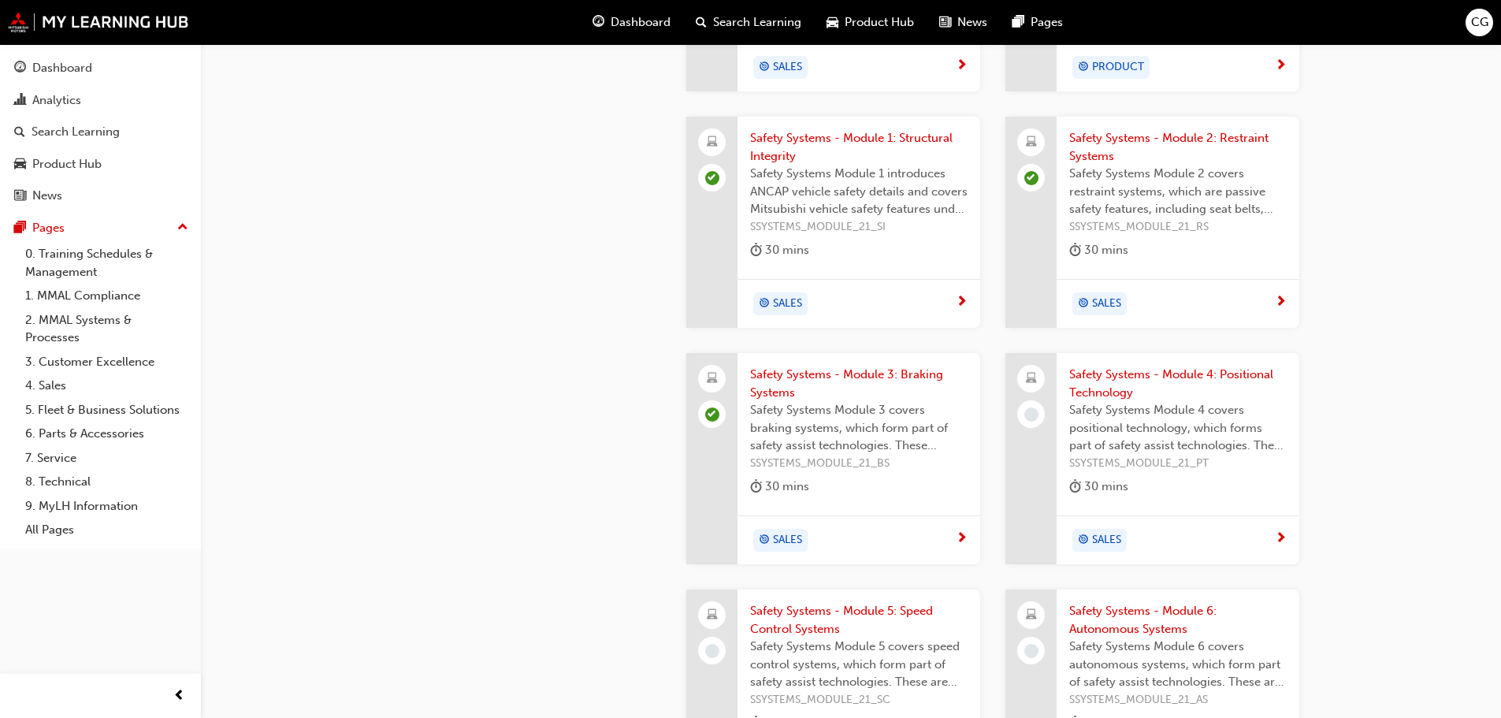
click at [1184, 366] on span "Safety Systems - Module 4: Positional Technology" at bounding box center [1179, 383] width 218 height 35
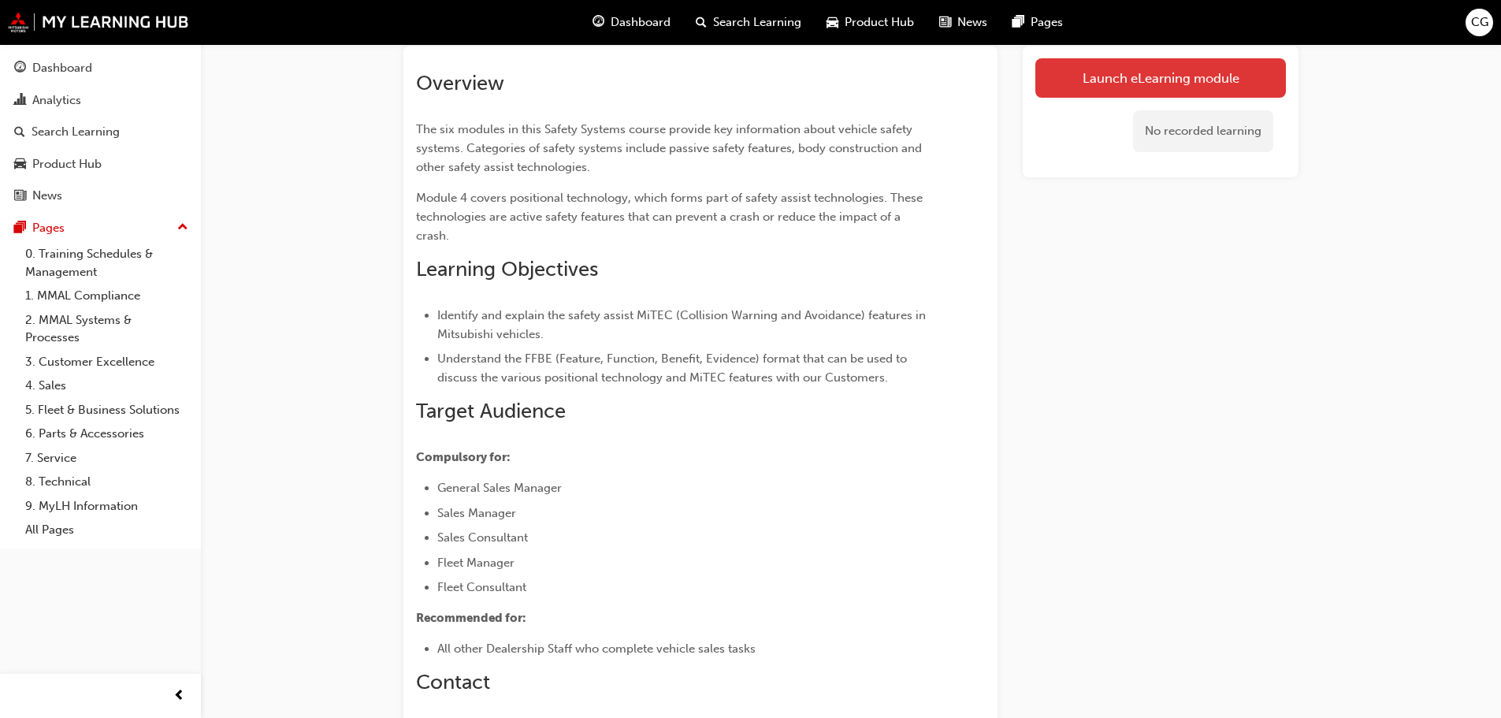
scroll to position [54, 0]
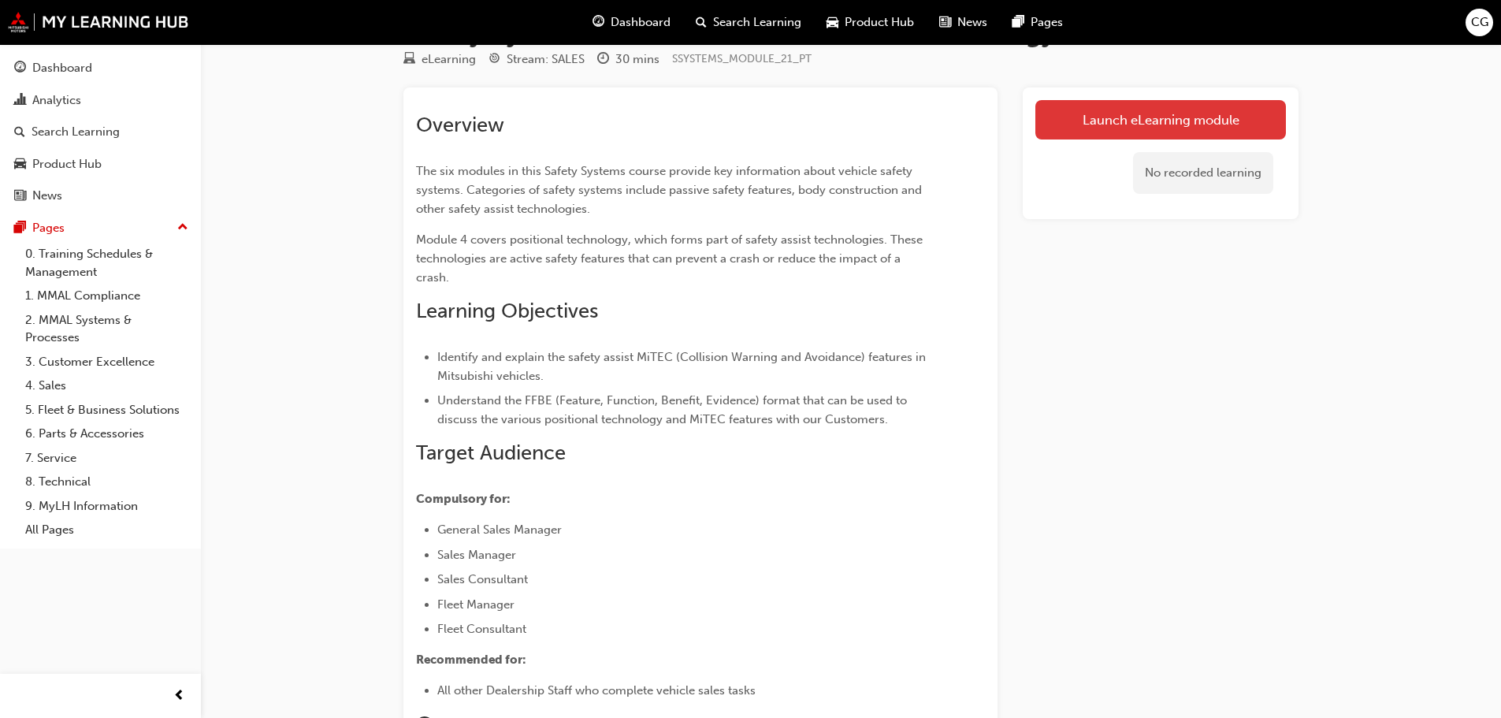
click at [1081, 113] on link "Launch eLearning module" at bounding box center [1161, 119] width 251 height 39
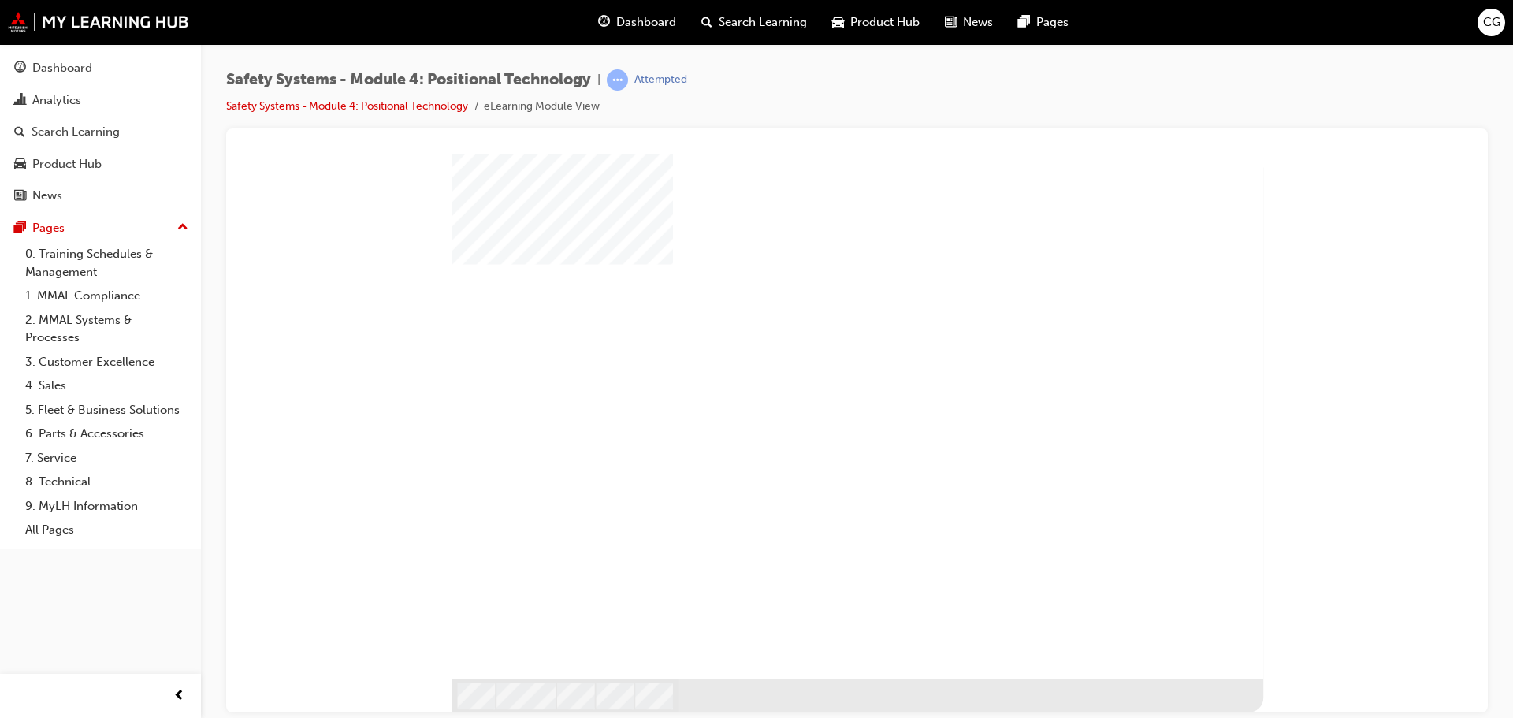
click at [815, 373] on div "play" at bounding box center [815, 373] width 0 height 0
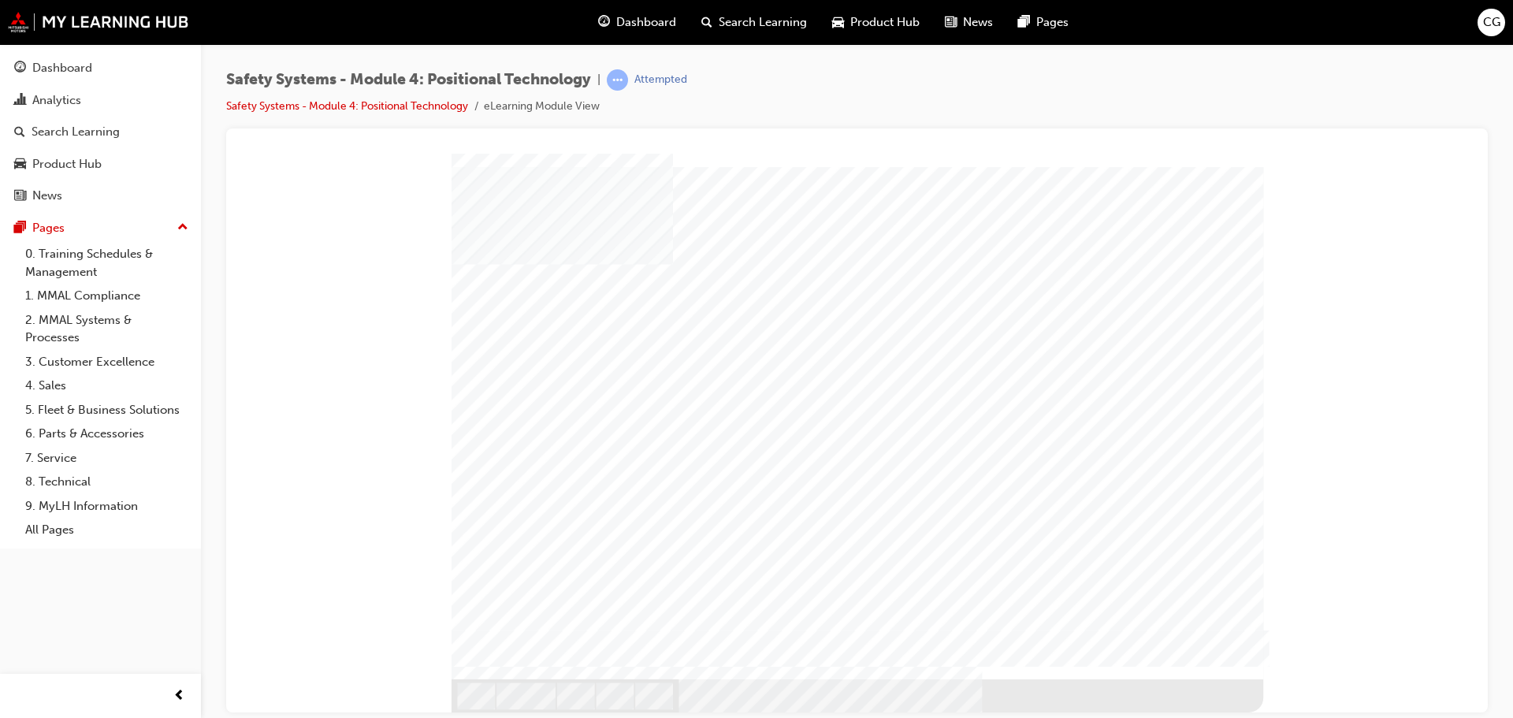
drag, startPoint x: 1022, startPoint y: 337, endPoint x: 1036, endPoint y: 358, distance: 25.6
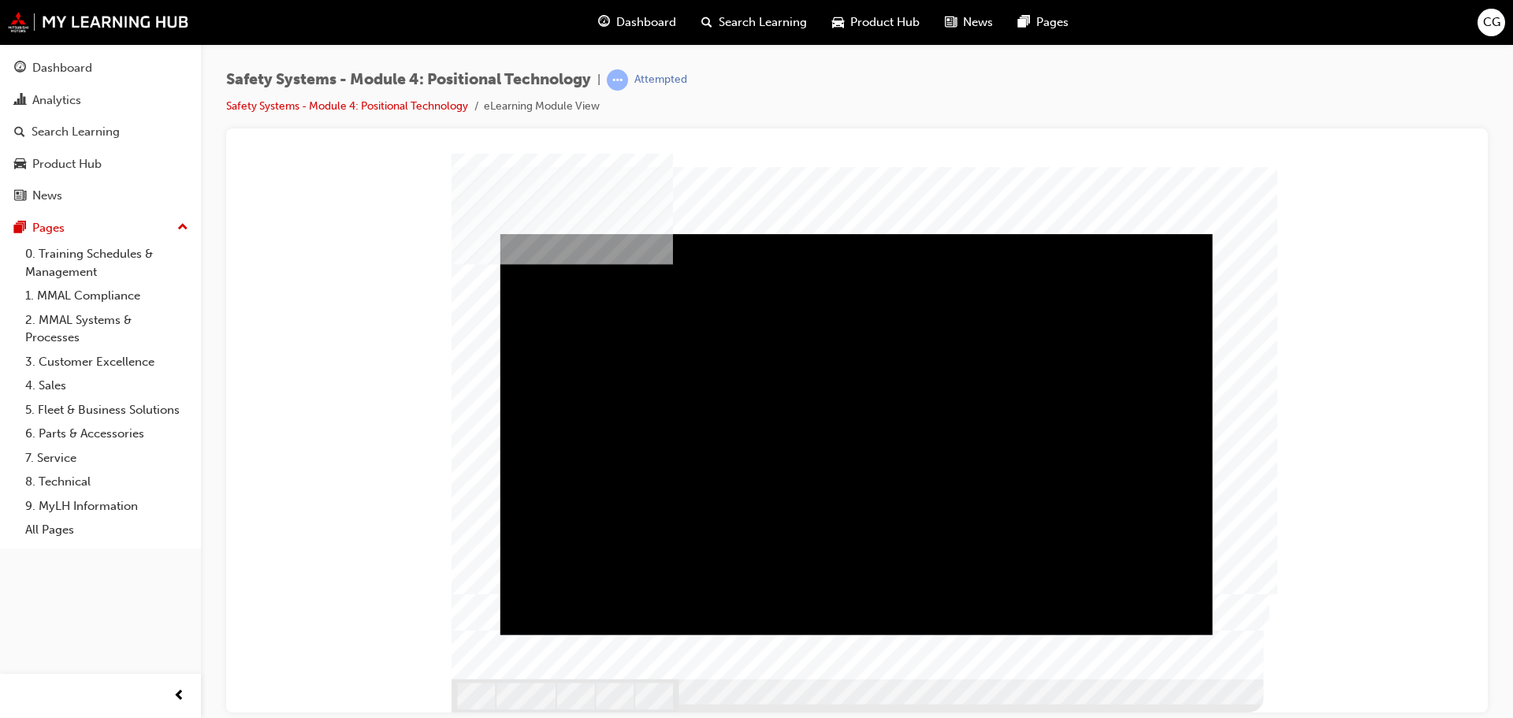
click at [985, 233] on div "Video" at bounding box center [742, 233] width 485 height 0
drag, startPoint x: 1226, startPoint y: 663, endPoint x: 1232, endPoint y: 705, distance: 42.9
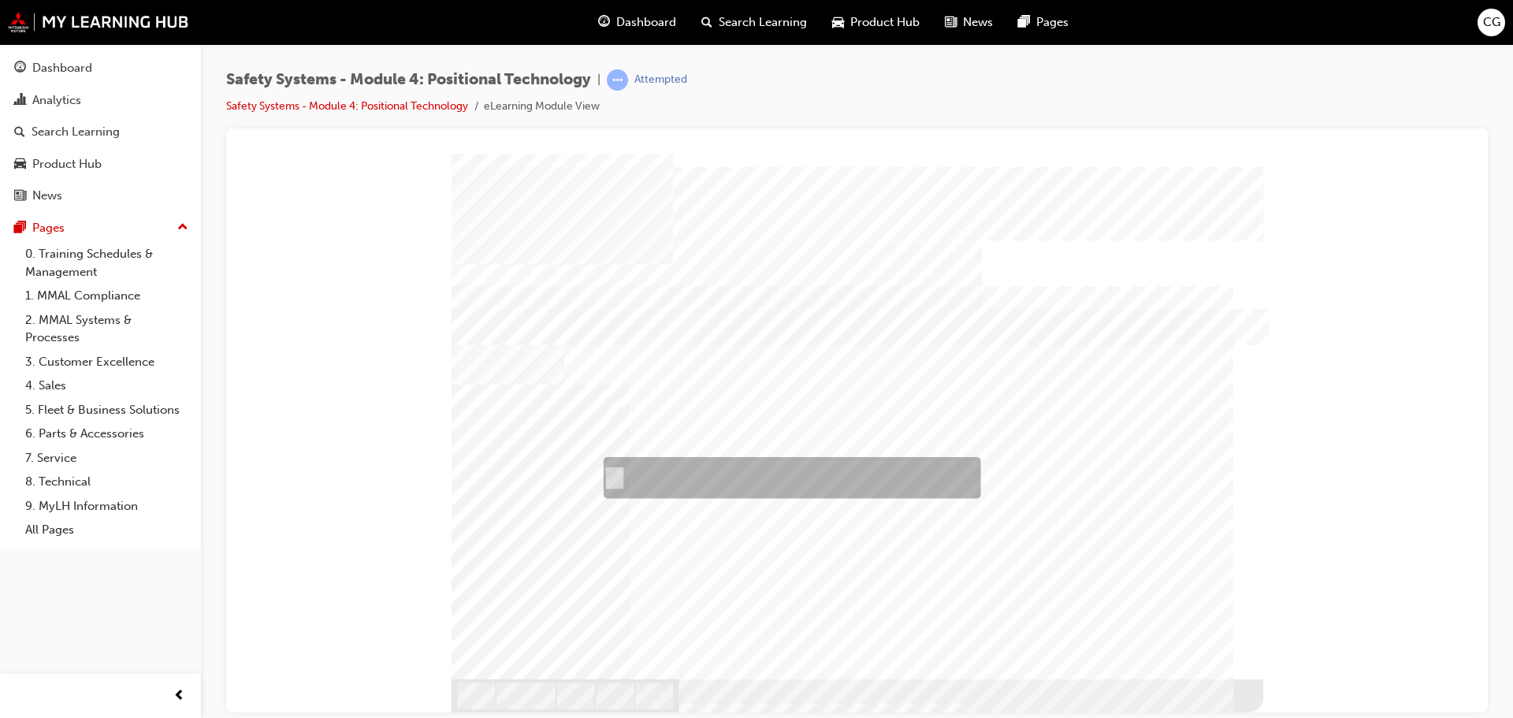
radio input "true"
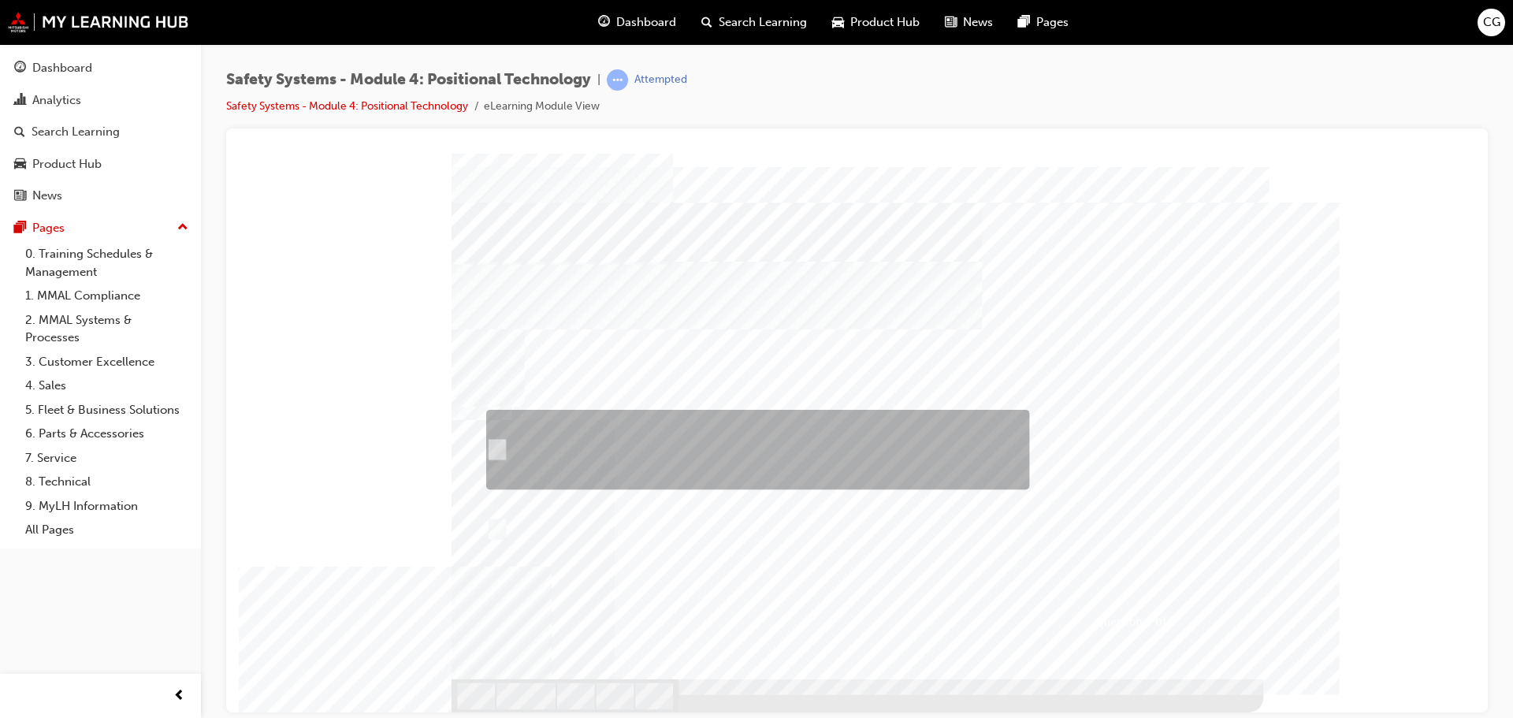
radio input "true"
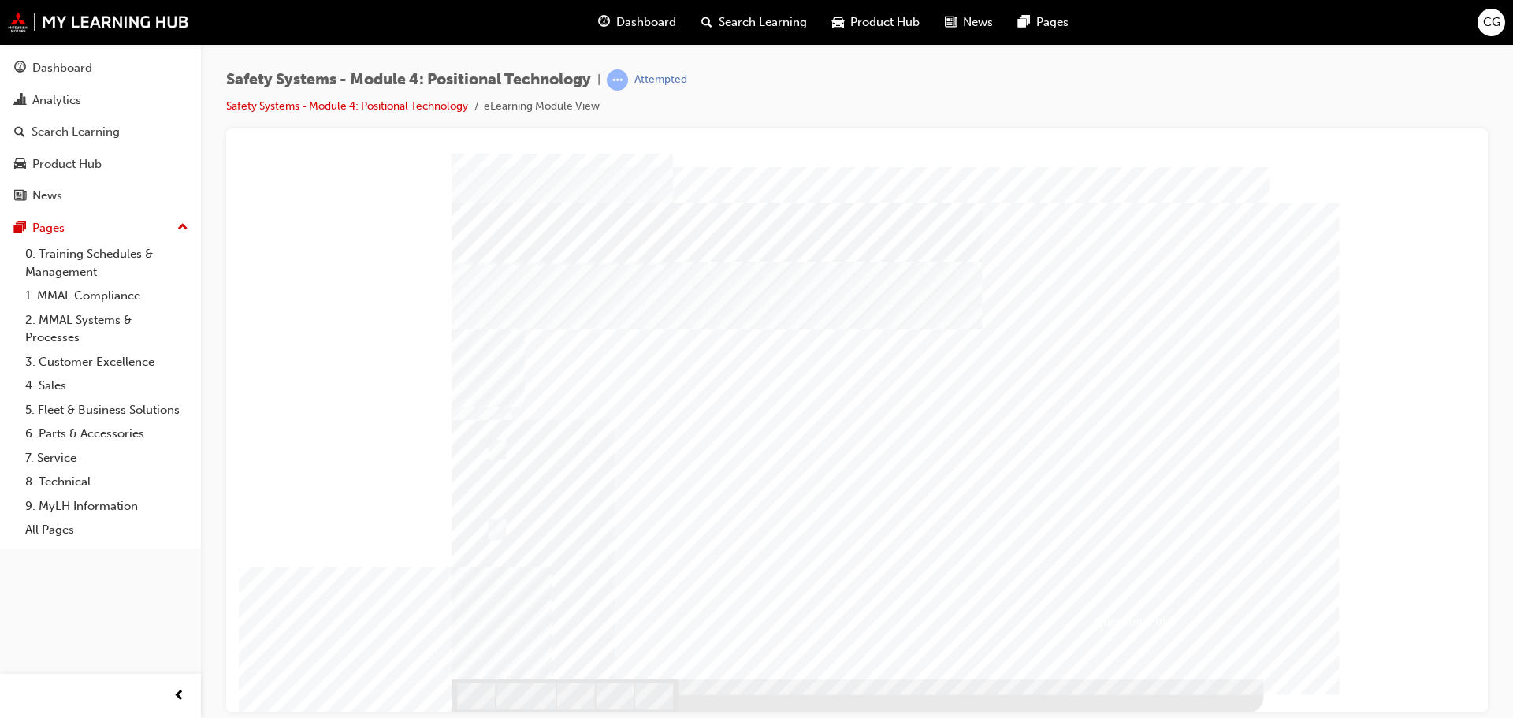
click at [1196, 679] on div "Image" at bounding box center [861, 697] width 818 height 36
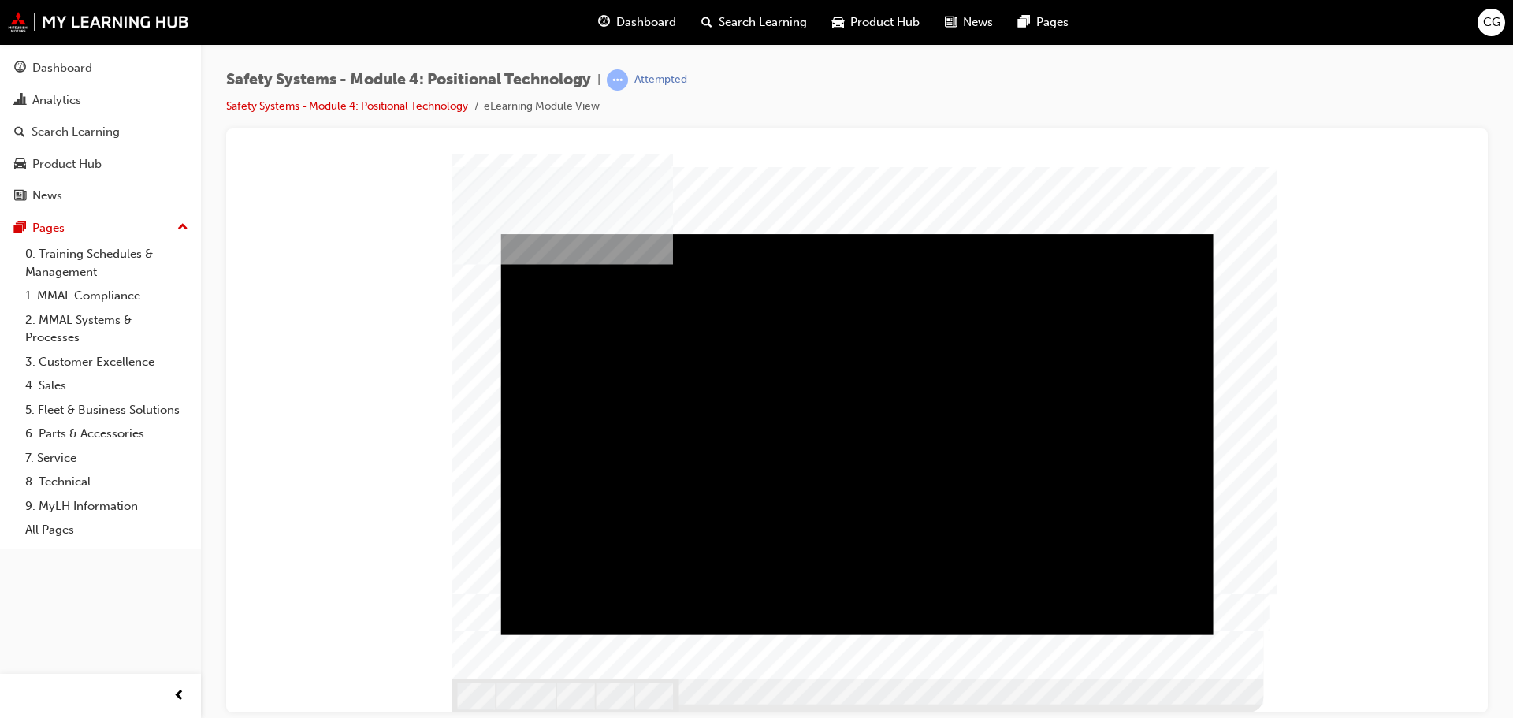
click at [544, 233] on div "Play" at bounding box center [857, 233] width 712 height 0
click at [538, 233] on div "Play" at bounding box center [857, 233] width 712 height 0
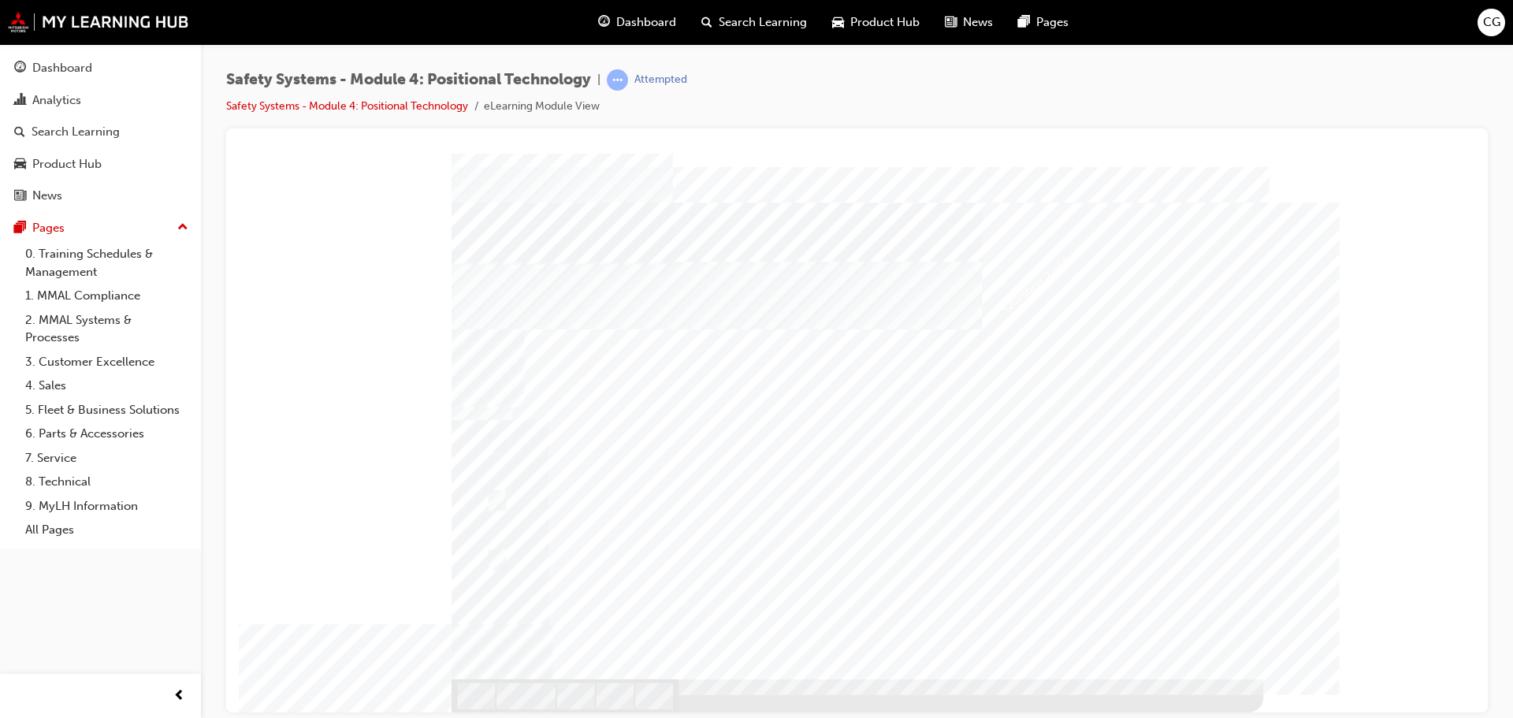
click at [1191, 679] on div "Image" at bounding box center [861, 697] width 818 height 36
click at [636, 305] on div at bounding box center [858, 432] width 812 height 559
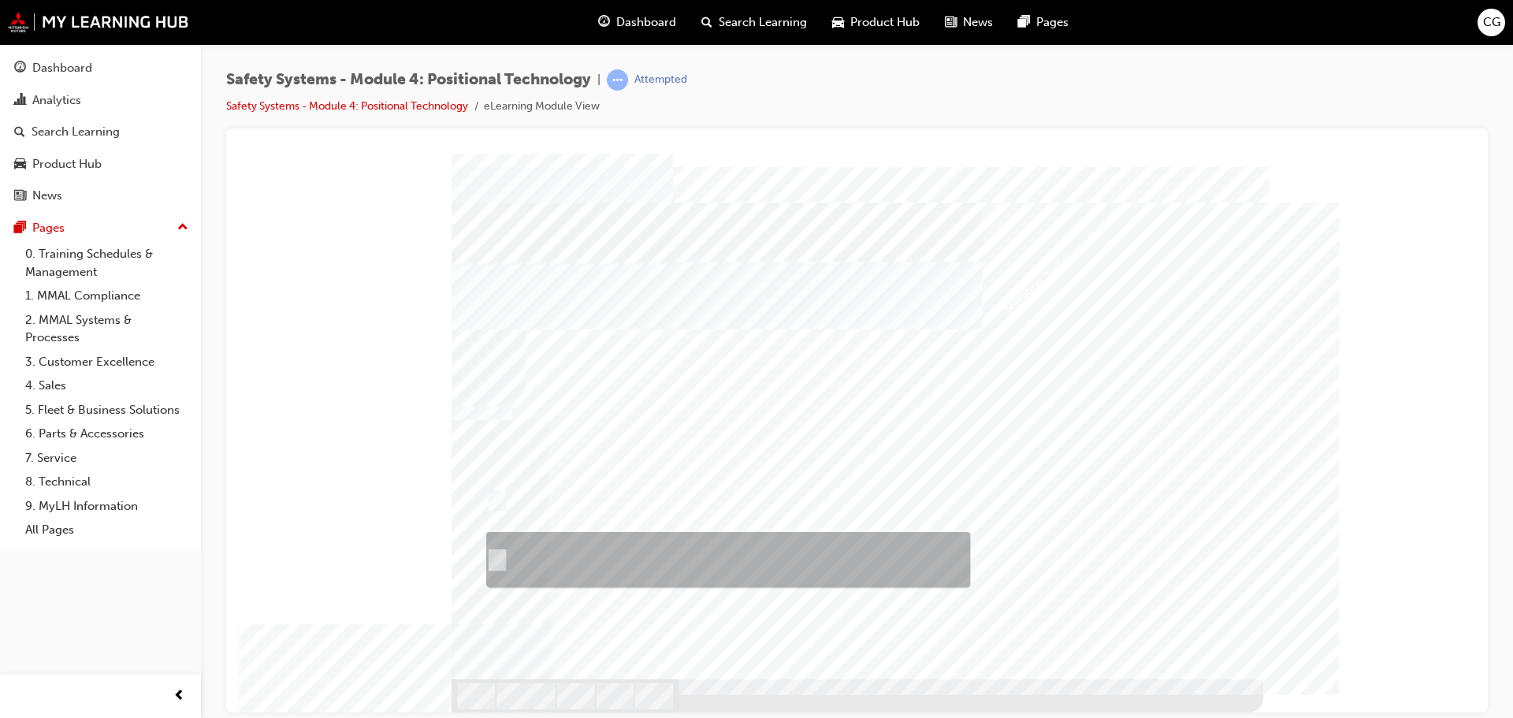
radio input "false"
radio input "true"
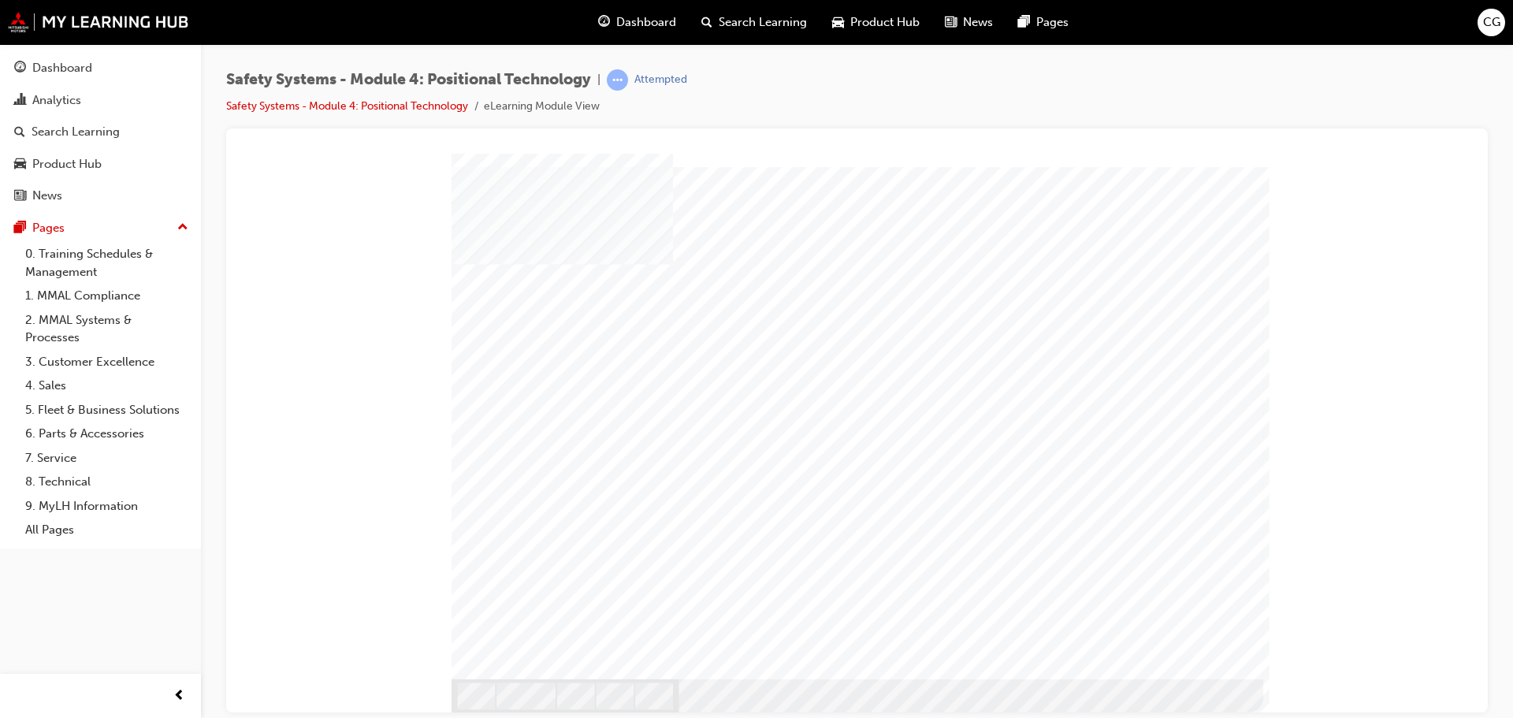
click at [1311, 159] on div "LCA - Function" at bounding box center [857, 159] width 1224 height 0
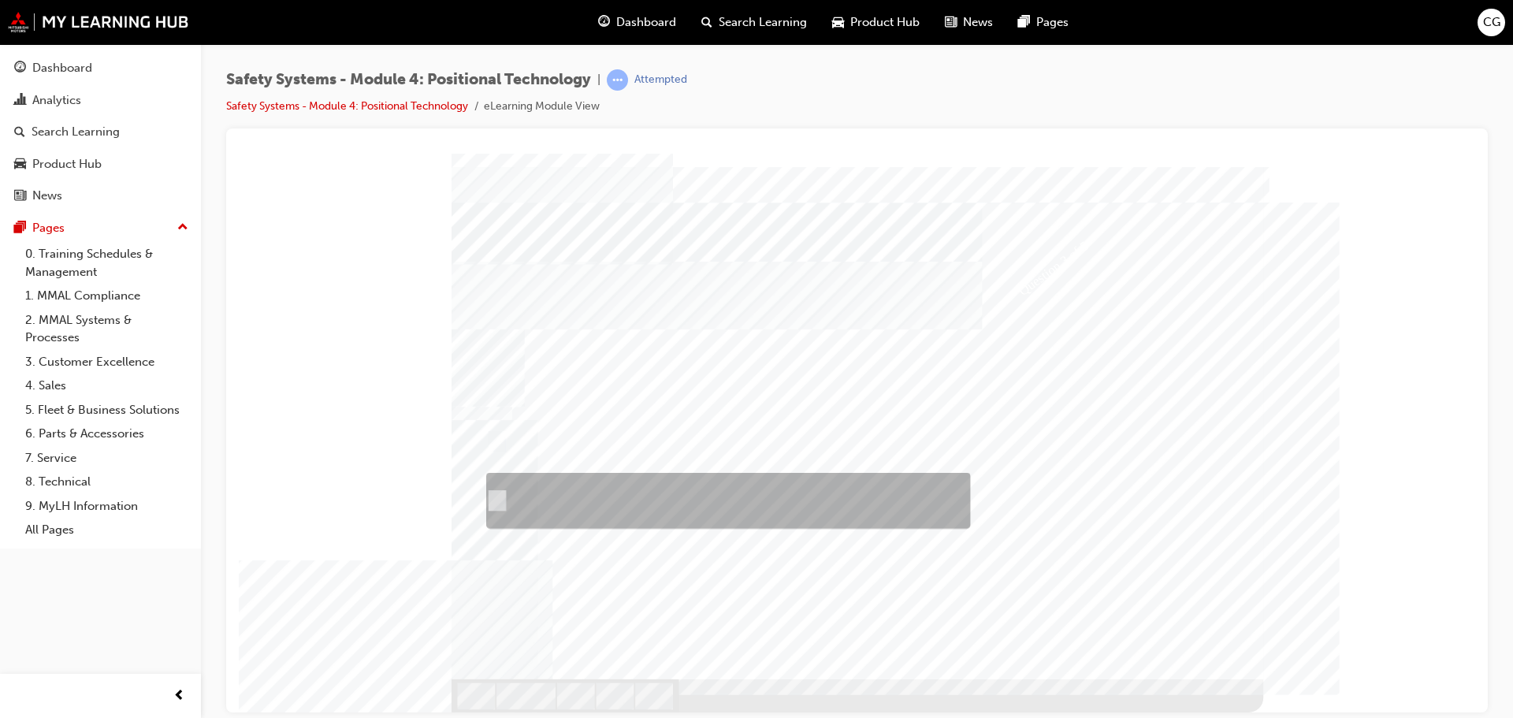
radio input "true"
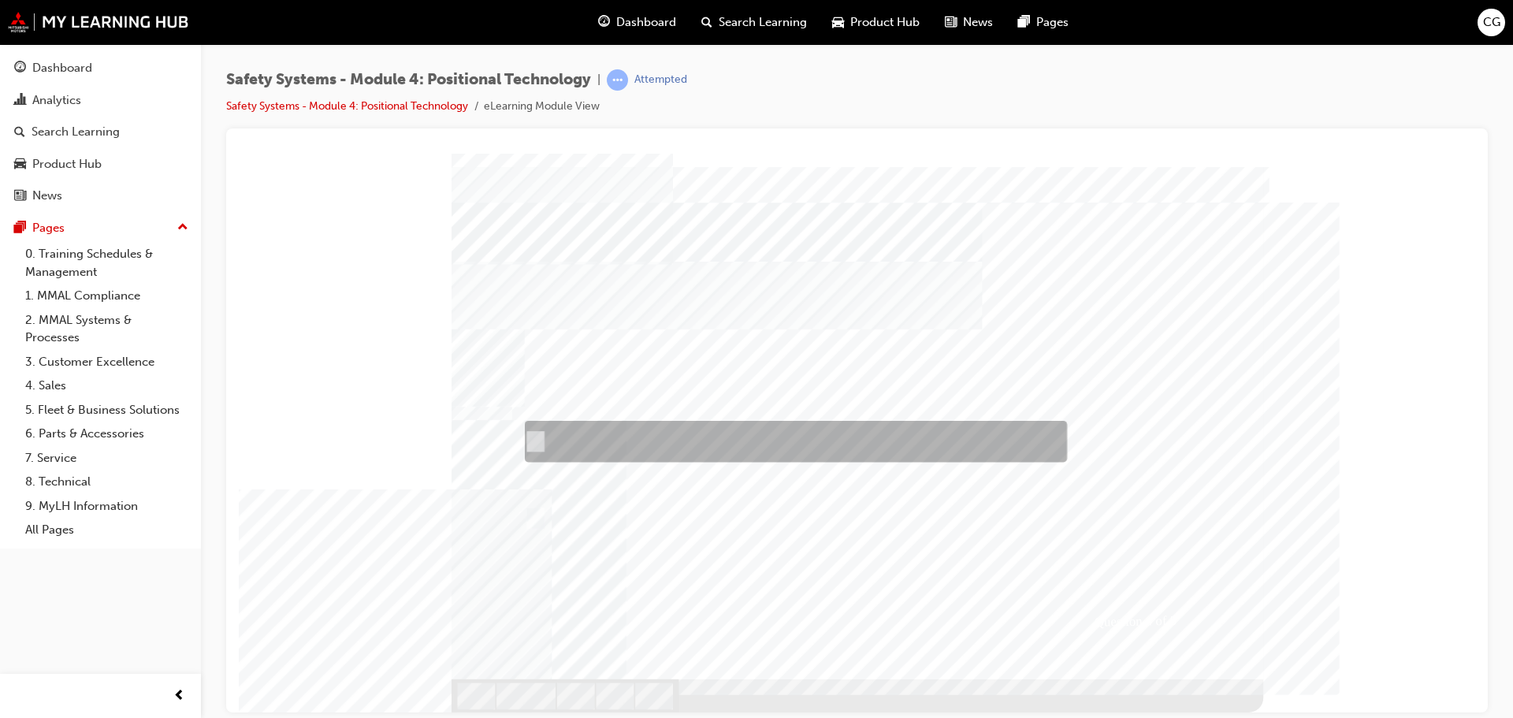
radio input "true"
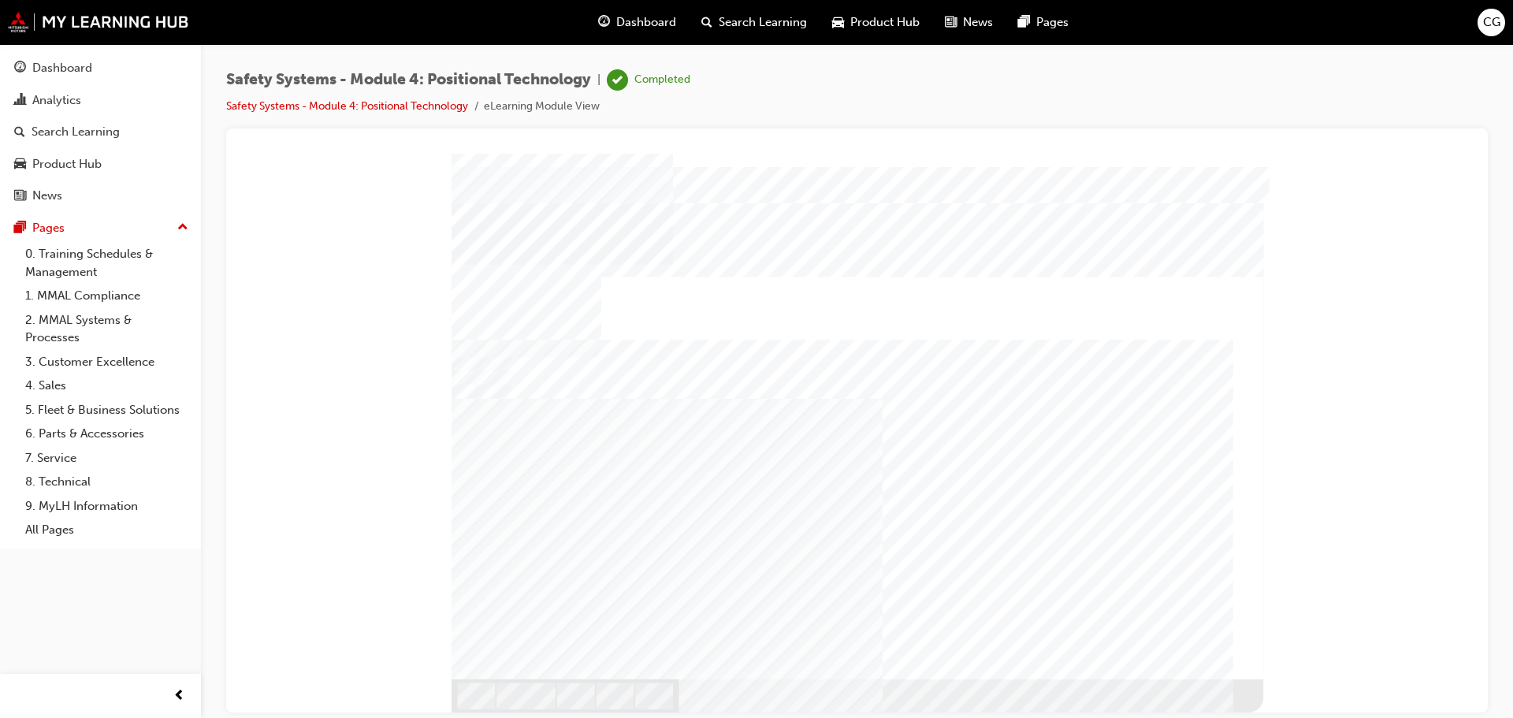
click at [685, 277] on div at bounding box center [858, 432] width 812 height 559
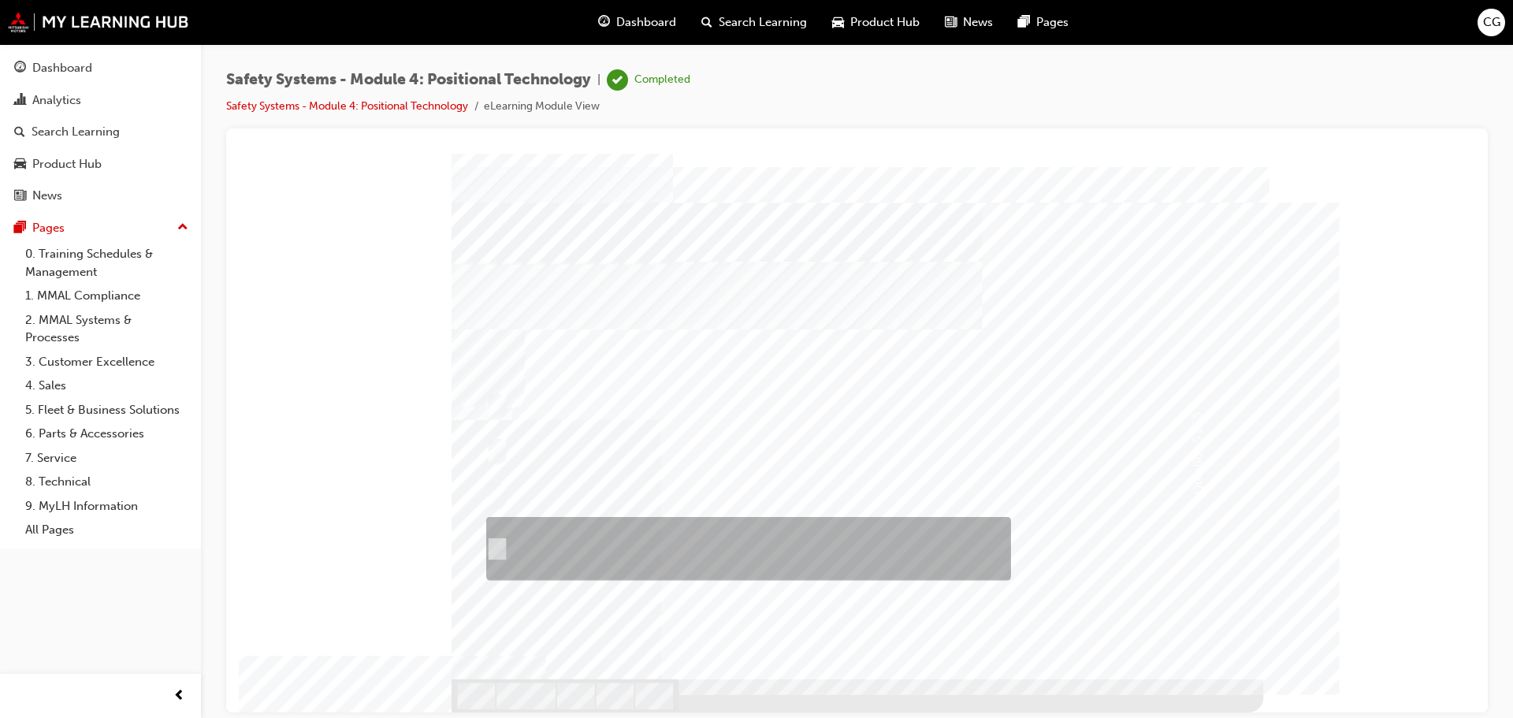
checkbox input "true"
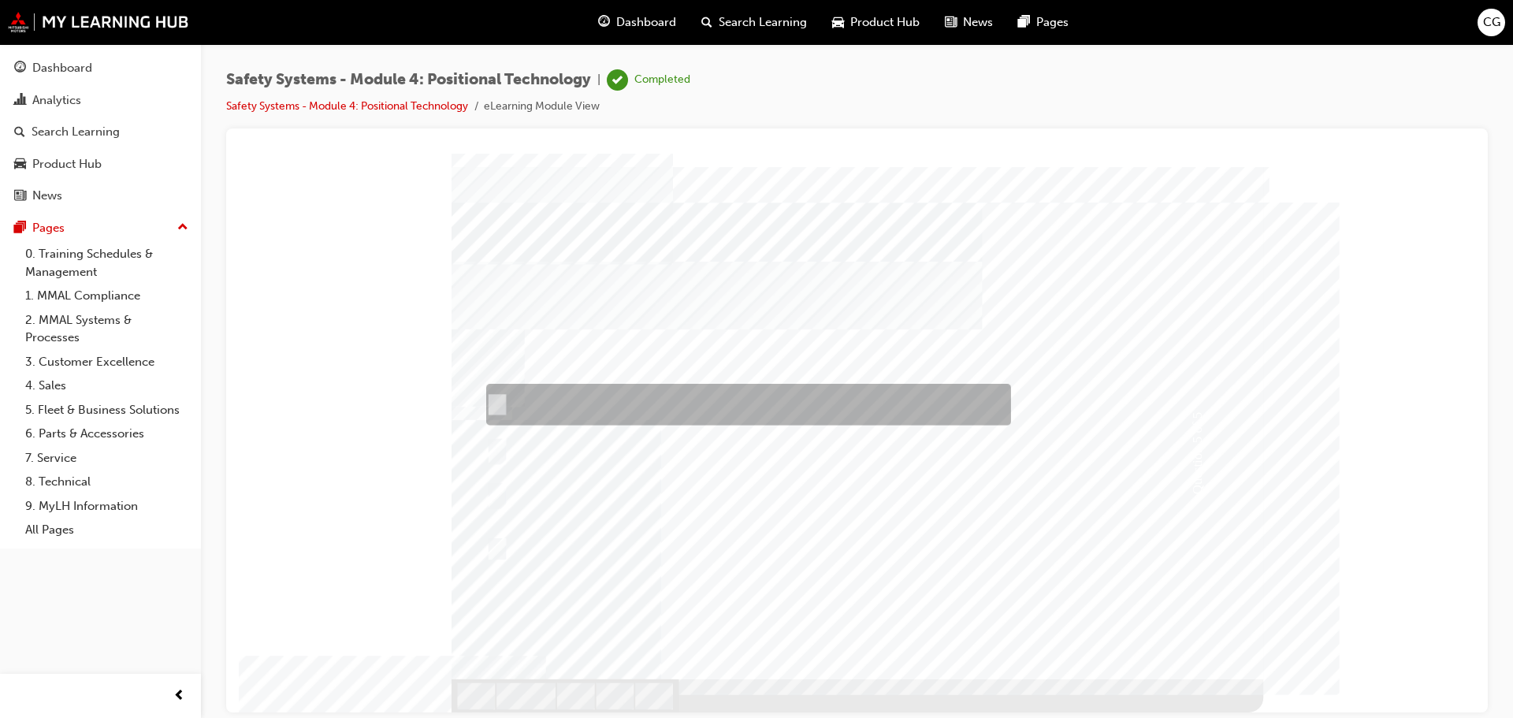
checkbox input "true"
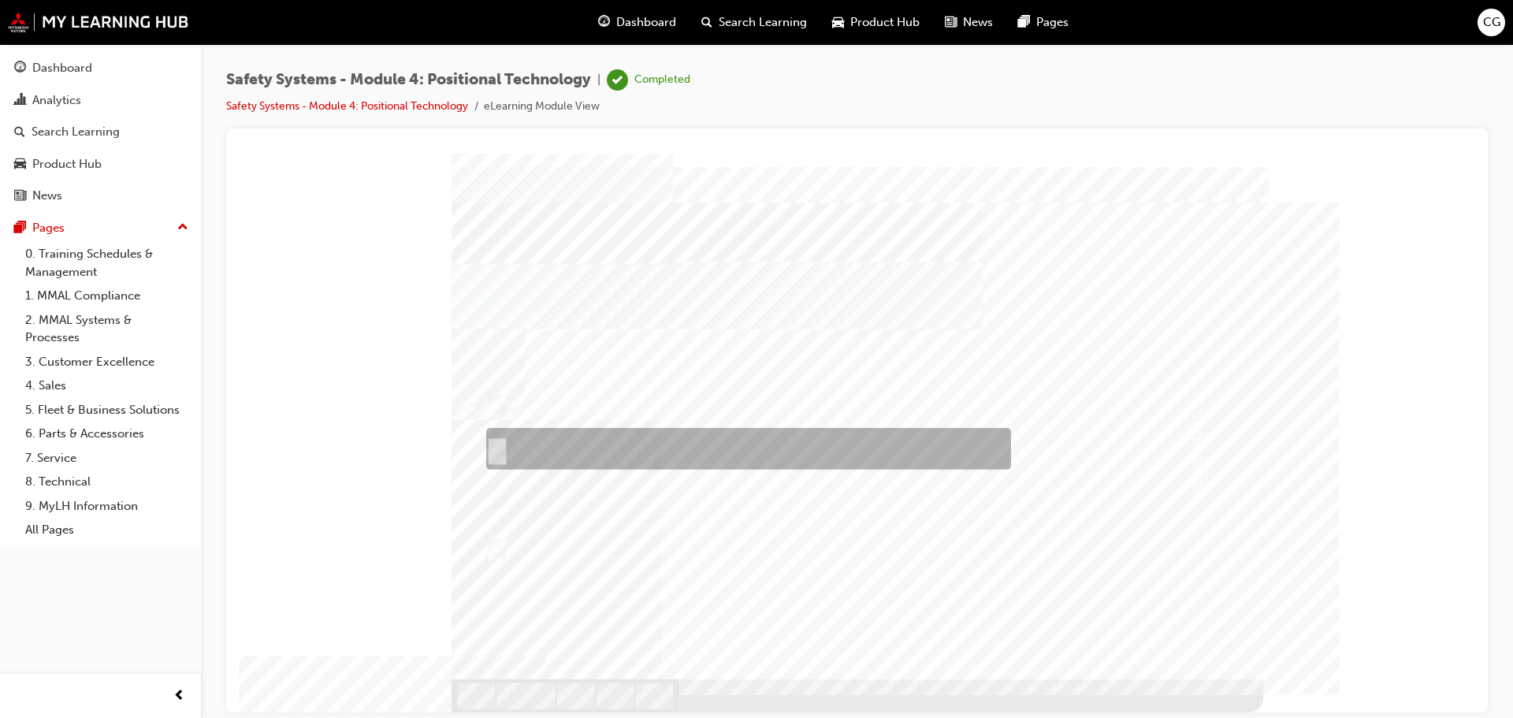
checkbox input "true"
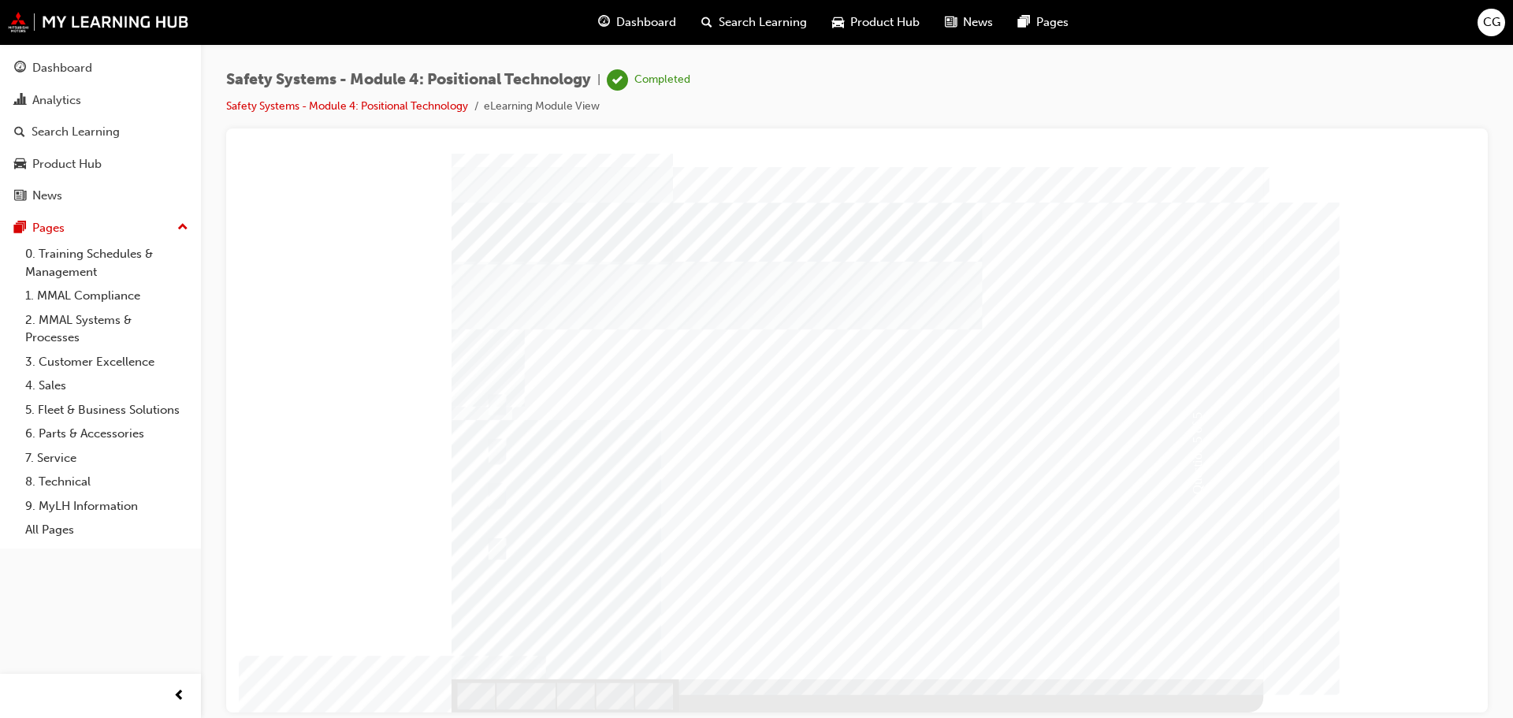
click at [1103, 442] on div at bounding box center [858, 432] width 812 height 559
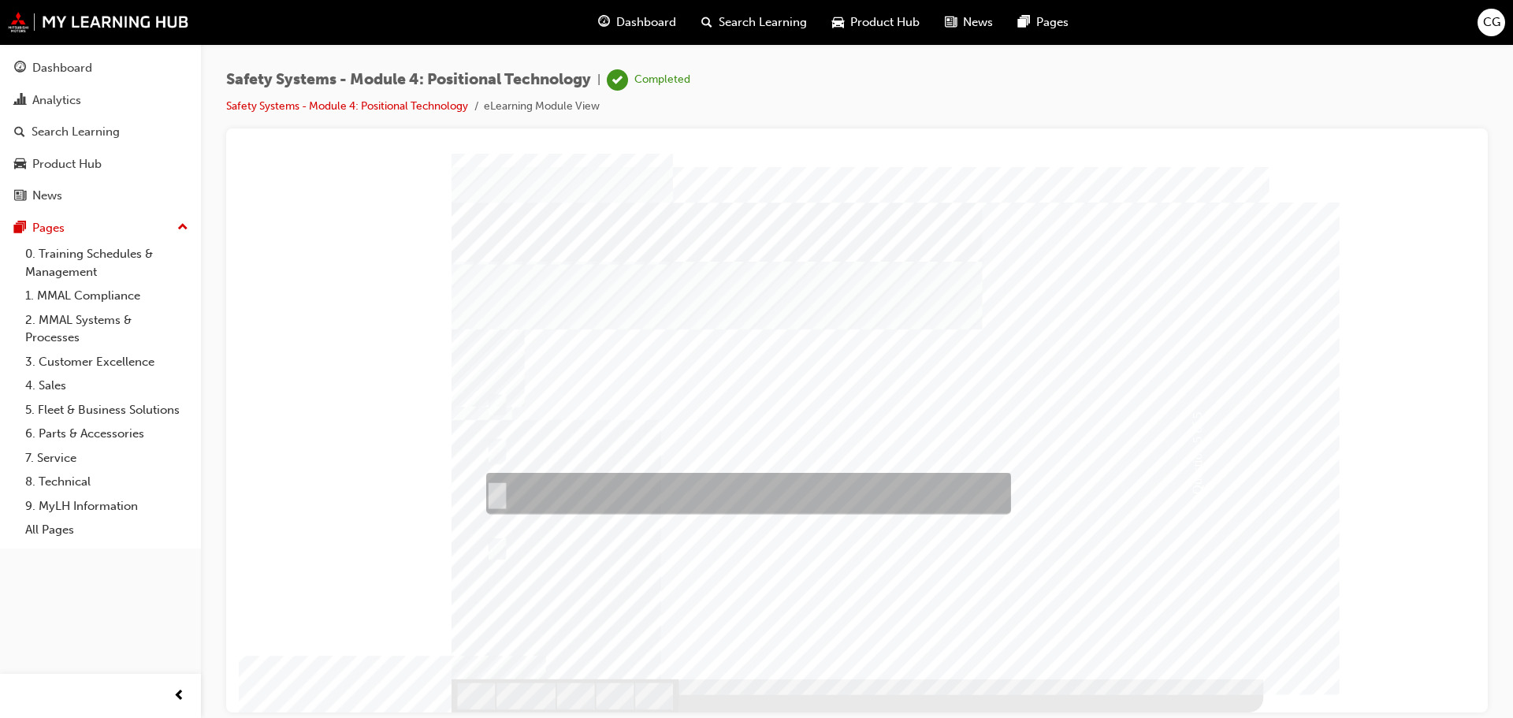
checkbox input "true"
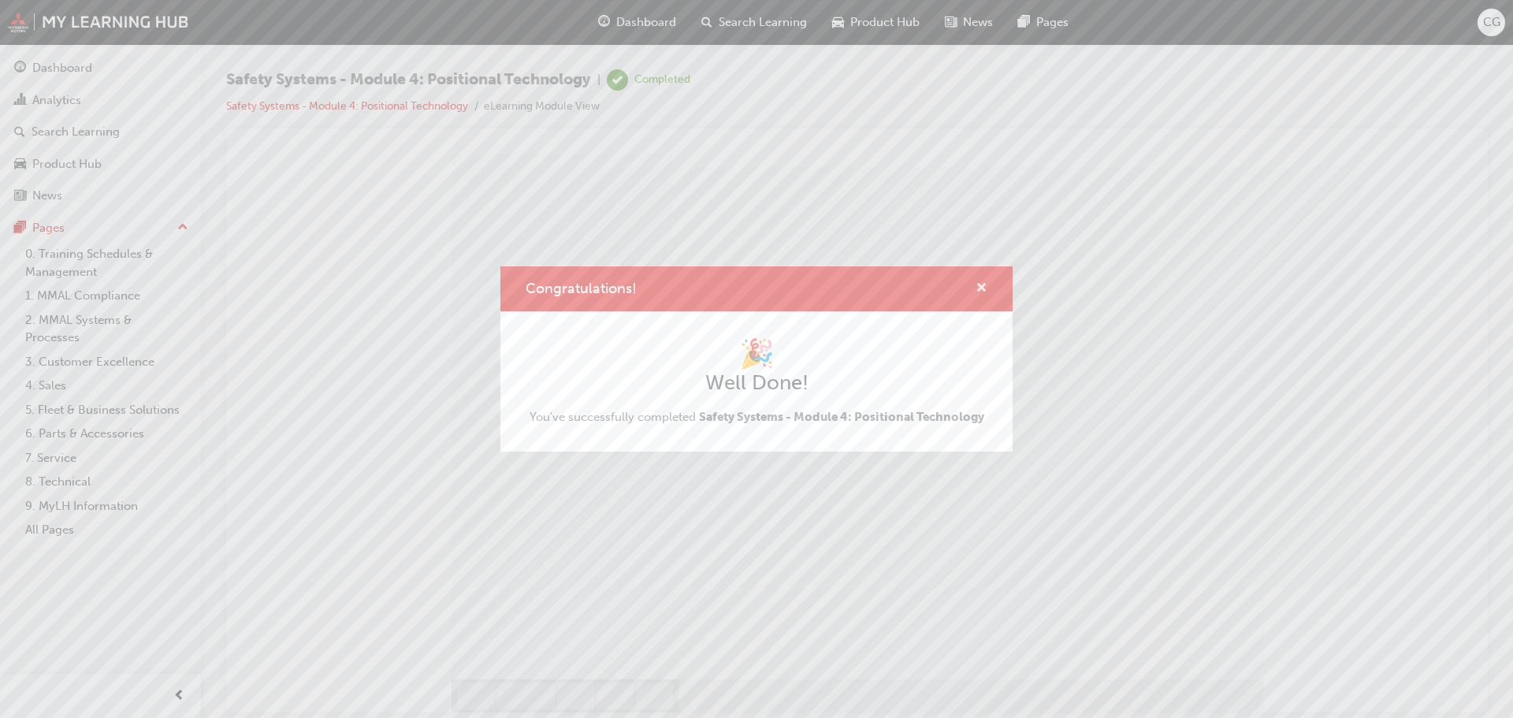
click at [979, 290] on span "cross-icon" at bounding box center [982, 289] width 12 height 14
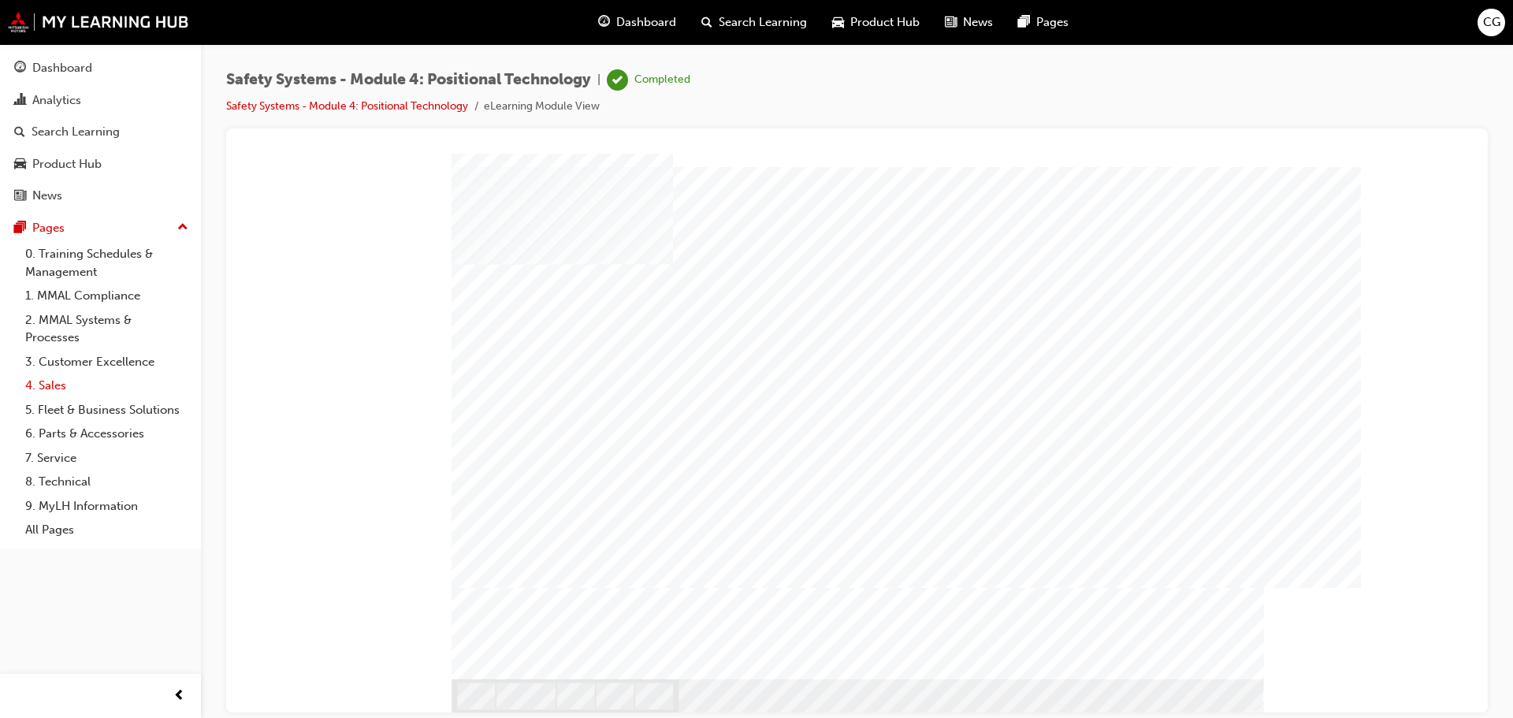
click at [82, 385] on link "4. Sales" at bounding box center [107, 386] width 176 height 24
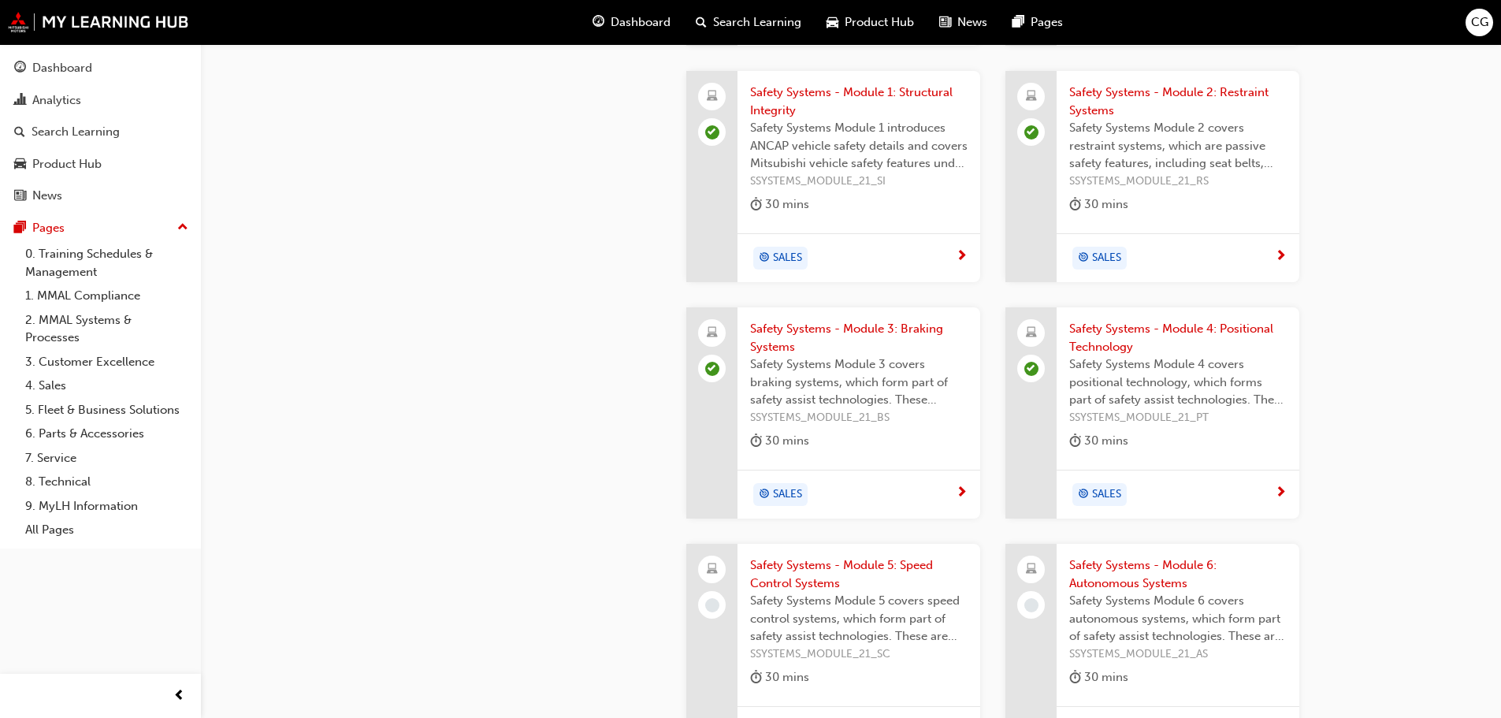
scroll to position [1886, 0]
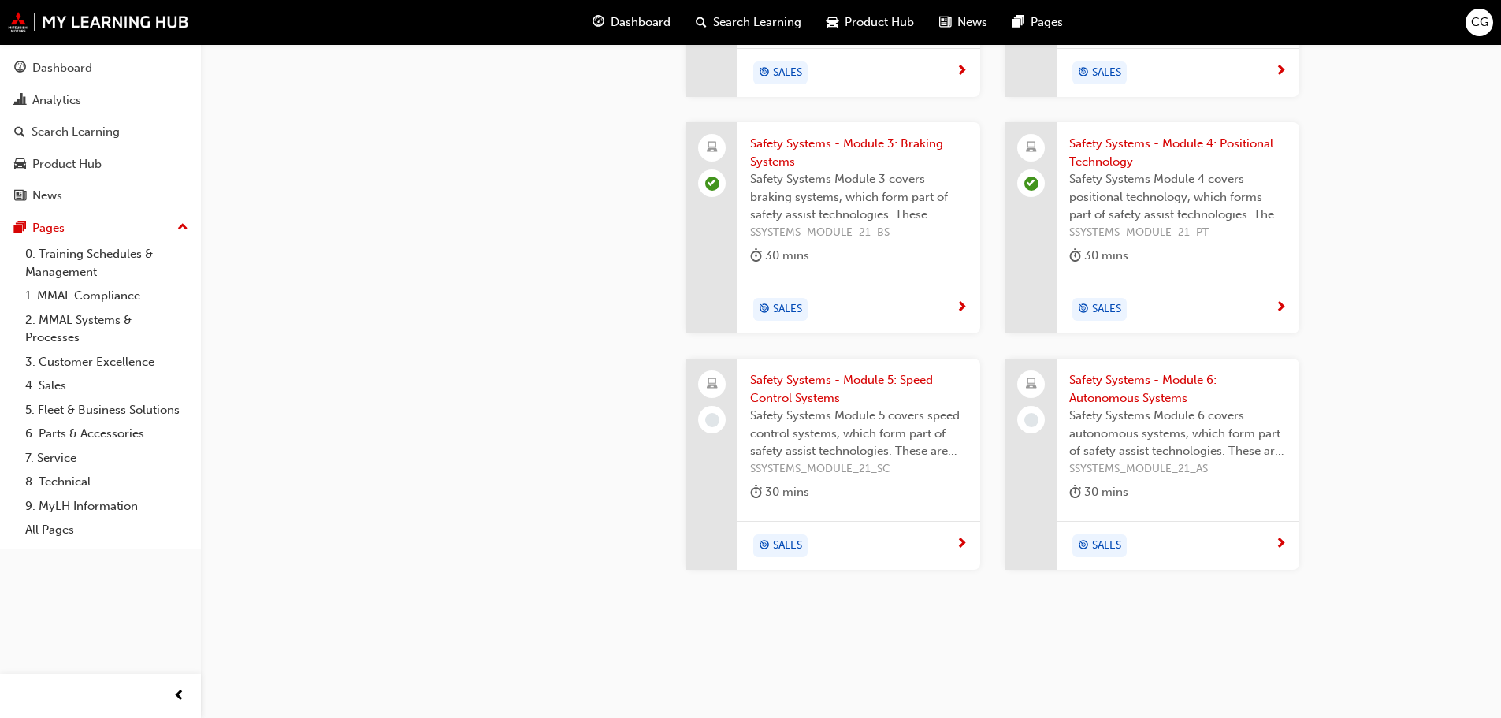
click at [810, 371] on span "Safety Systems - Module 5: Speed Control Systems" at bounding box center [859, 388] width 218 height 35
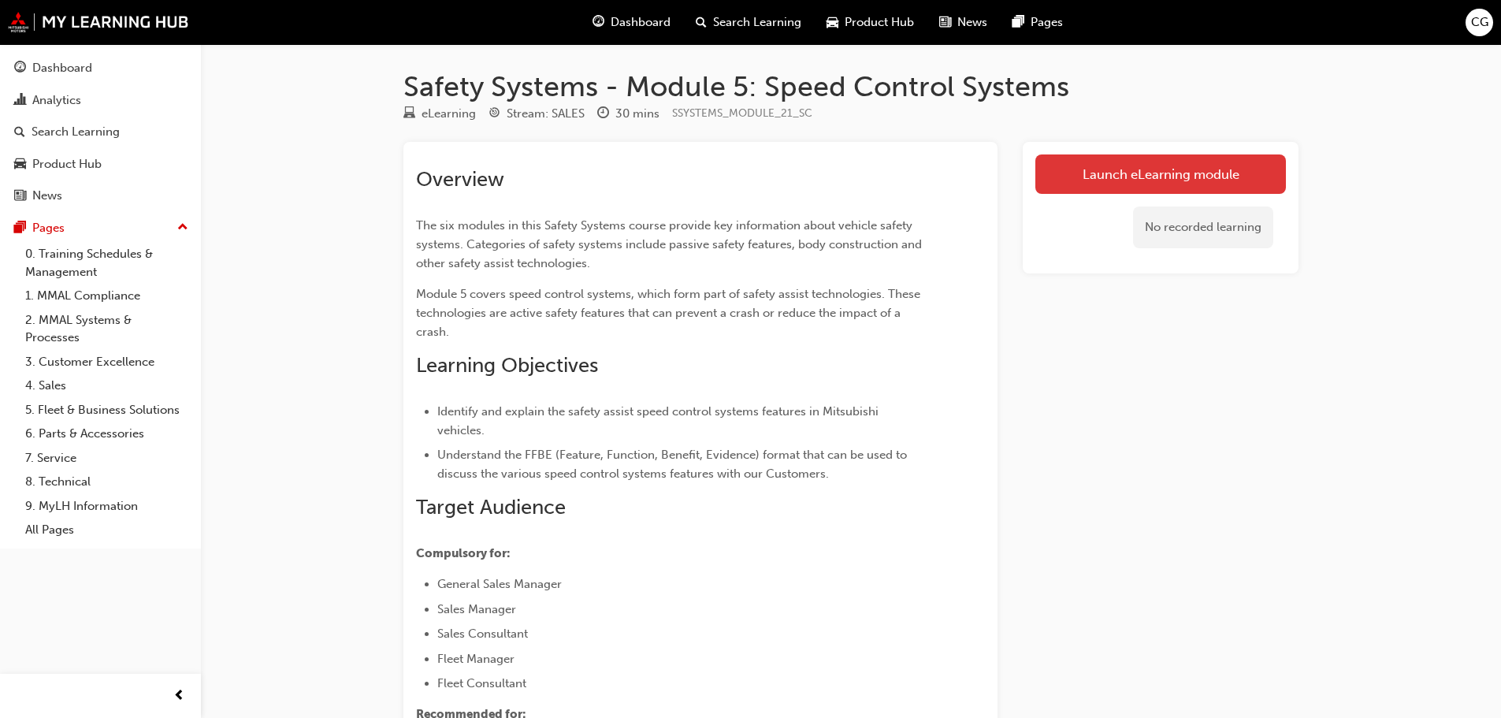
click at [1053, 166] on link "Launch eLearning module" at bounding box center [1161, 173] width 251 height 39
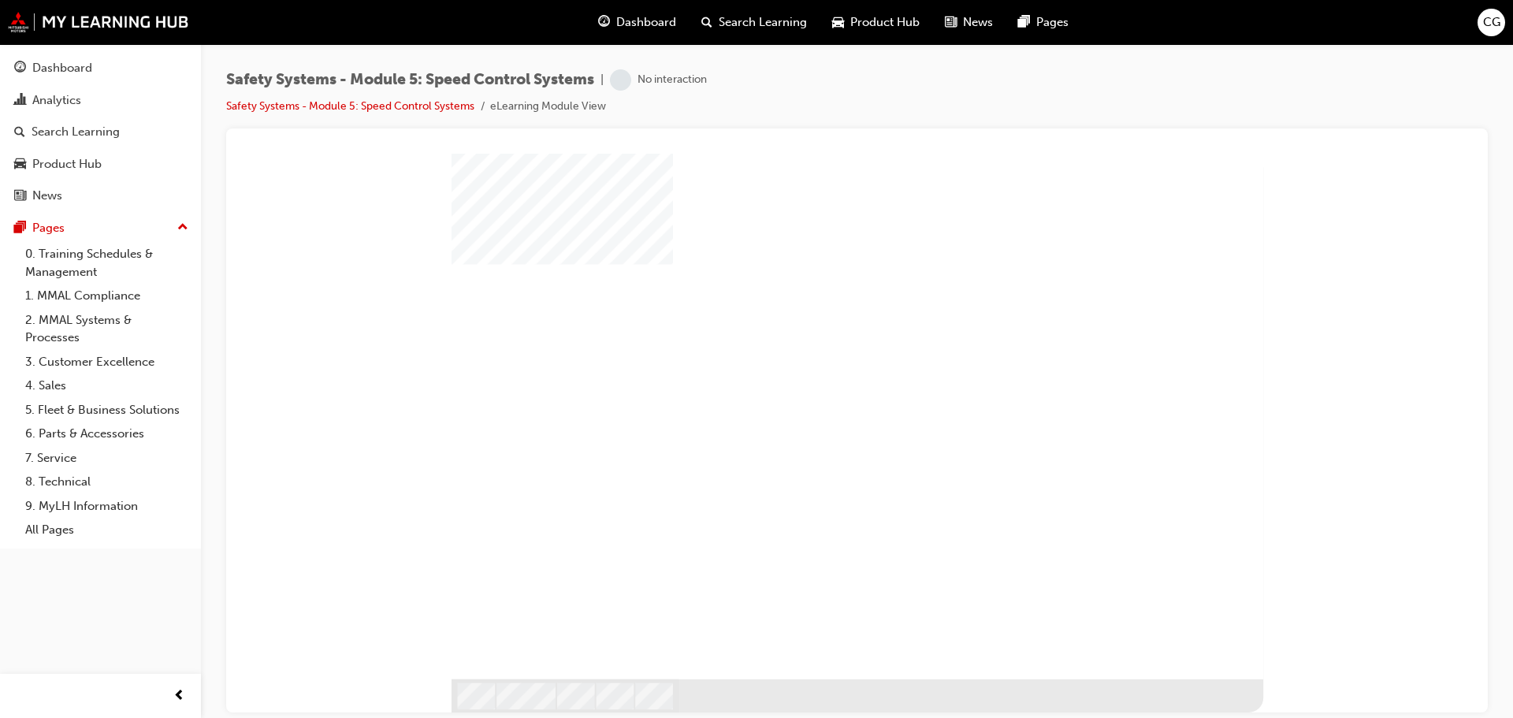
click at [815, 373] on div "play" at bounding box center [815, 373] width 0 height 0
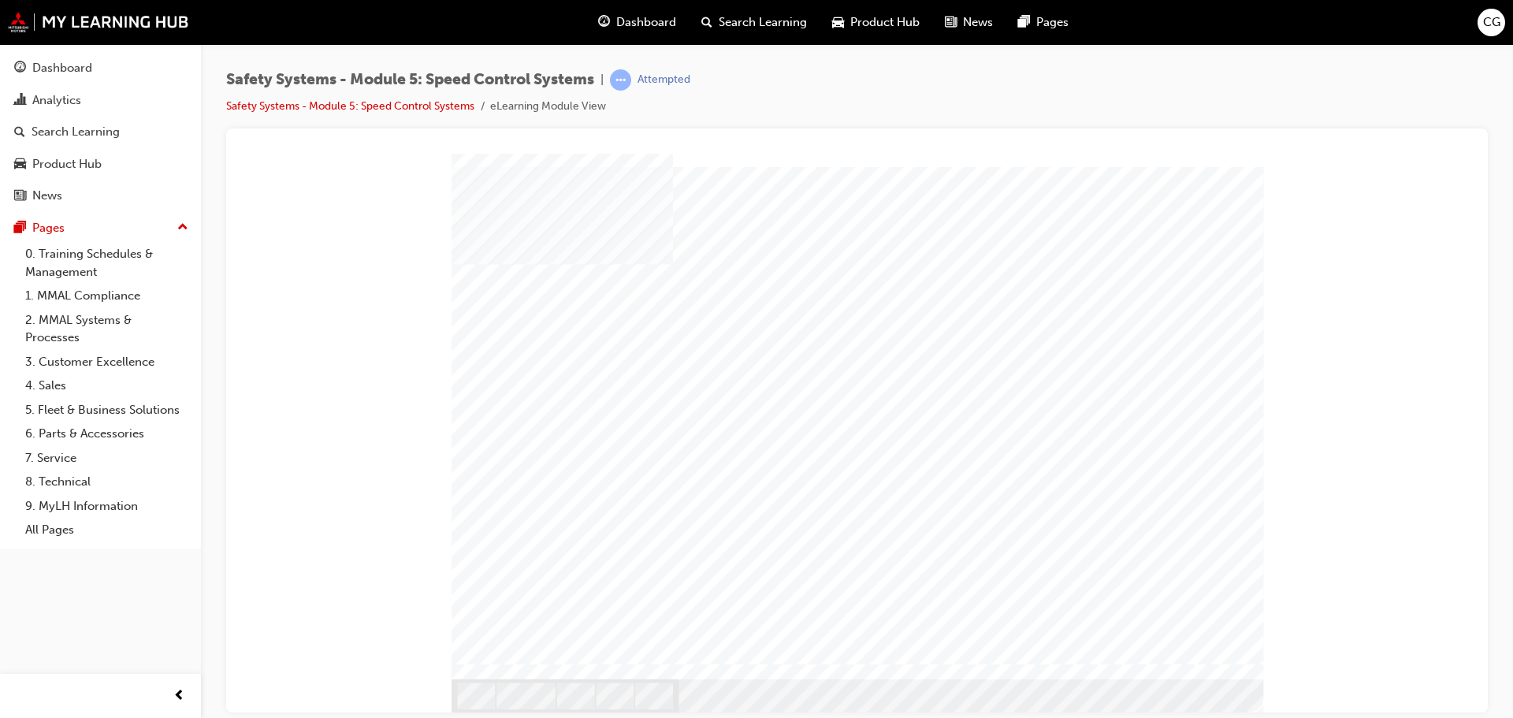
click at [1222, 689] on div at bounding box center [858, 432] width 812 height 559
drag, startPoint x: 1218, startPoint y: 668, endPoint x: 1494, endPoint y: 870, distance: 341.8
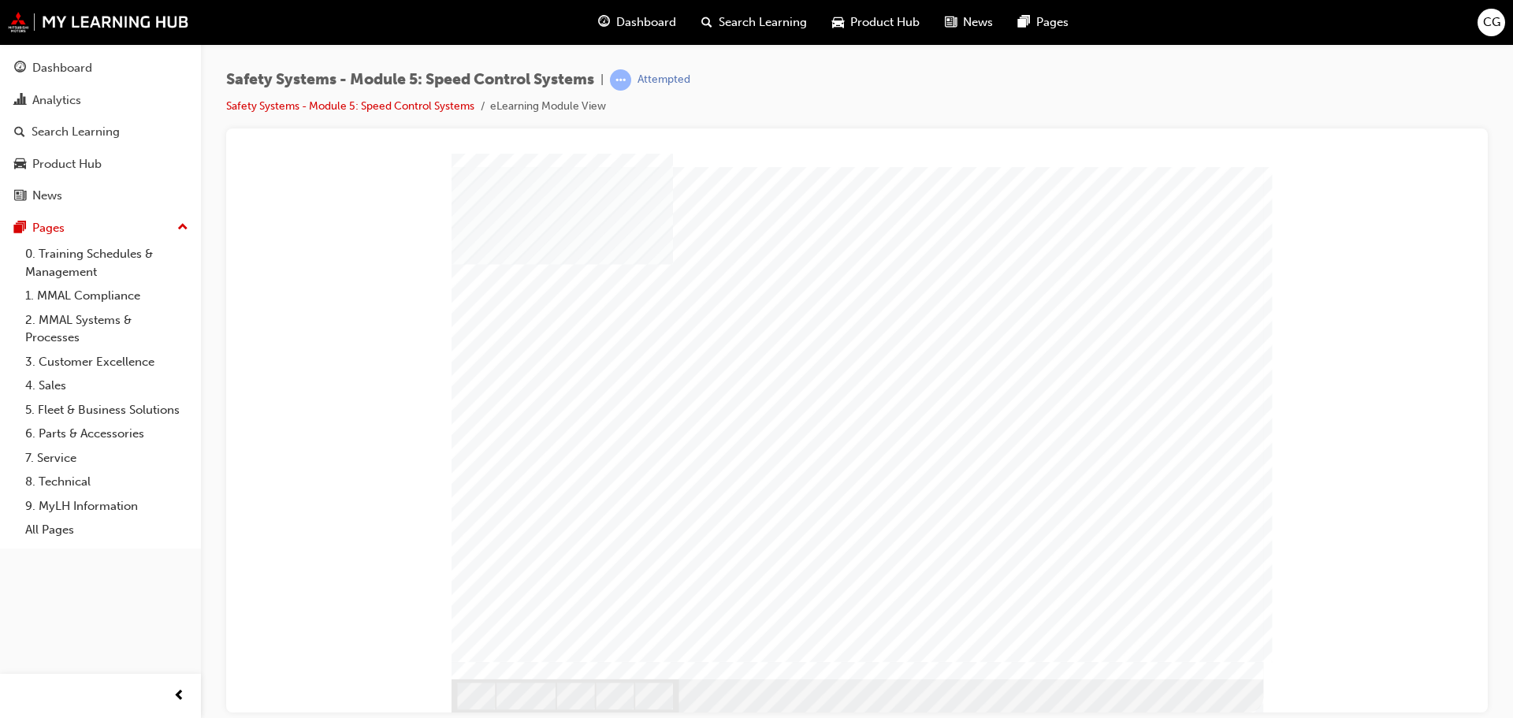
drag, startPoint x: 1222, startPoint y: 662, endPoint x: 1175, endPoint y: 704, distance: 62.5
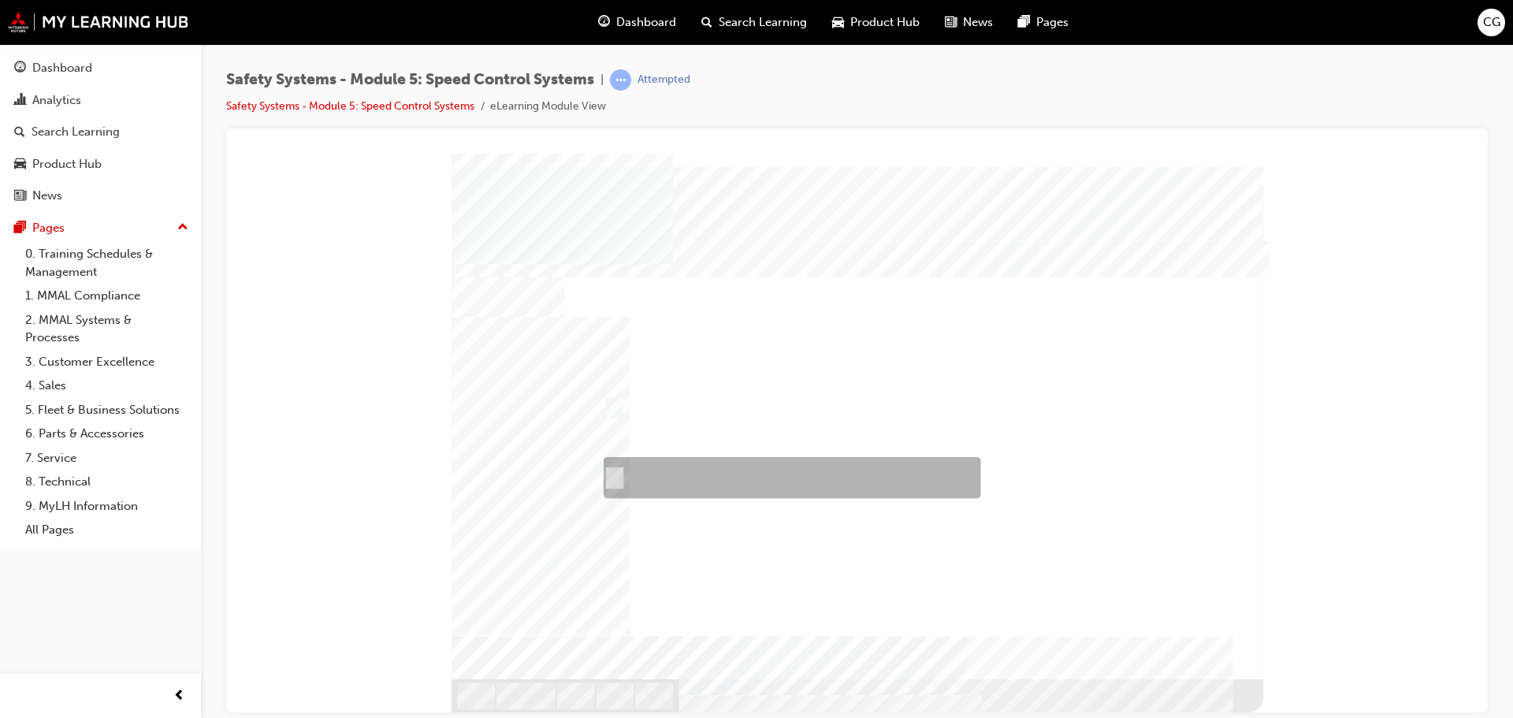
radio input "false"
radio input "true"
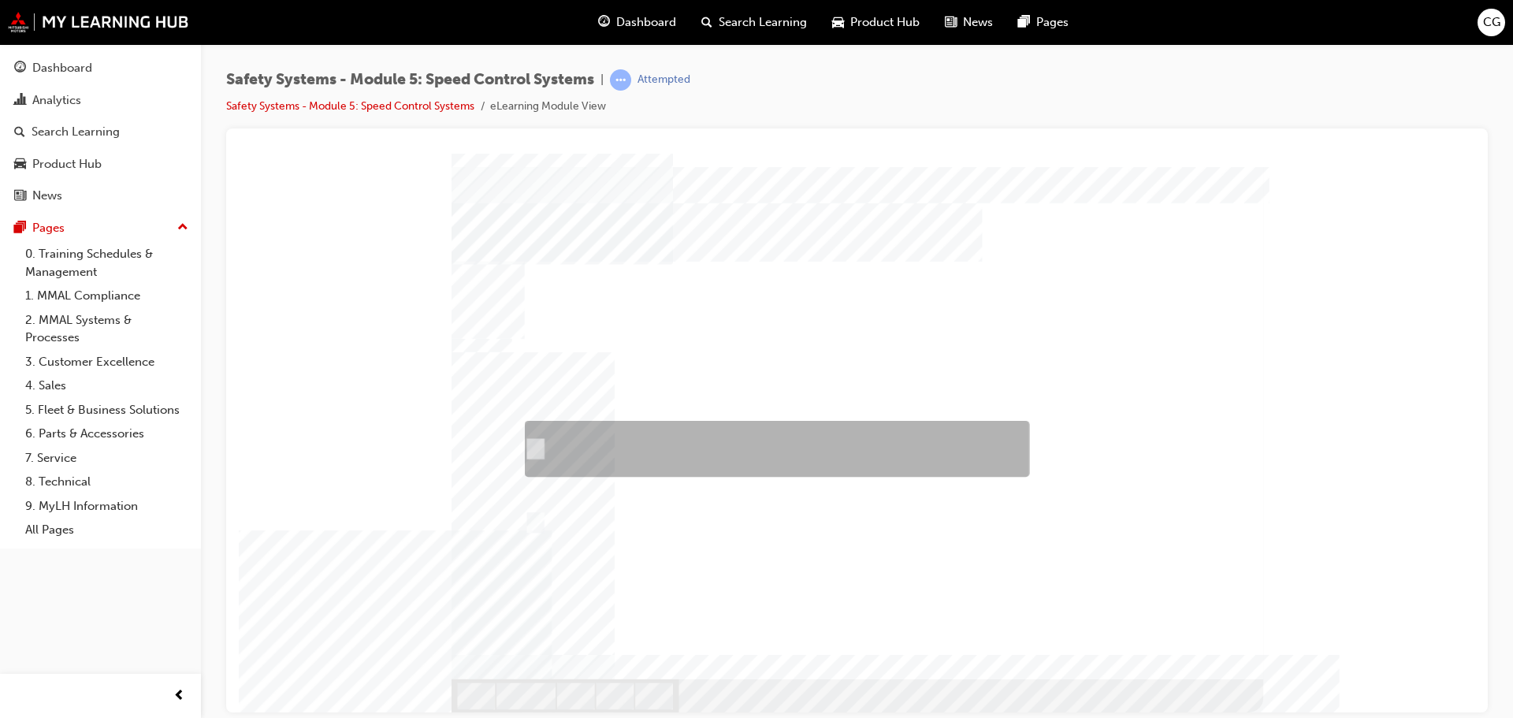
radio input "true"
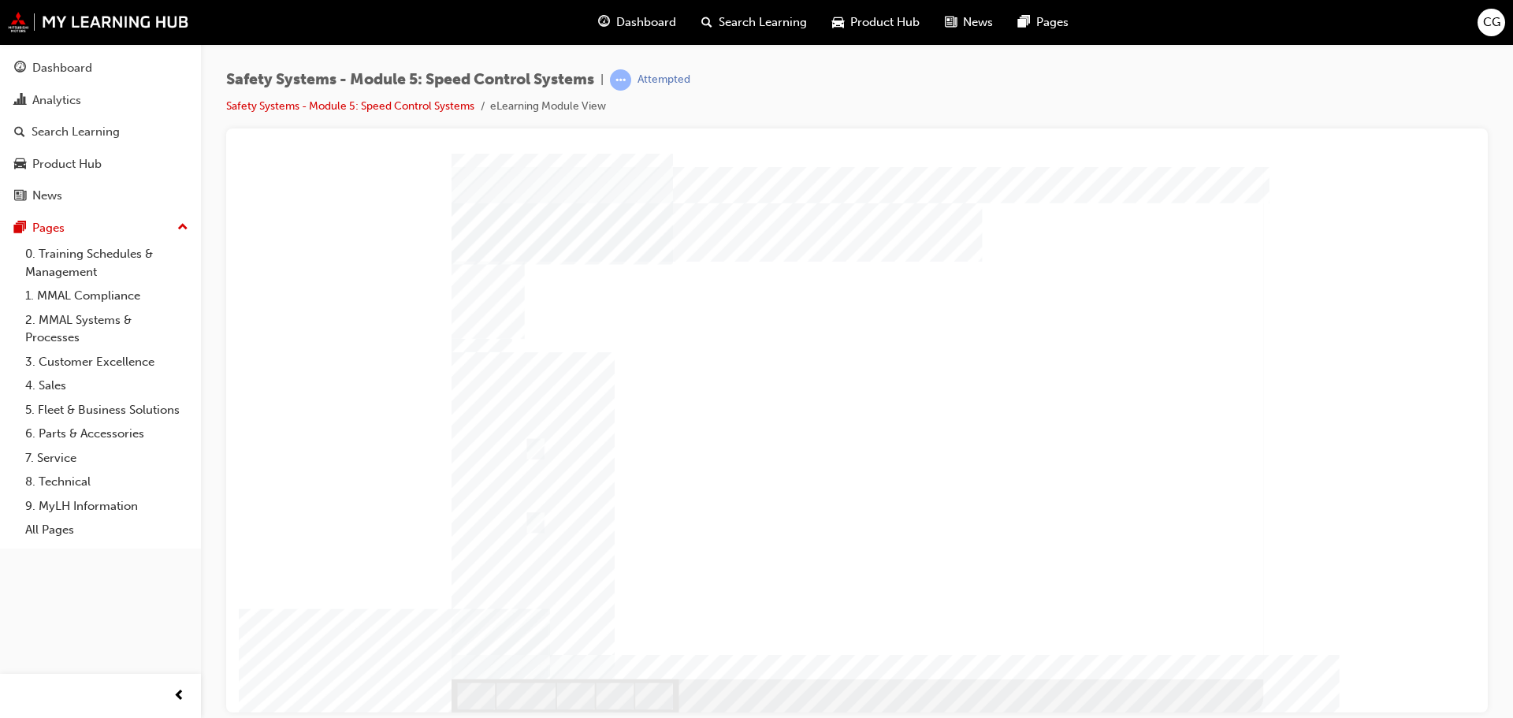
click at [1201, 656] on div "Speed Limite_Correct" at bounding box center [858, 416] width 812 height 526
drag, startPoint x: 1256, startPoint y: 555, endPoint x: 1293, endPoint y: 637, distance: 90.3
click at [1293, 159] on div "Speed Limite_Correct" at bounding box center [857, 159] width 1224 height 0
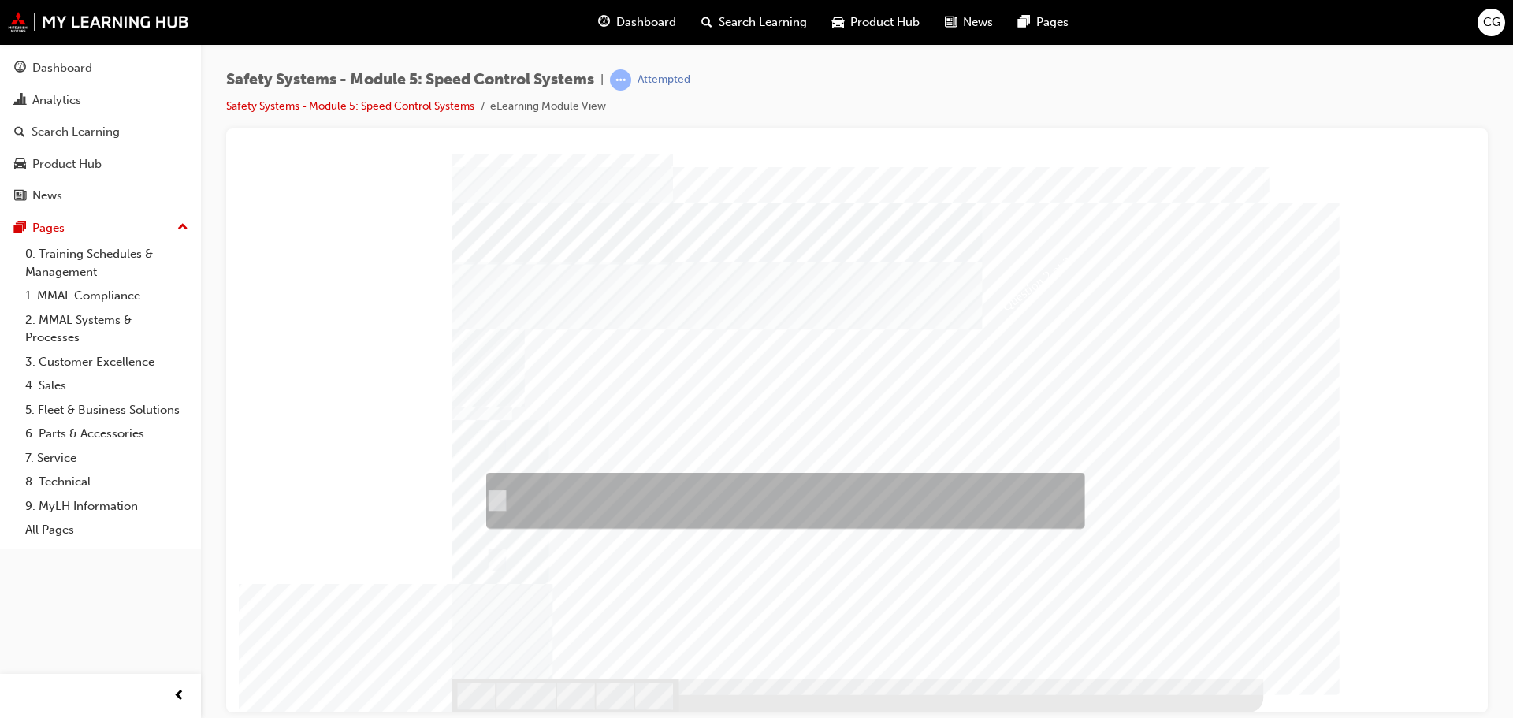
checkbox input "true"
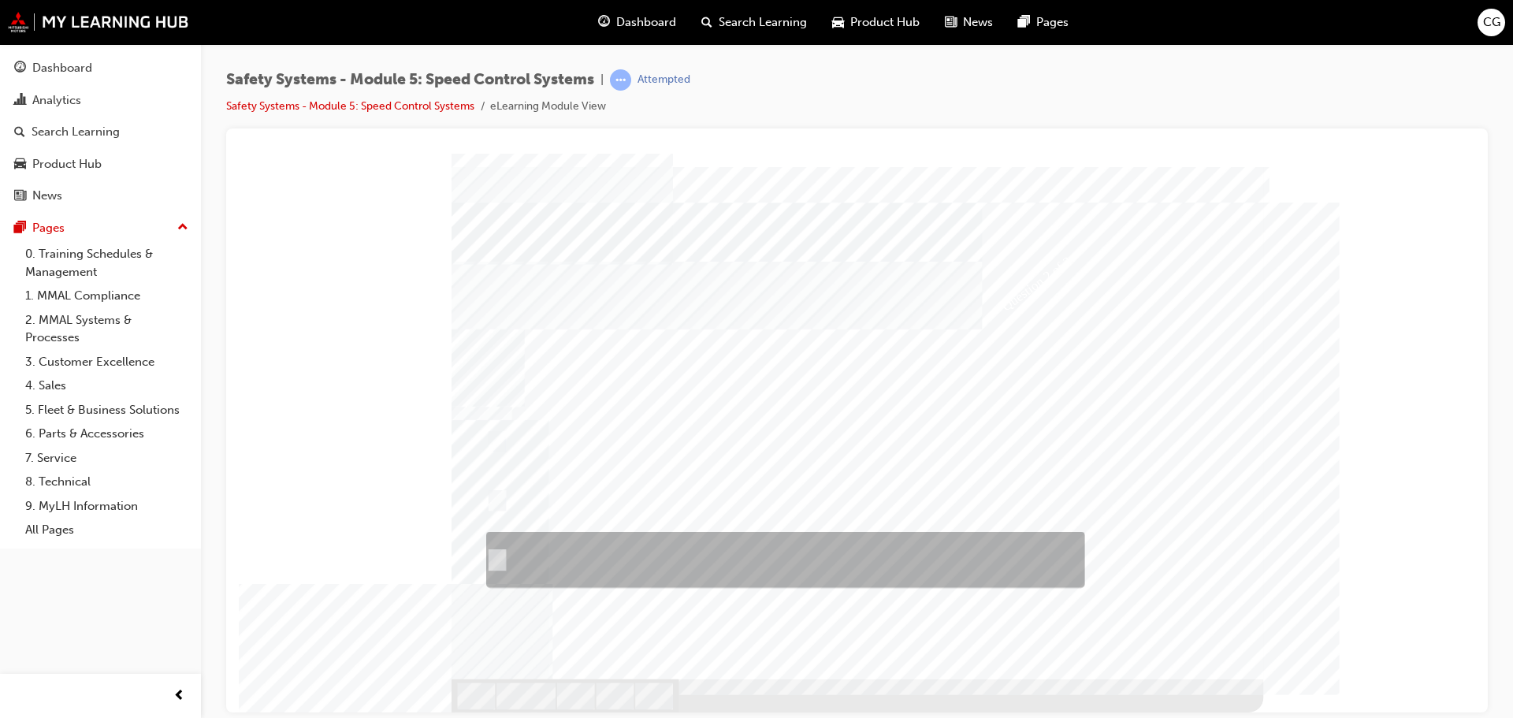
checkbox input "true"
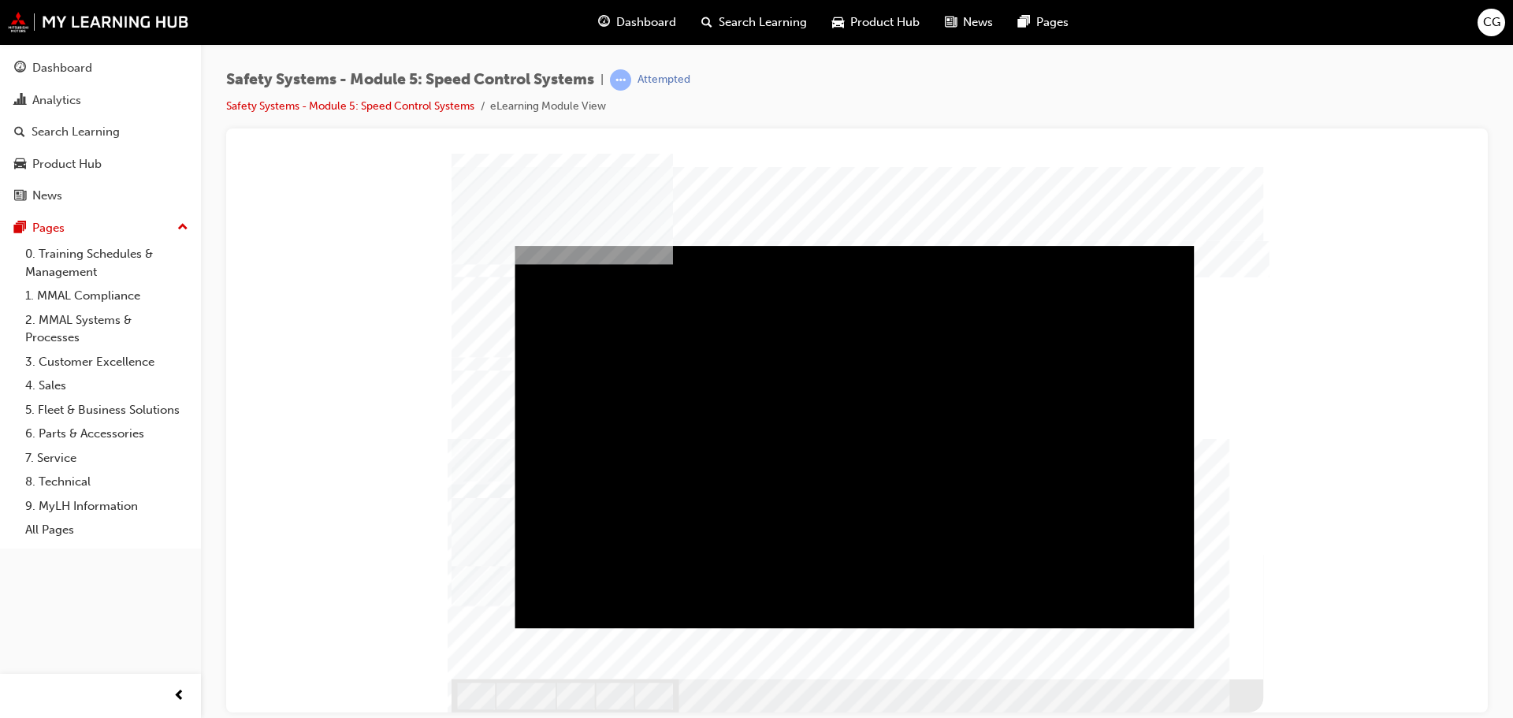
click at [862, 245] on div "Play" at bounding box center [854, 245] width 679 height 0
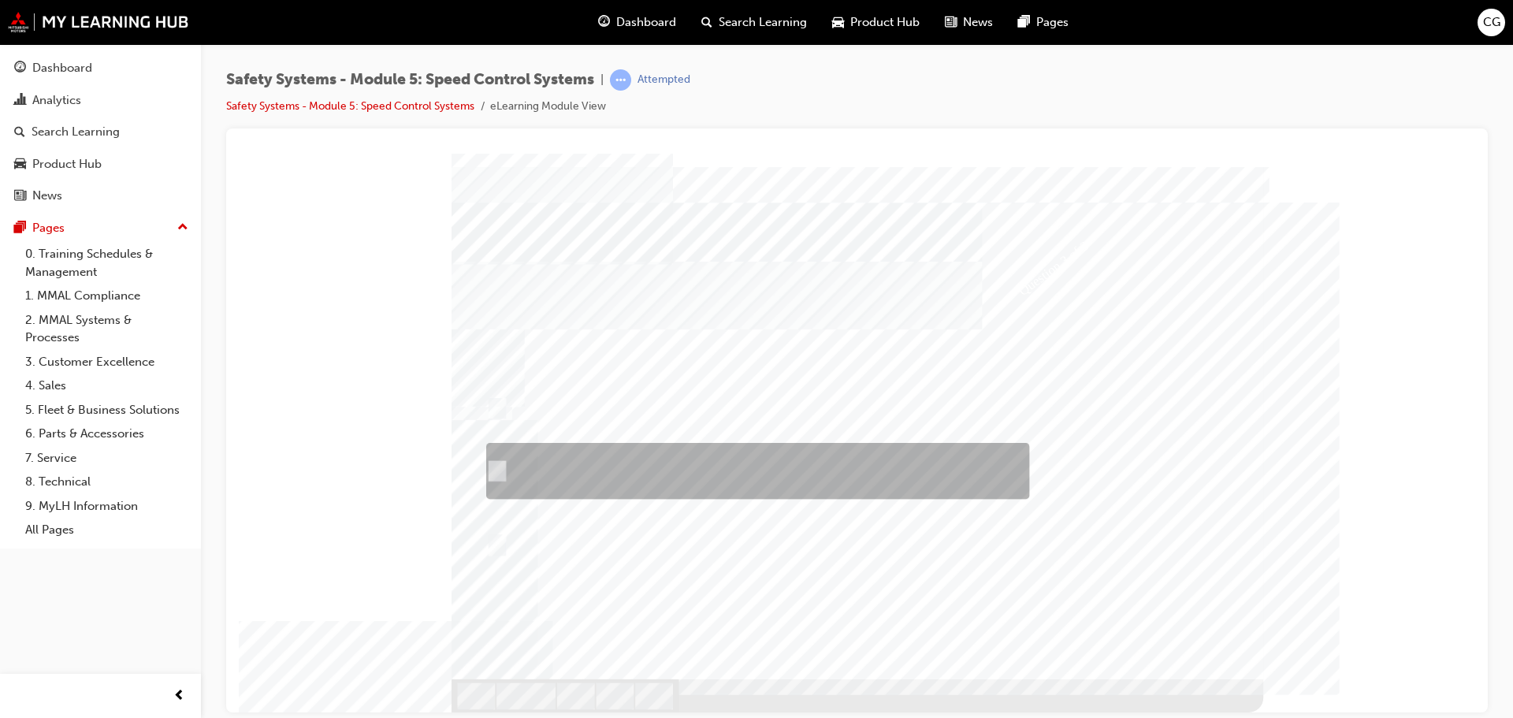
checkbox input "true"
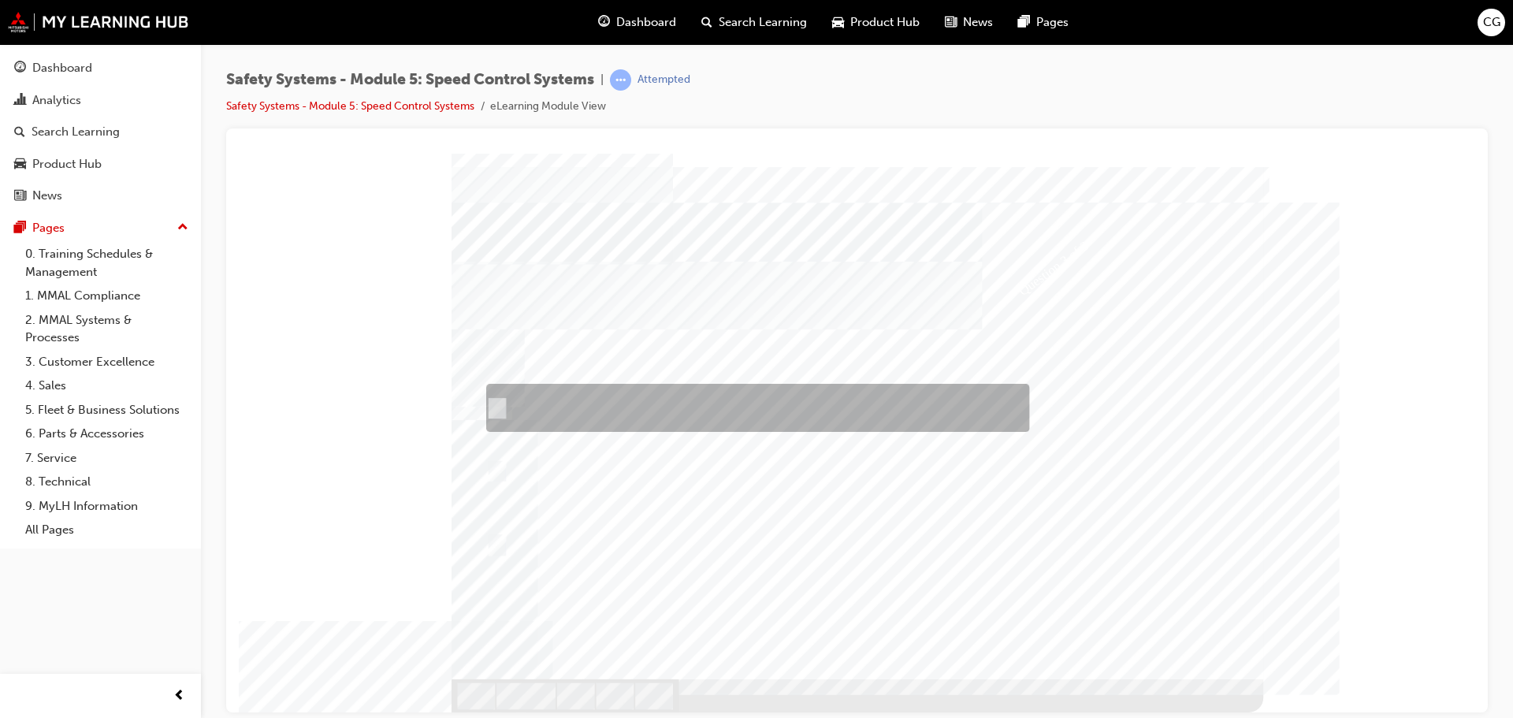
checkbox input "true"
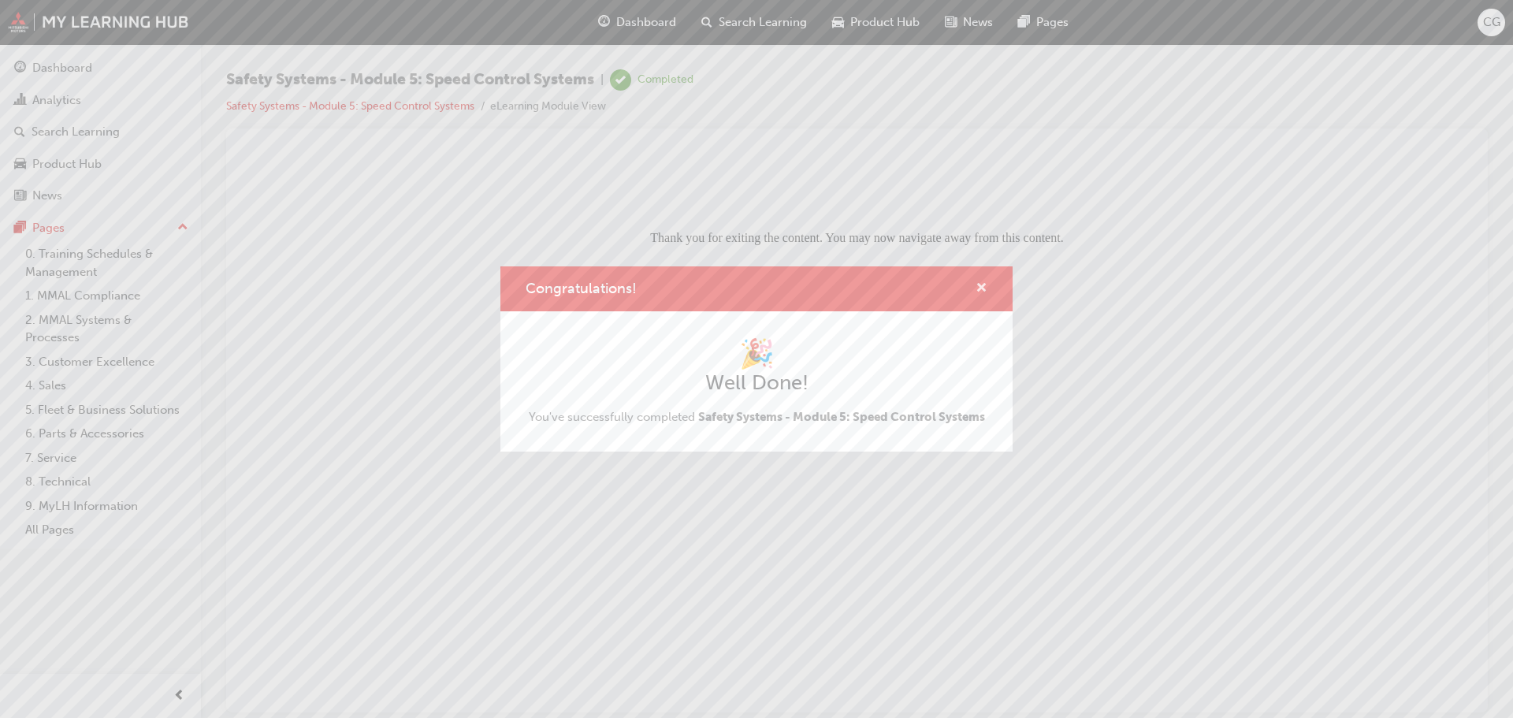
click at [978, 286] on span "cross-icon" at bounding box center [982, 289] width 12 height 14
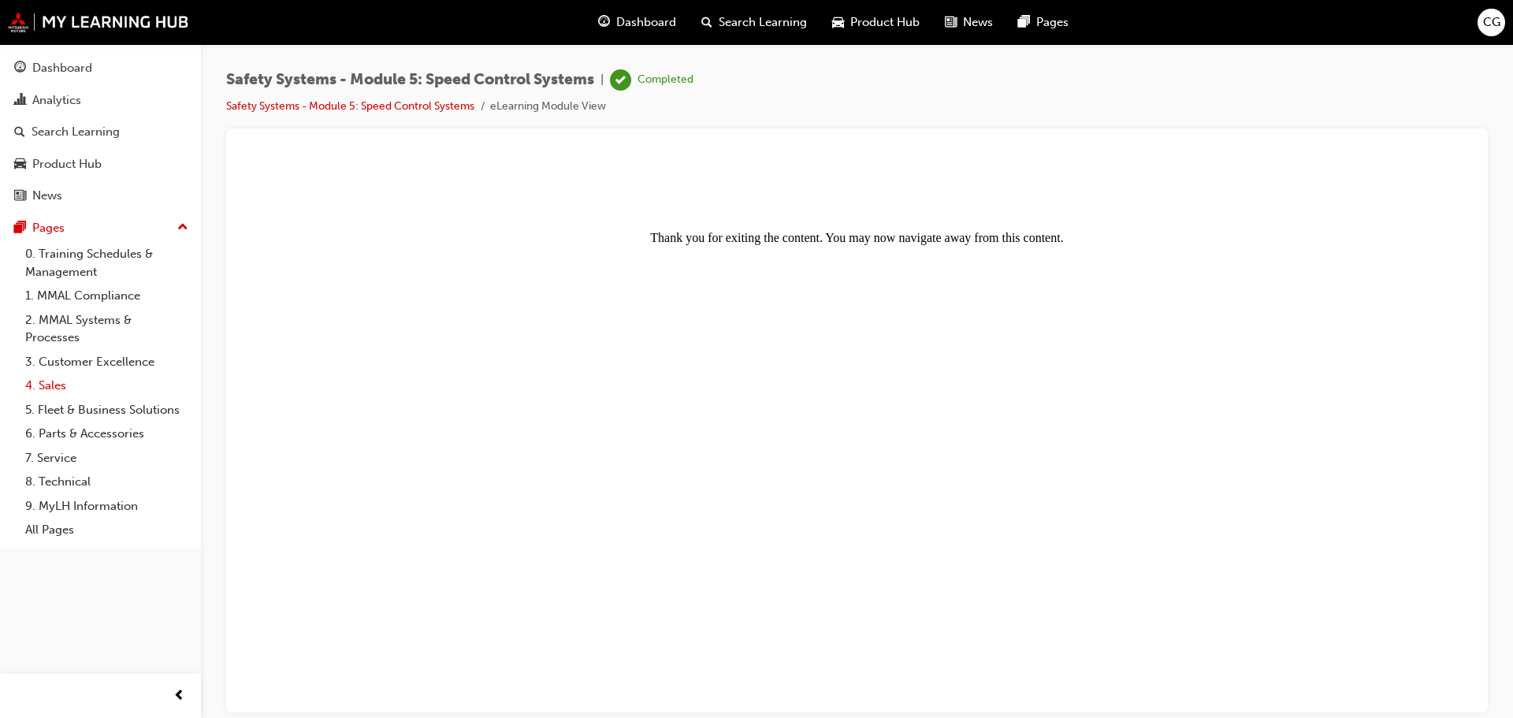
click at [47, 381] on link "4. Sales" at bounding box center [107, 386] width 176 height 24
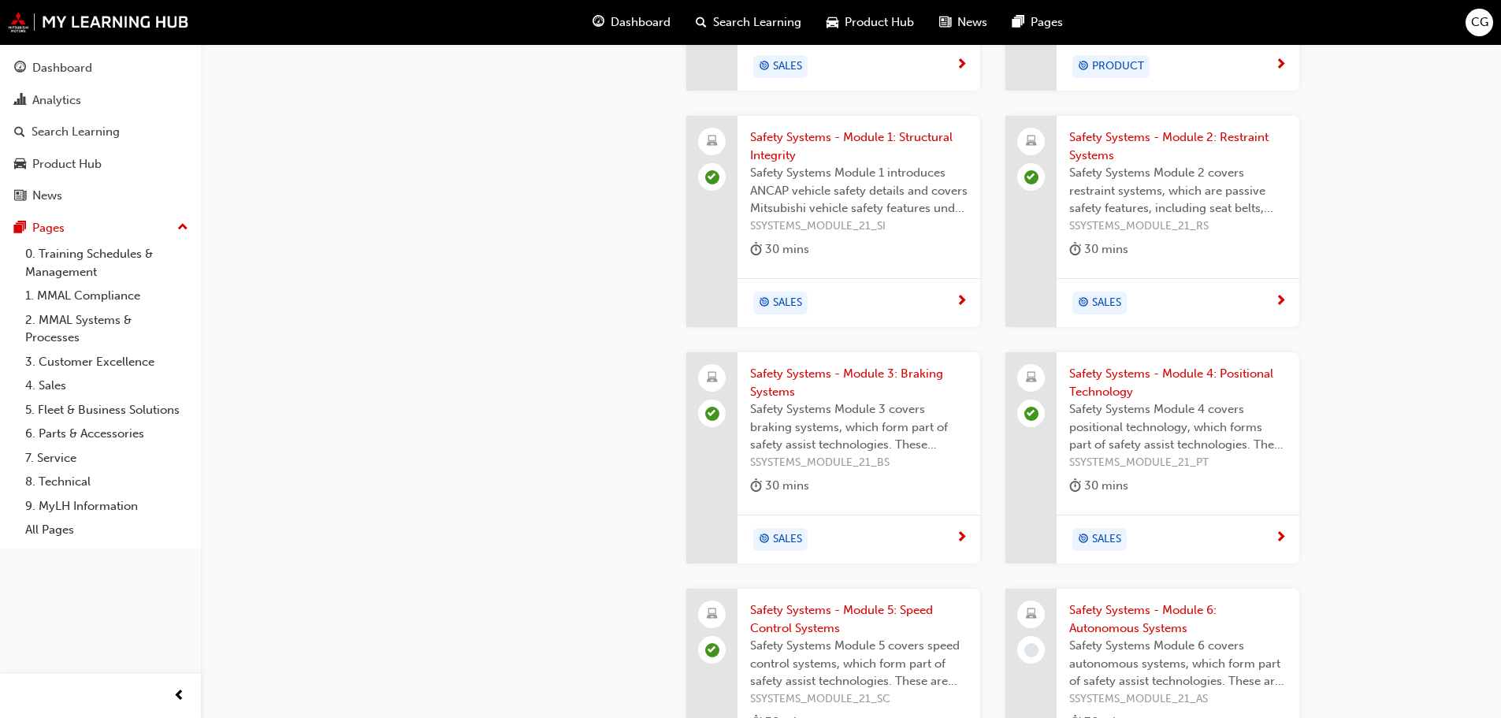
scroll to position [1886, 0]
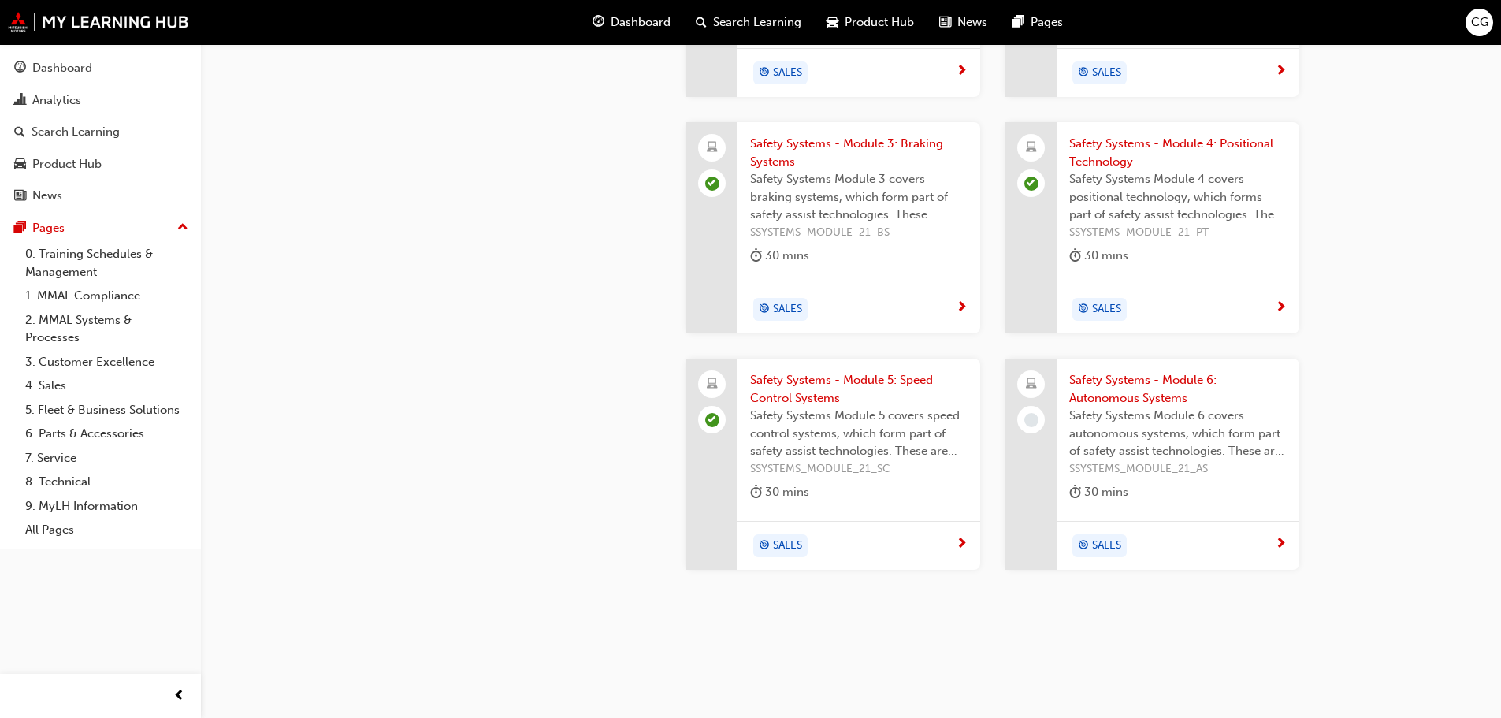
click at [1103, 372] on span "Safety Systems - Module 6: Autonomous Systems" at bounding box center [1179, 388] width 218 height 35
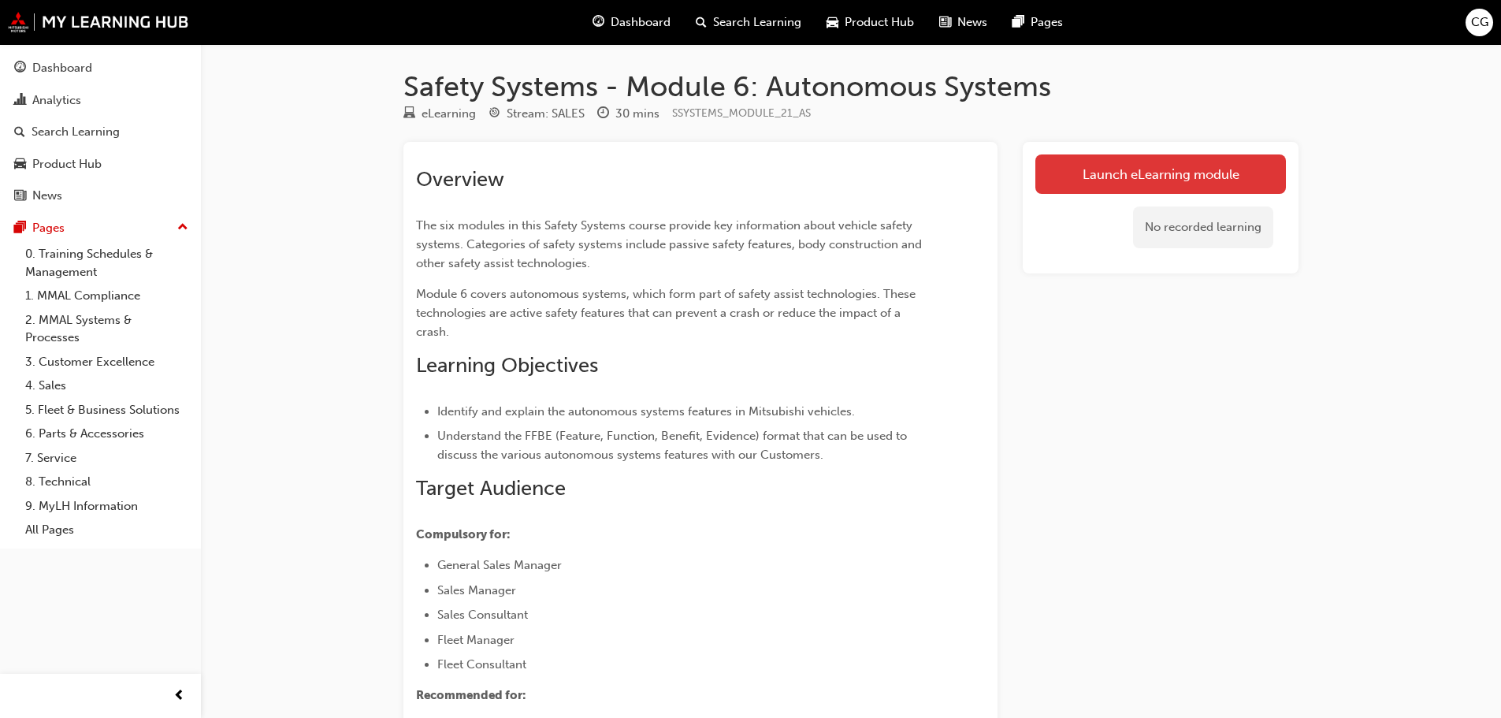
click at [1142, 188] on link "Launch eLearning module" at bounding box center [1161, 173] width 251 height 39
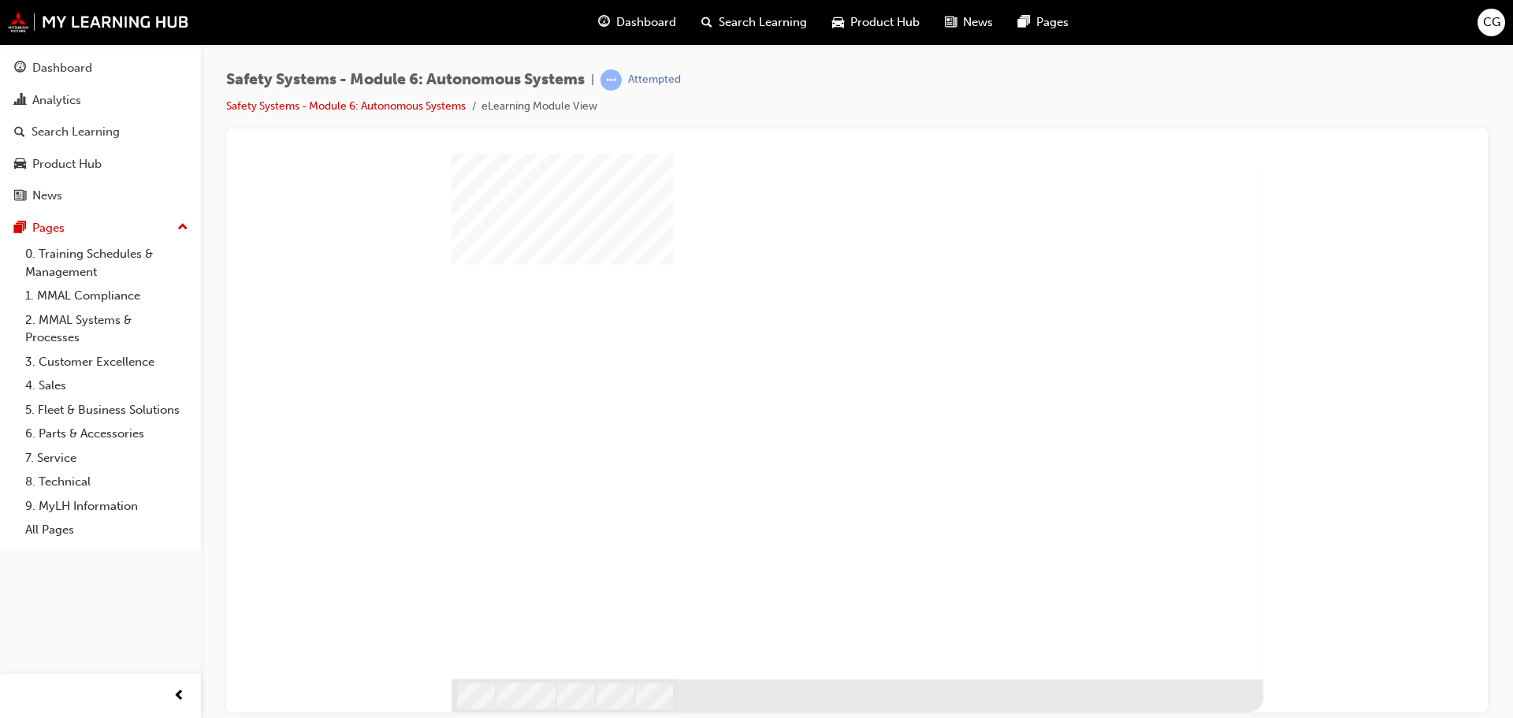
click at [815, 373] on div "play" at bounding box center [815, 373] width 0 height 0
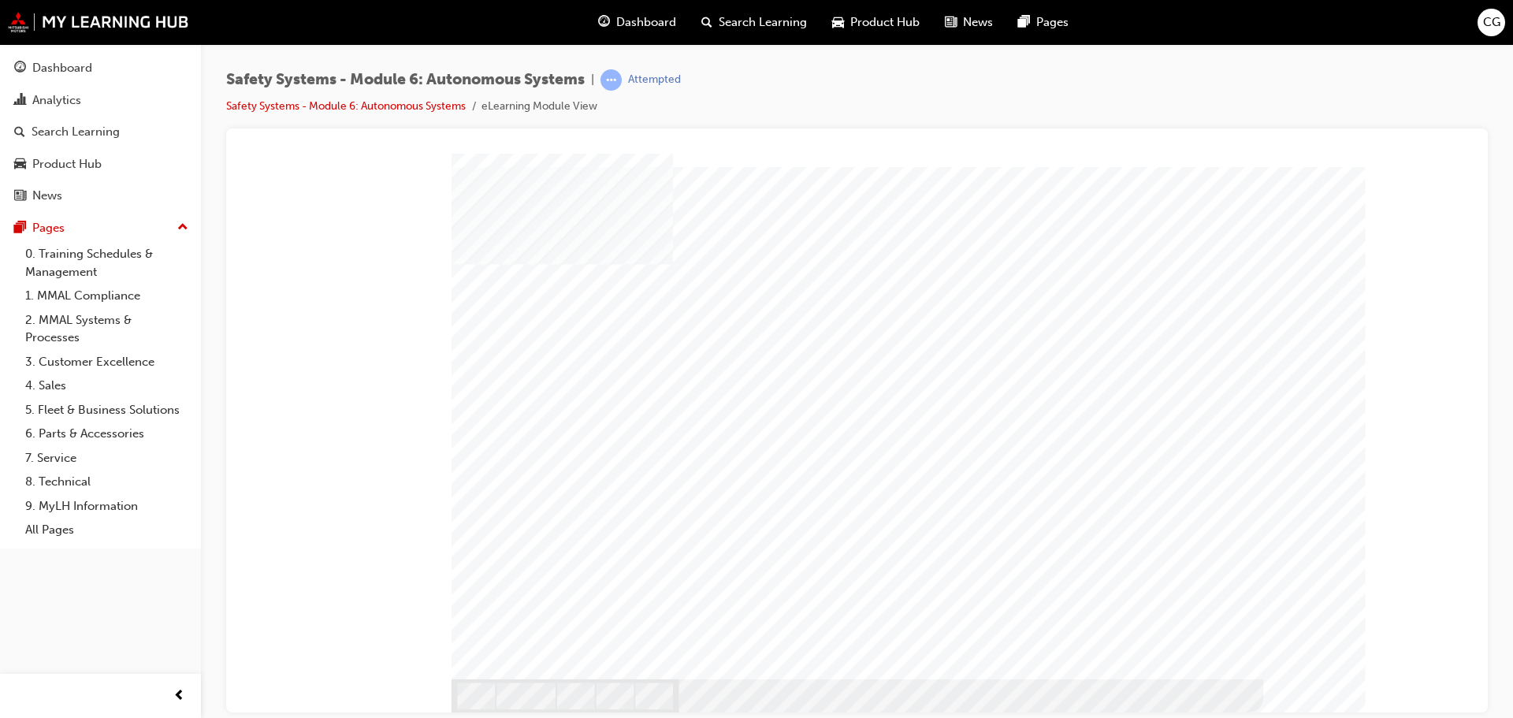
drag, startPoint x: 1198, startPoint y: 666, endPoint x: 1178, endPoint y: 663, distance: 20.0
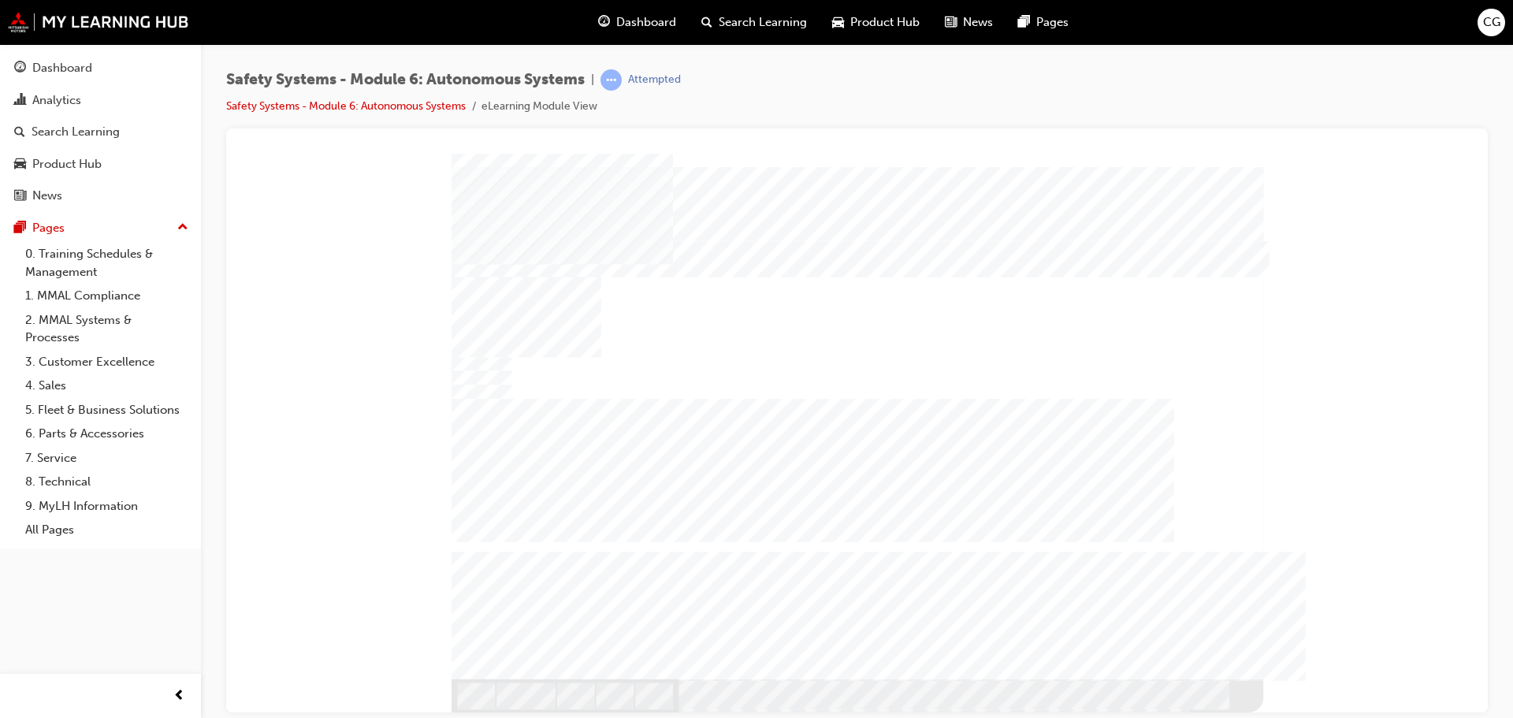
drag, startPoint x: 1211, startPoint y: 663, endPoint x: 1202, endPoint y: 663, distance: 8.7
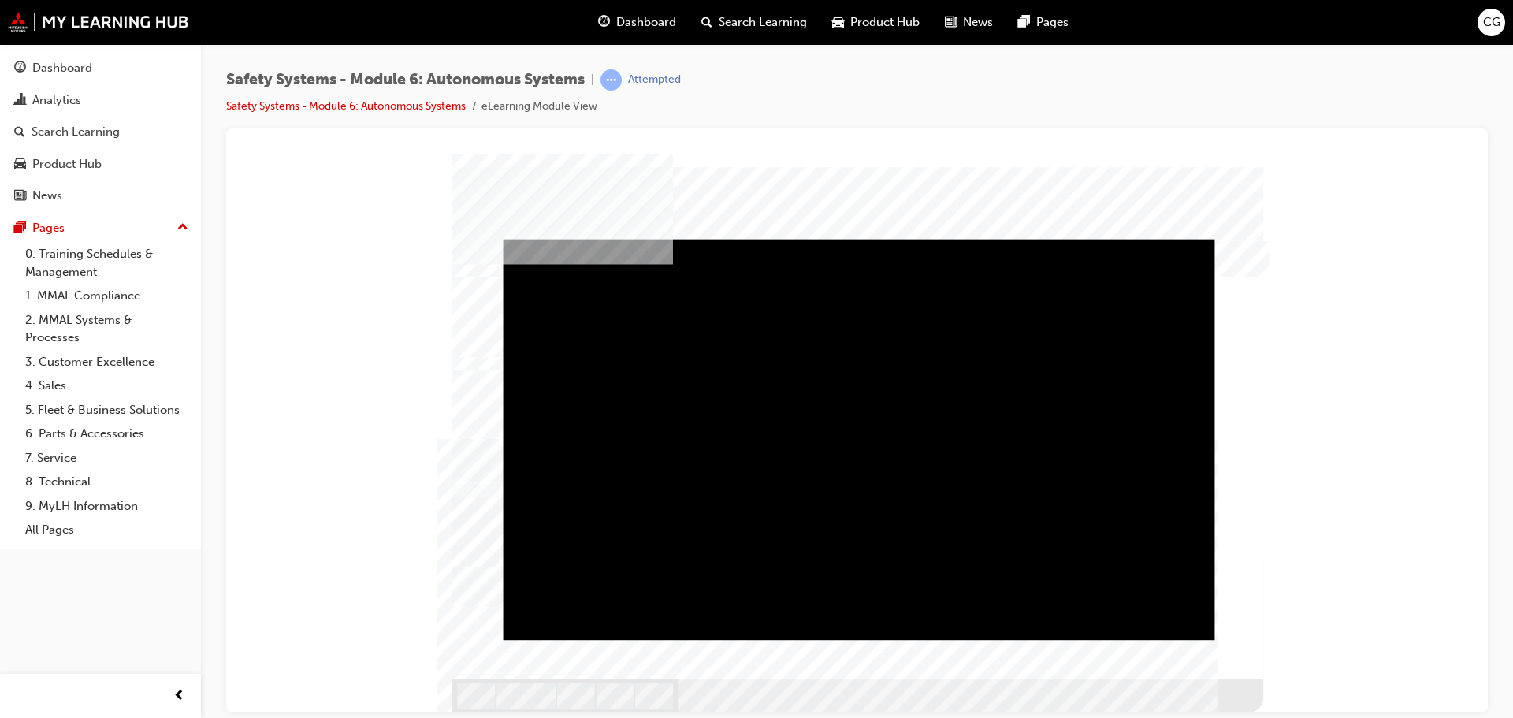
click at [875, 239] on div "Play" at bounding box center [860, 239] width 712 height 0
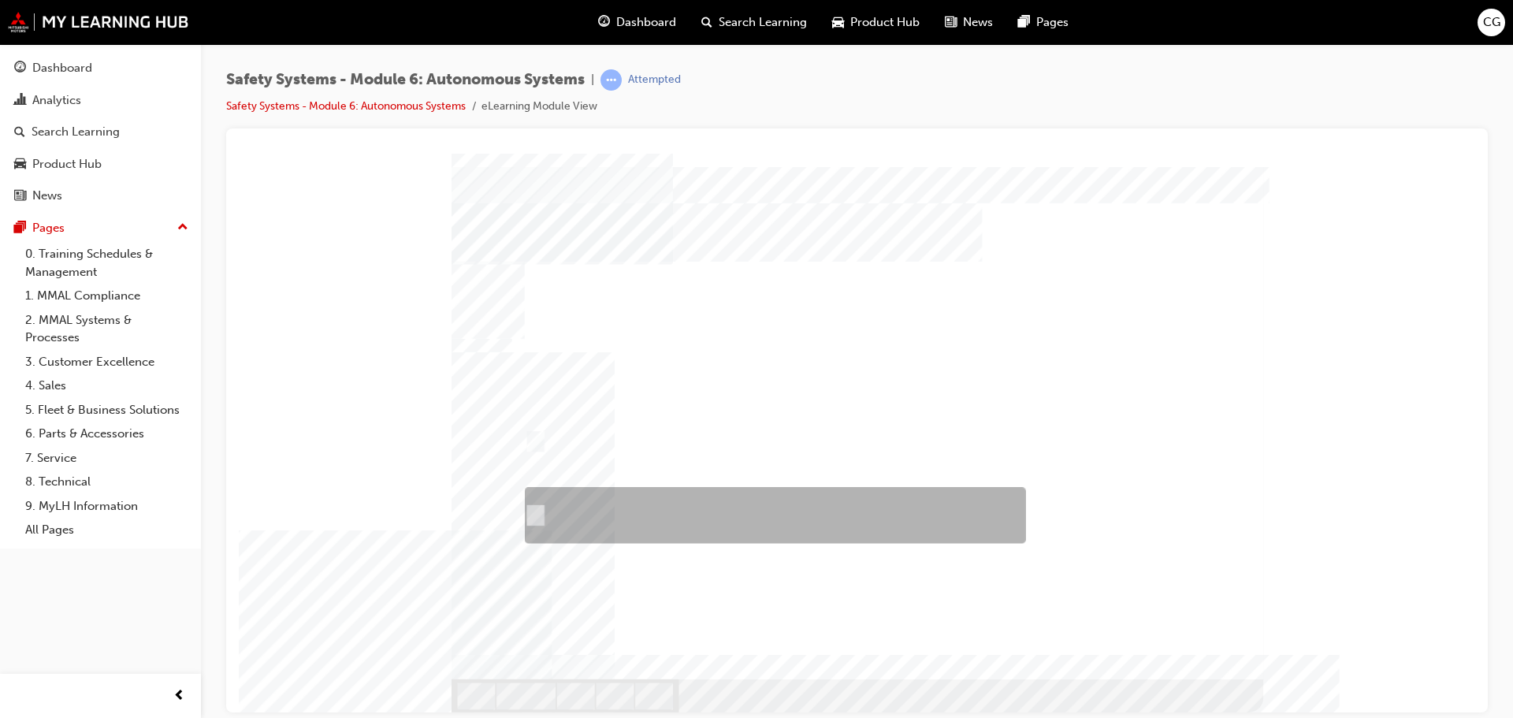
radio input "true"
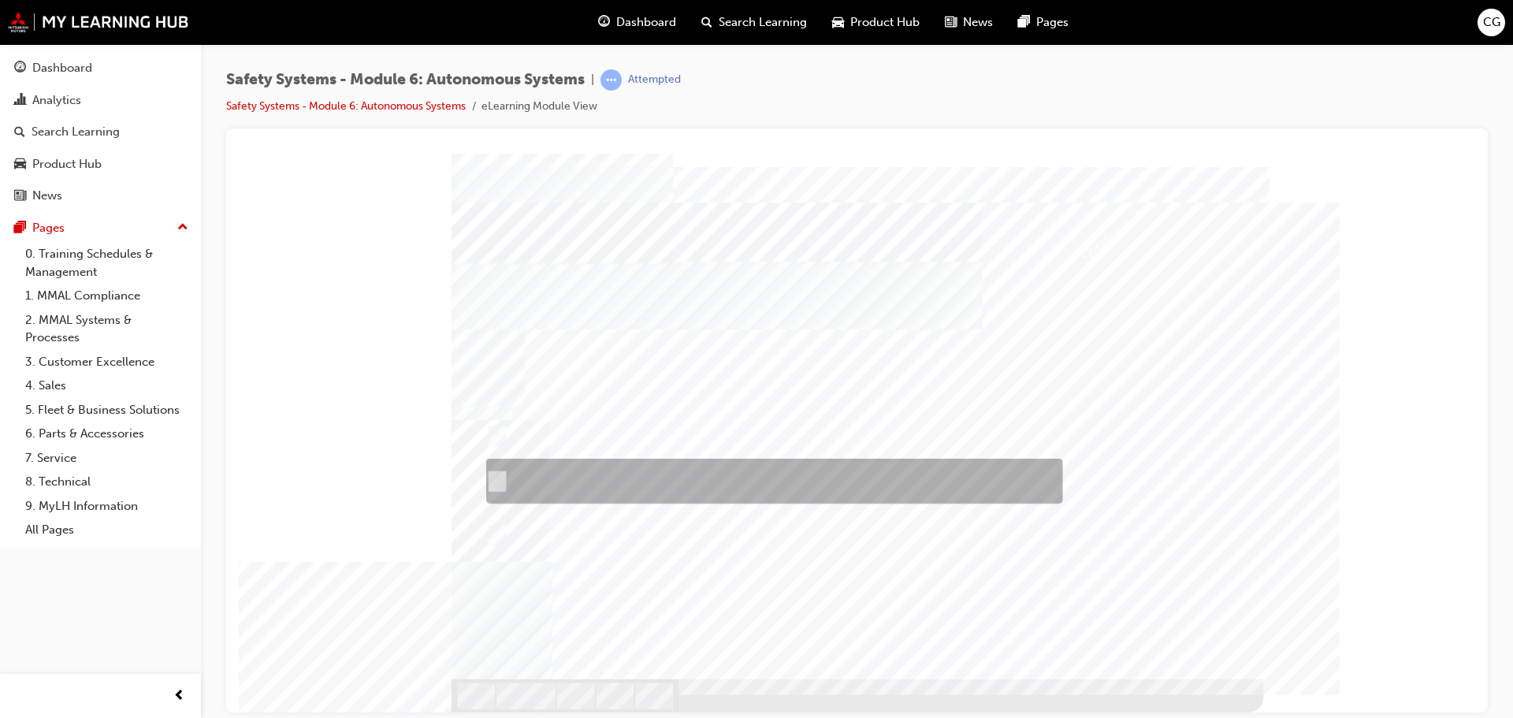
checkbox input "true"
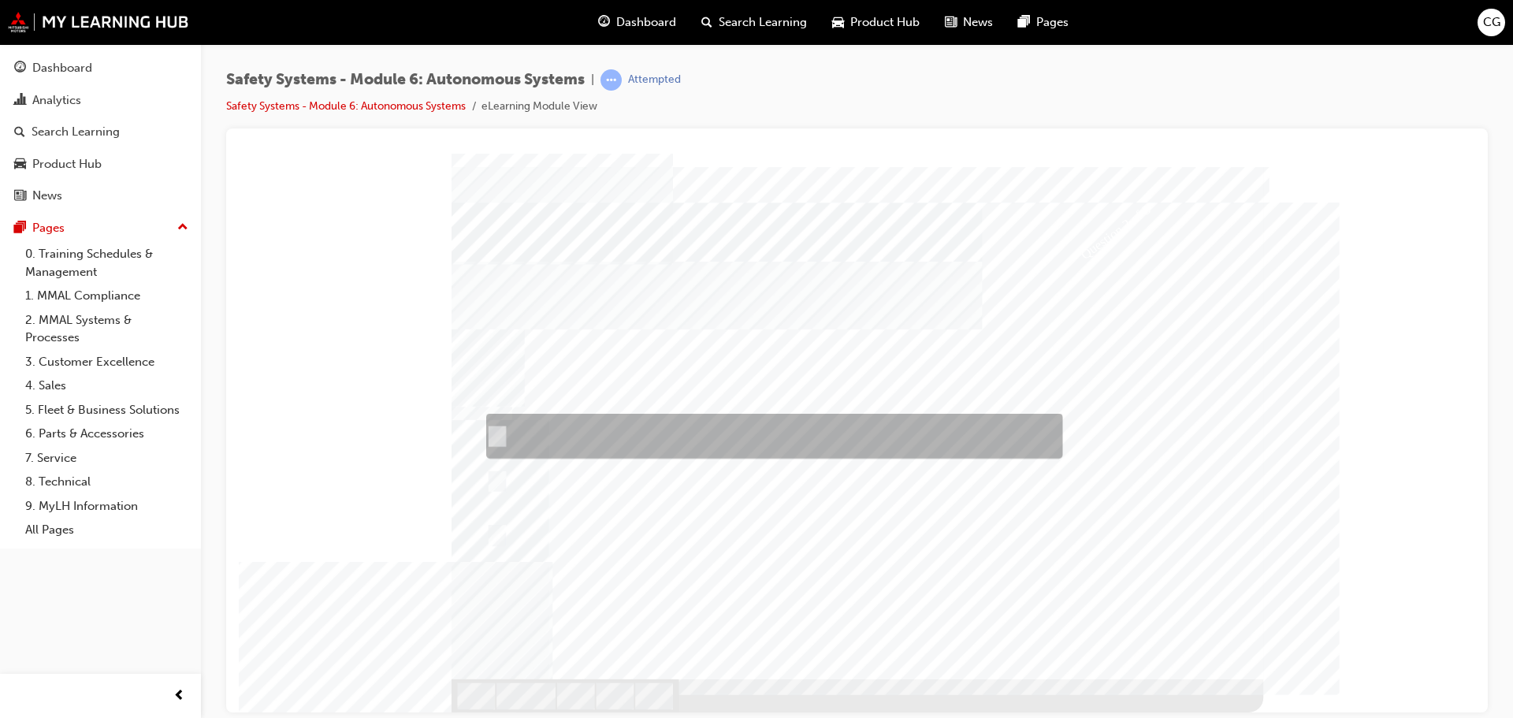
checkbox input "true"
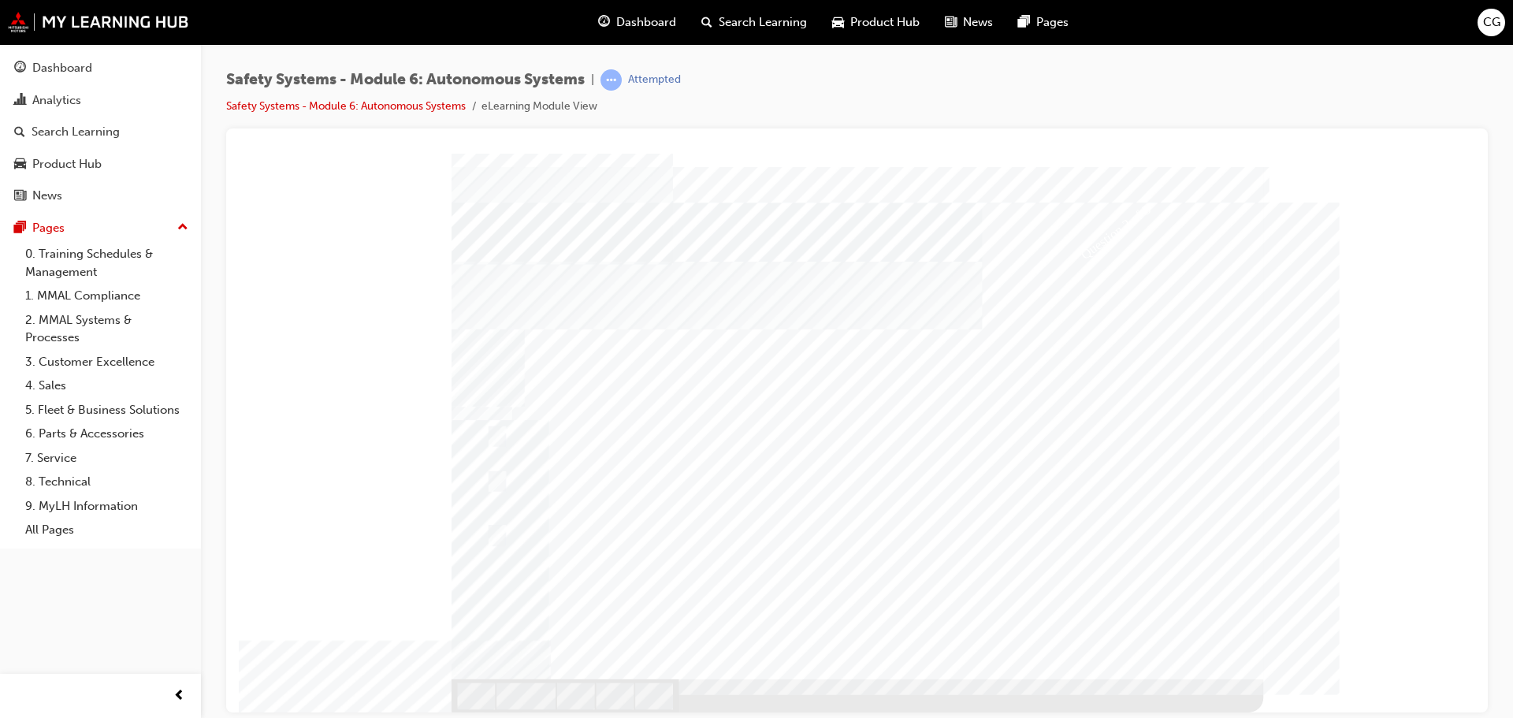
click at [1074, 258] on div at bounding box center [858, 432] width 812 height 559
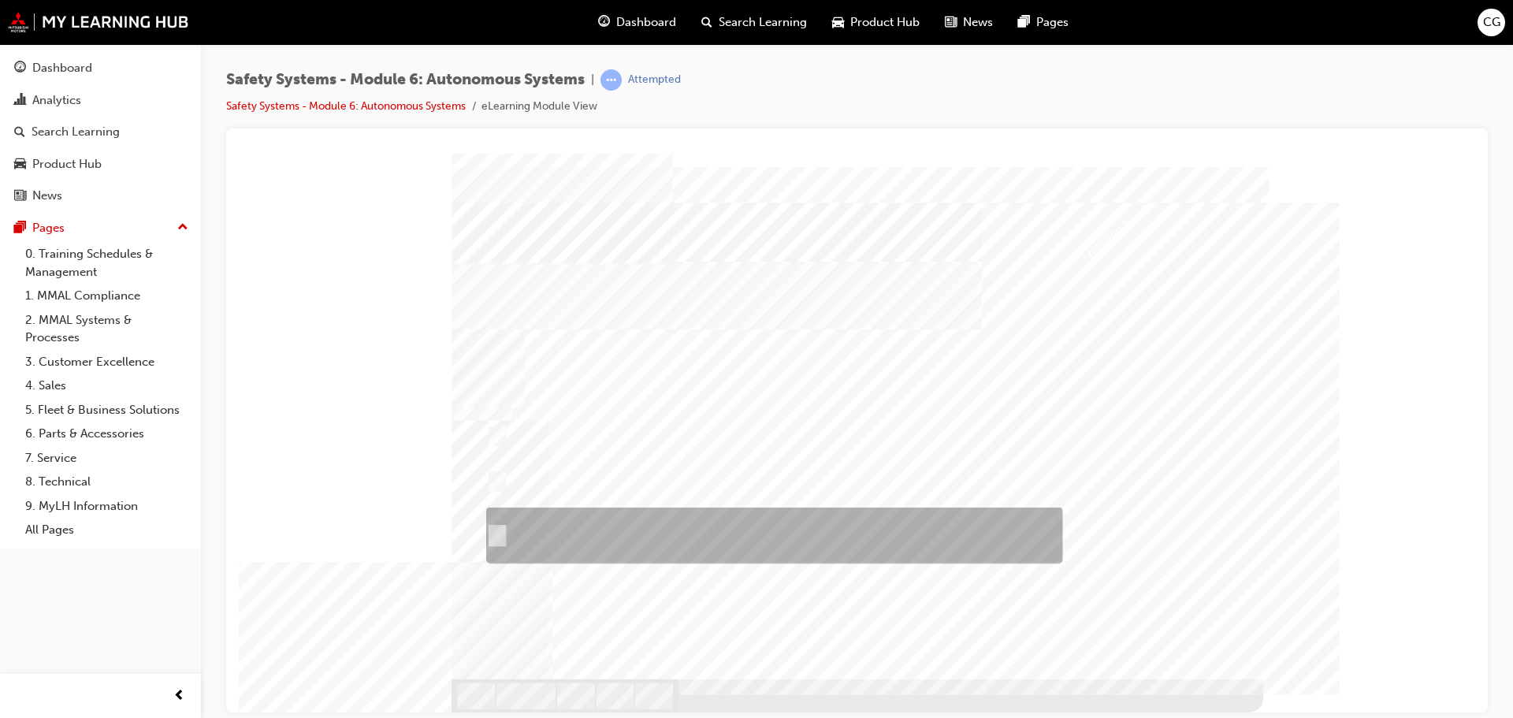
checkbox input "true"
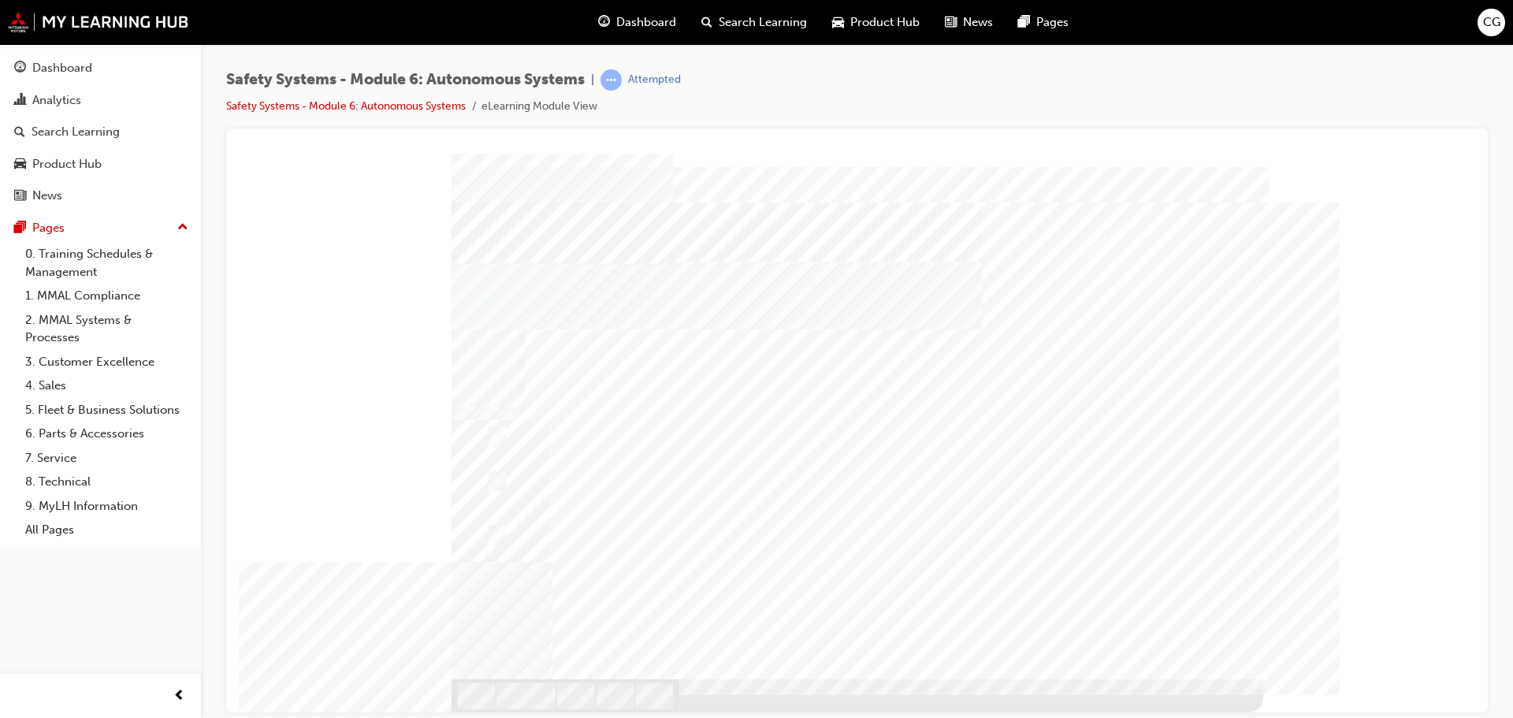
click at [1105, 597] on div at bounding box center [858, 432] width 812 height 559
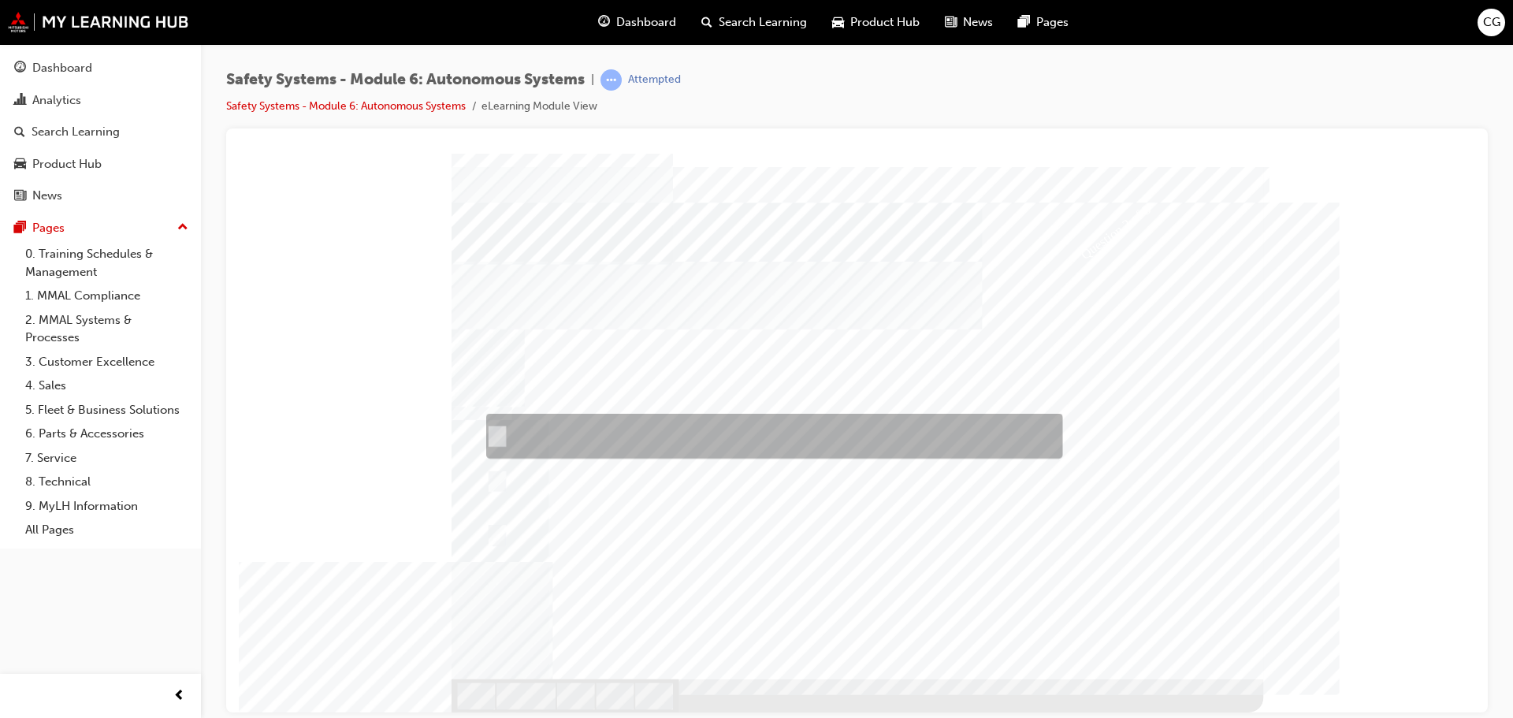
checkbox input "false"
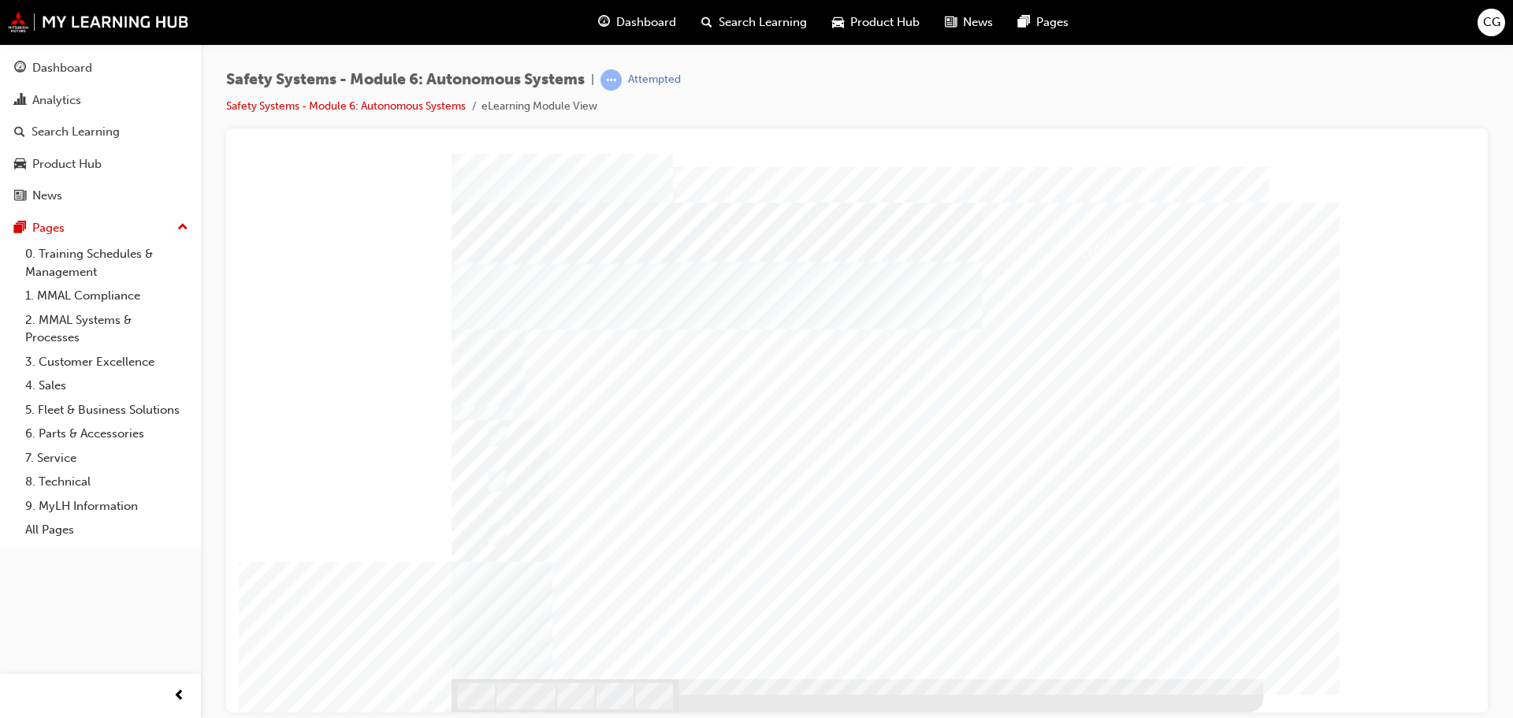
drag, startPoint x: 1214, startPoint y: 660, endPoint x: 1389, endPoint y: 159, distance: 530.9
click at [1389, 159] on div "AHB - Fuction" at bounding box center [857, 159] width 1224 height 0
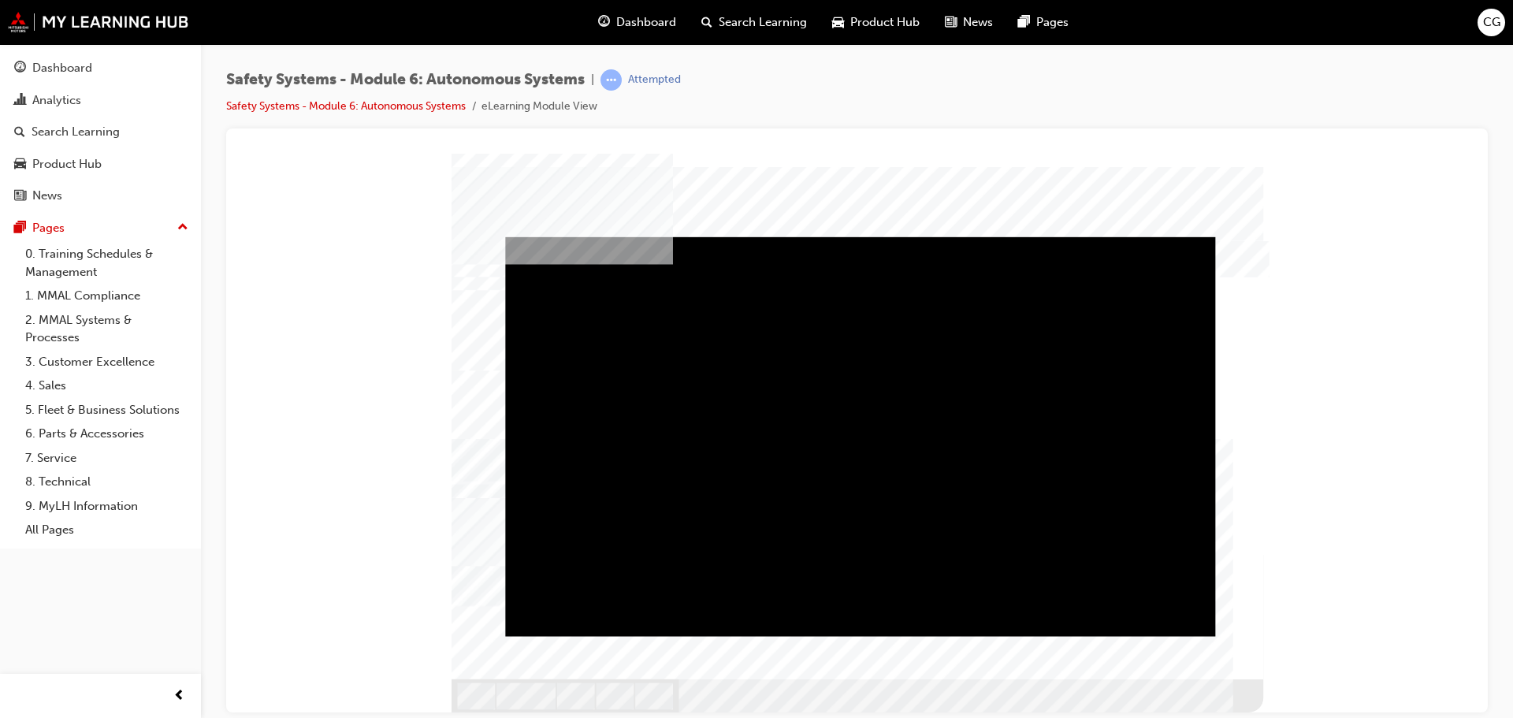
click at [1018, 236] on div "Play" at bounding box center [860, 236] width 710 height 0
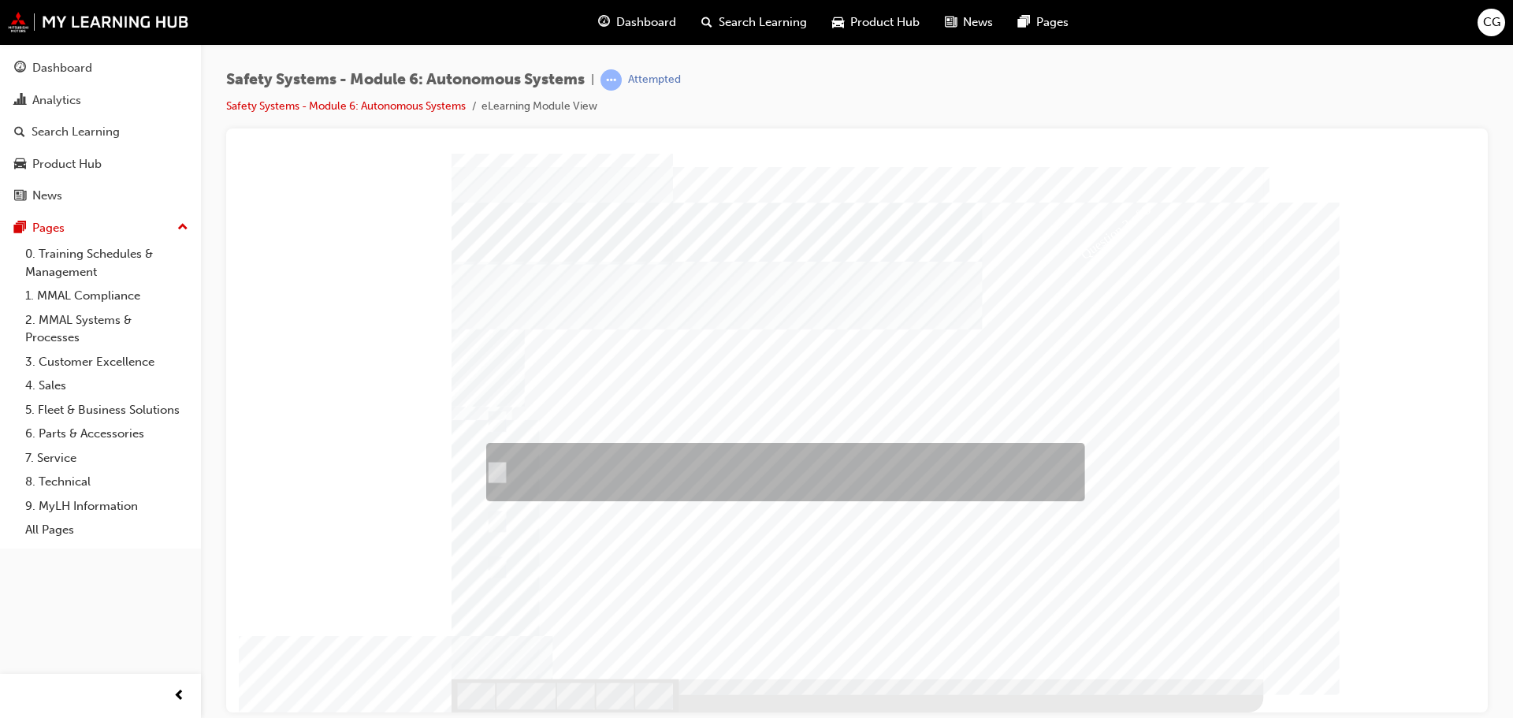
checkbox input "true"
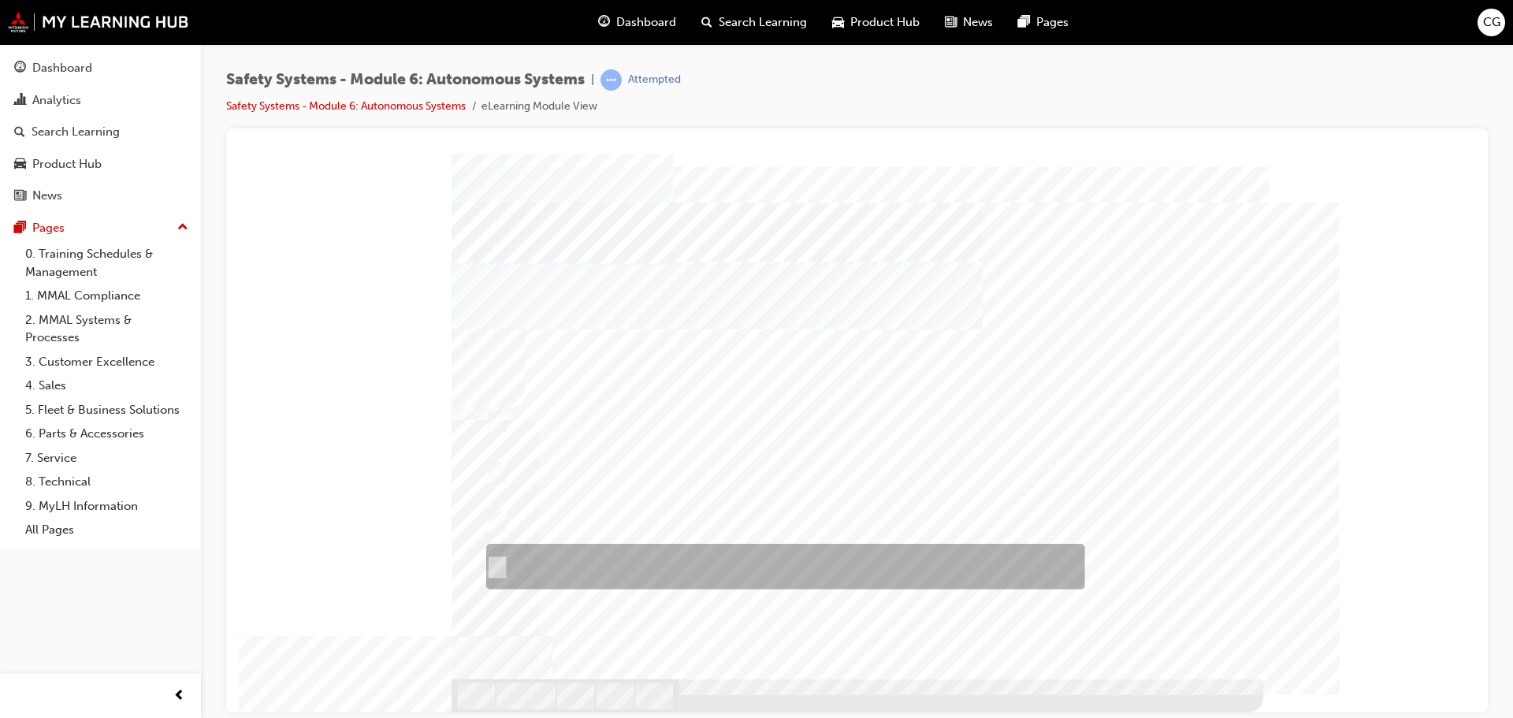
checkbox input "true"
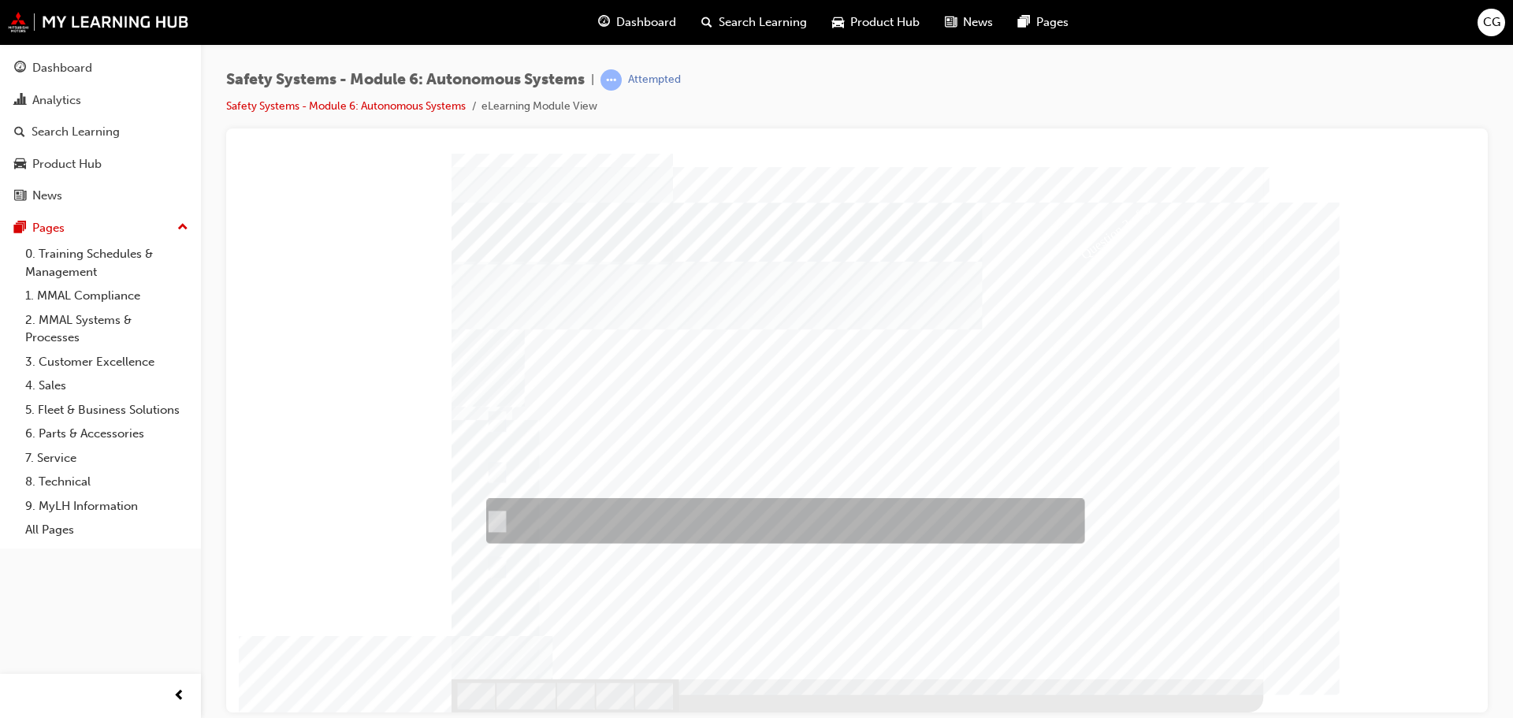
checkbox input "true"
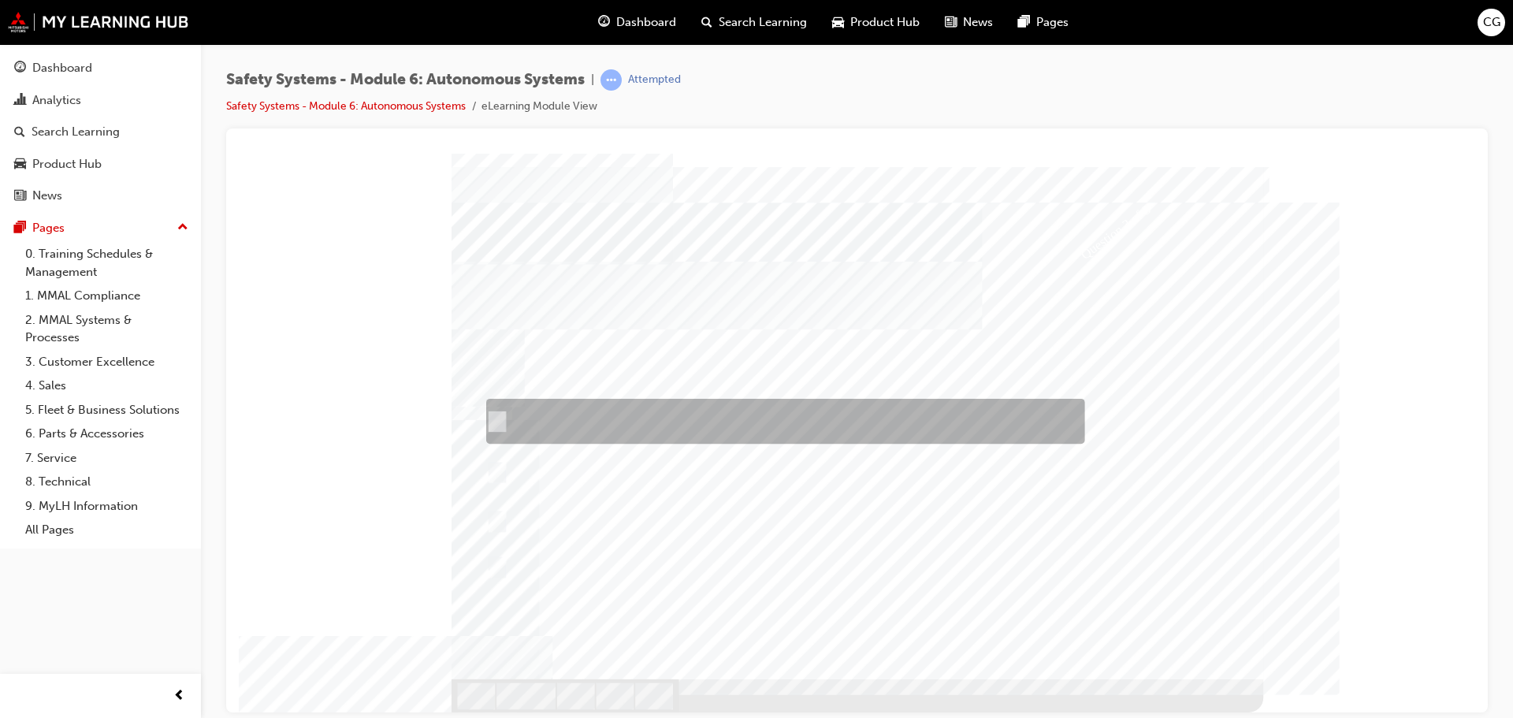
checkbox input "true"
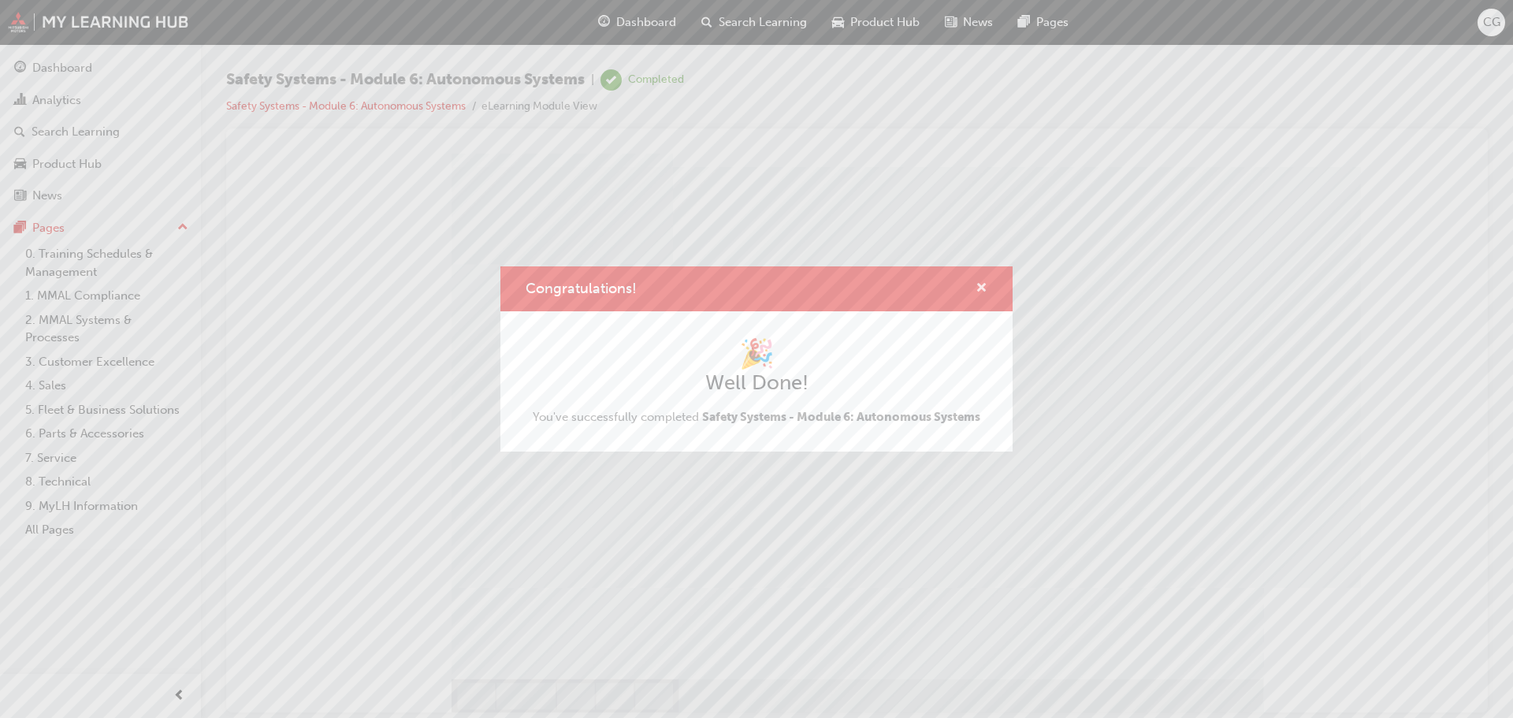
click at [983, 282] on span "cross-icon" at bounding box center [982, 289] width 12 height 14
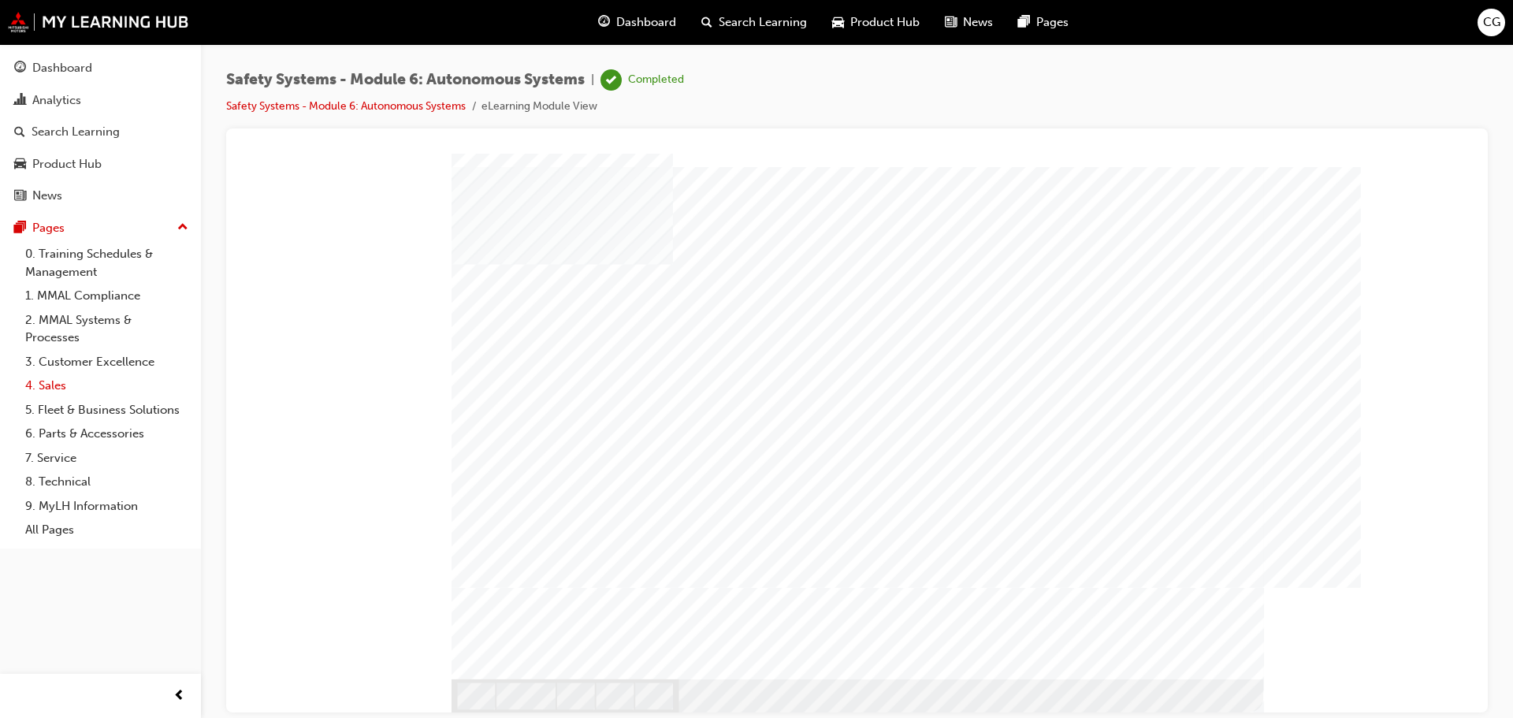
click at [50, 388] on link "4. Sales" at bounding box center [107, 386] width 176 height 24
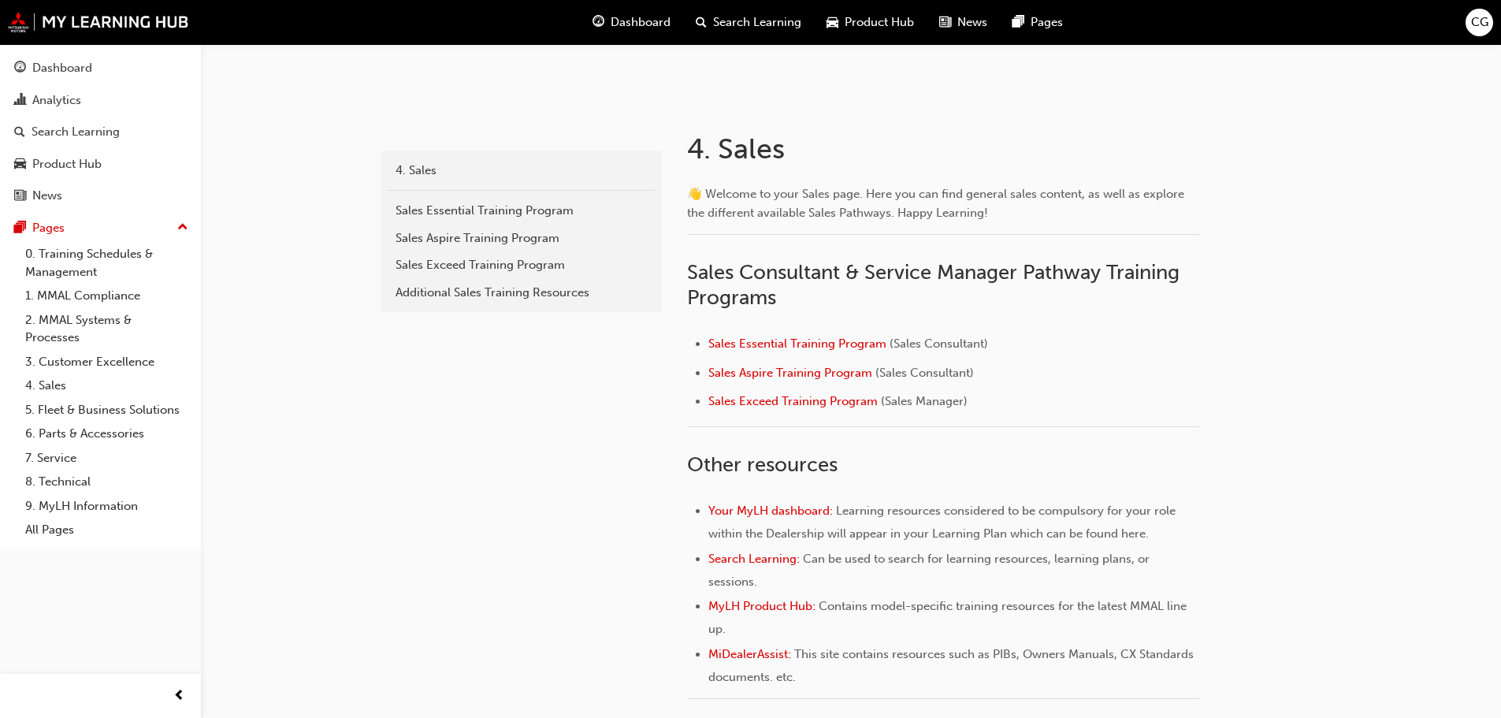
scroll to position [231, 0]
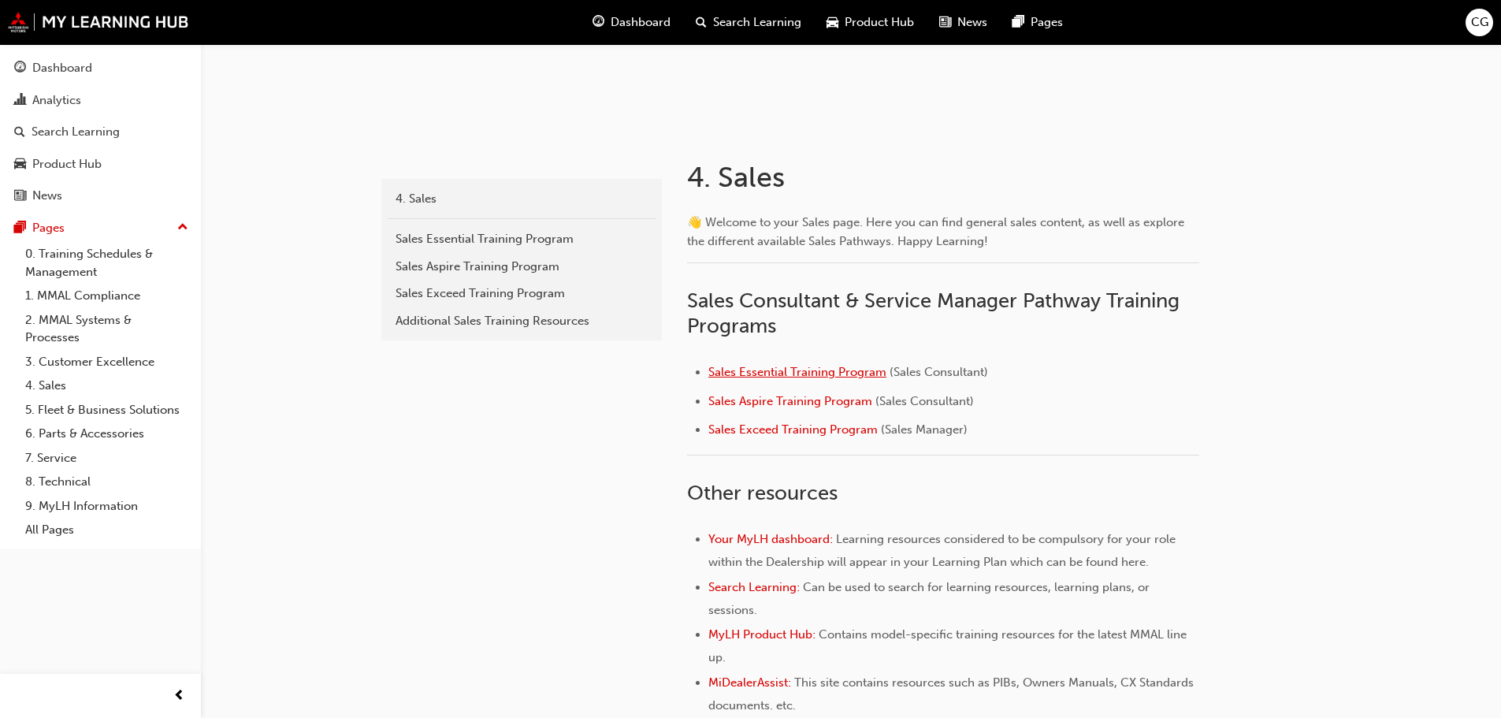
click at [823, 374] on span "Sales Essential Training Program" at bounding box center [798, 372] width 178 height 14
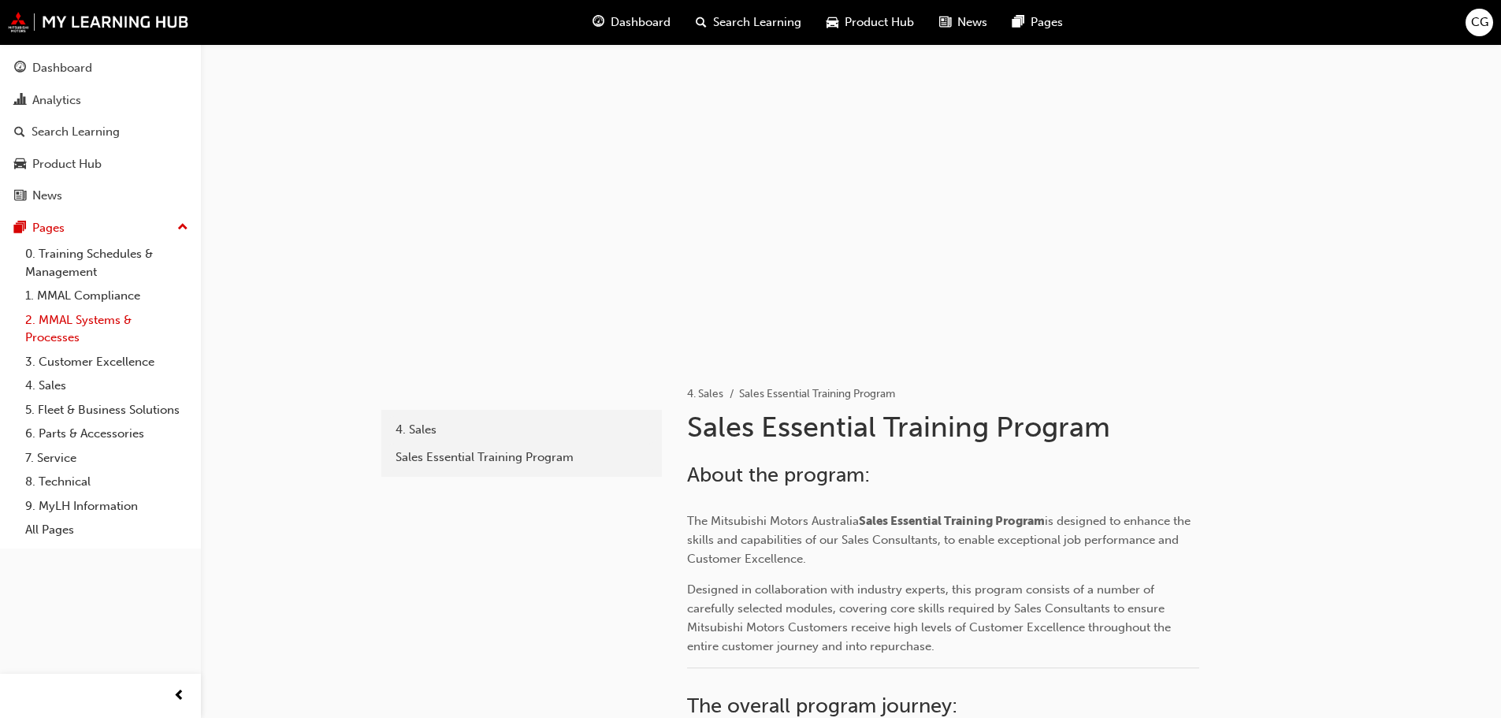
click at [82, 325] on link "2. MMAL Systems & Processes" at bounding box center [107, 329] width 176 height 42
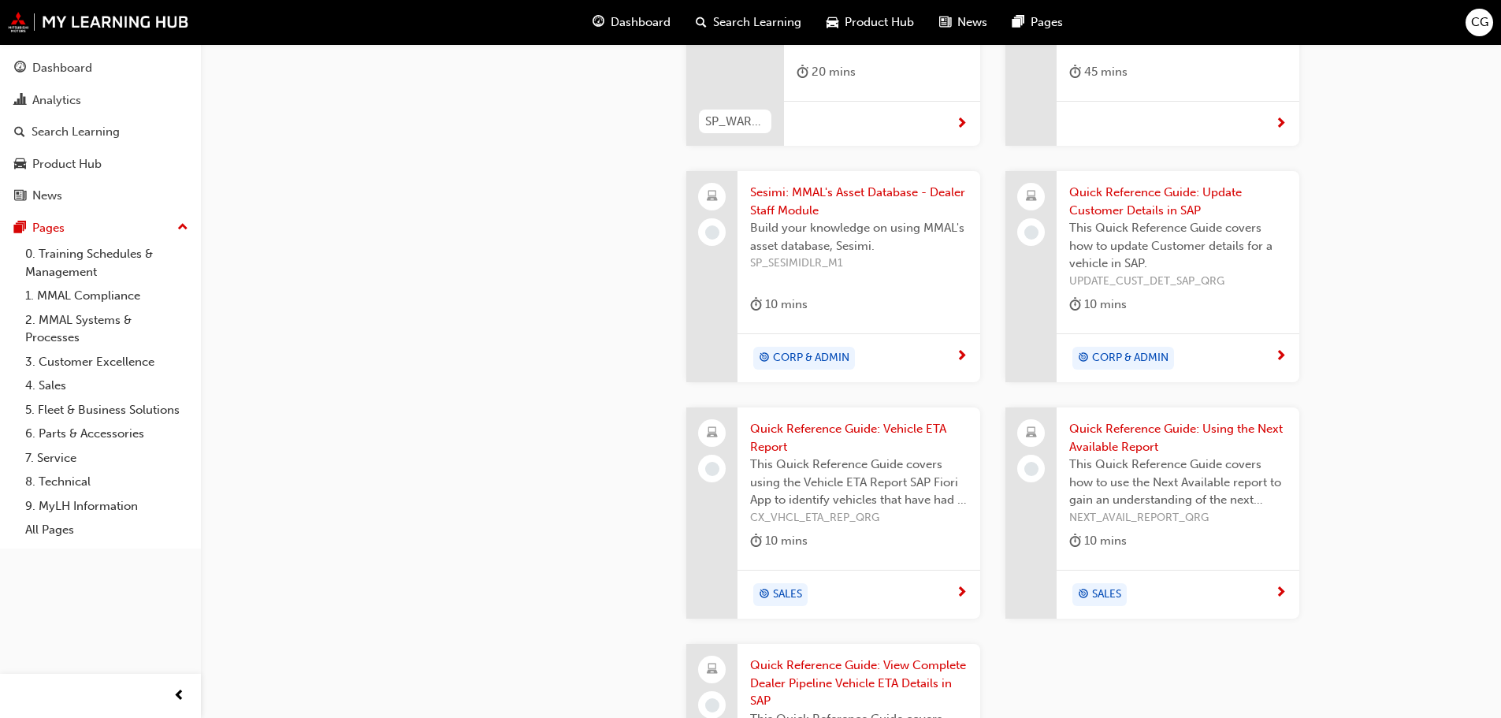
scroll to position [1497, 0]
